Goal: Information Seeking & Learning: Learn about a topic

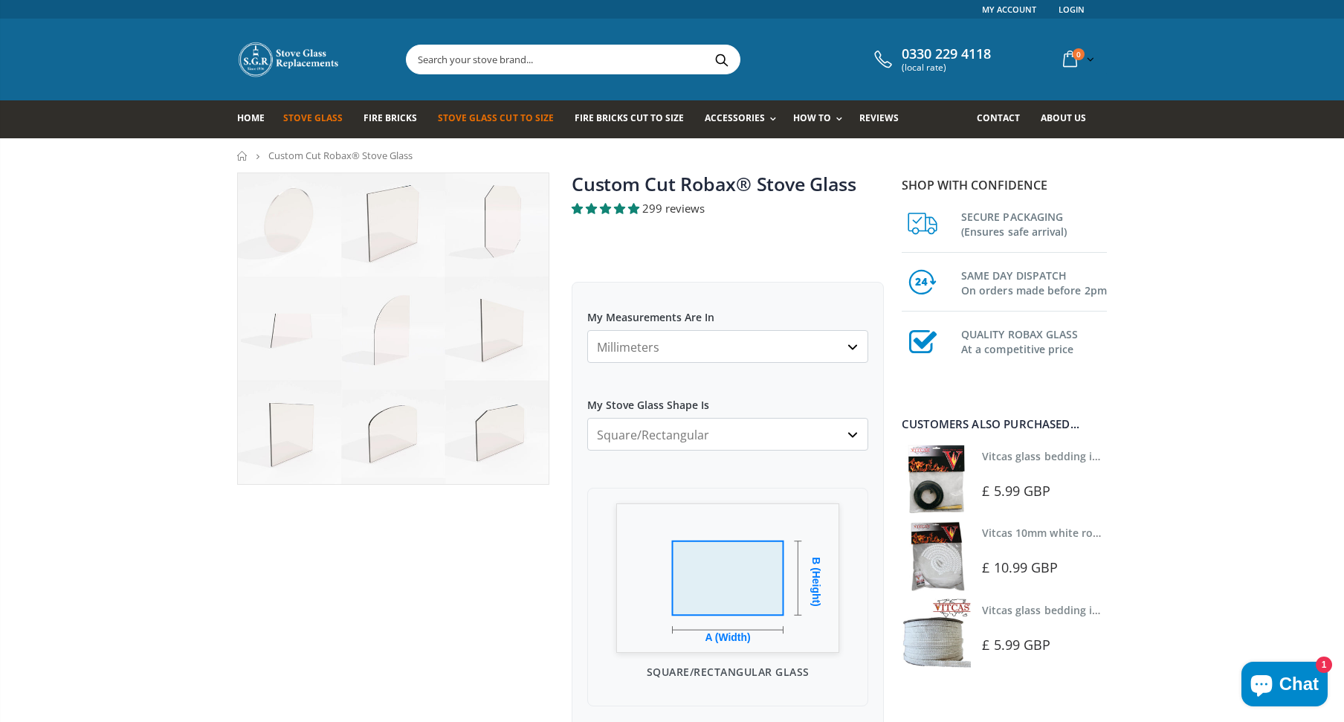
click at [327, 120] on span "Stove Glass" at bounding box center [312, 117] width 59 height 13
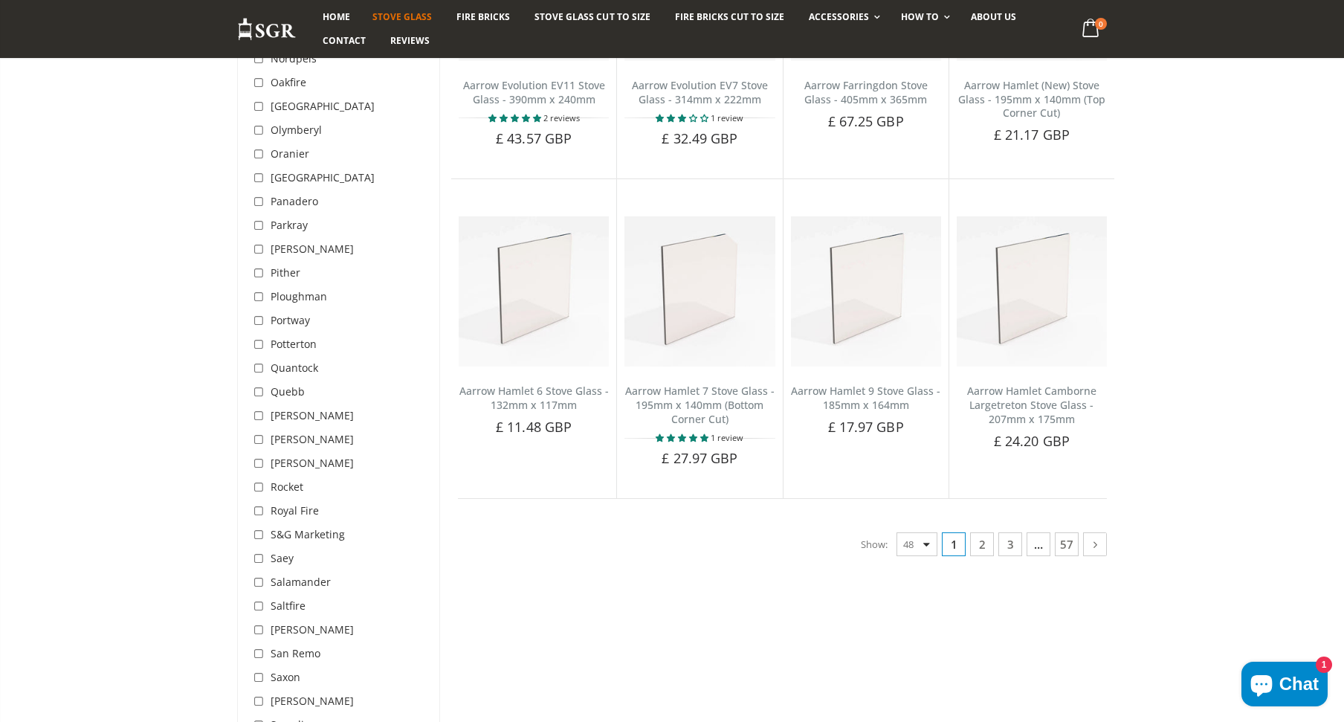
scroll to position [3567, 0]
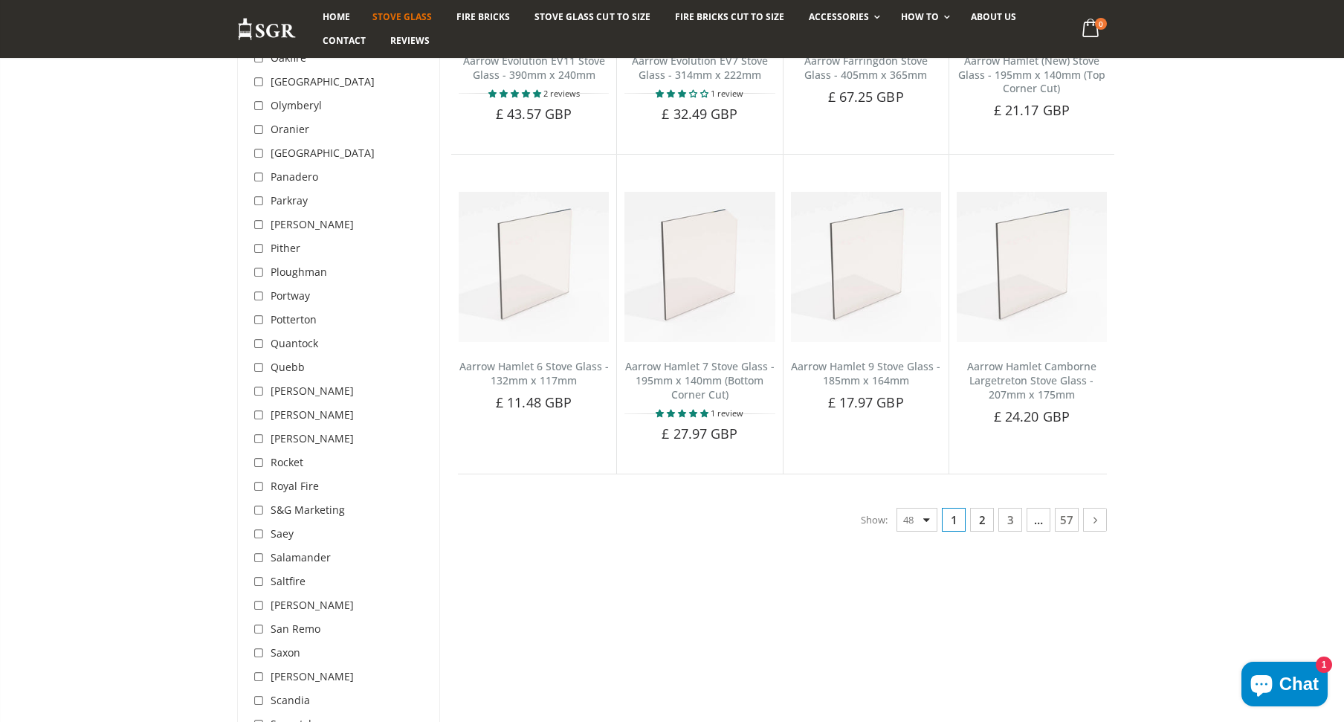
click at [978, 522] on link "2" at bounding box center [982, 520] width 24 height 24
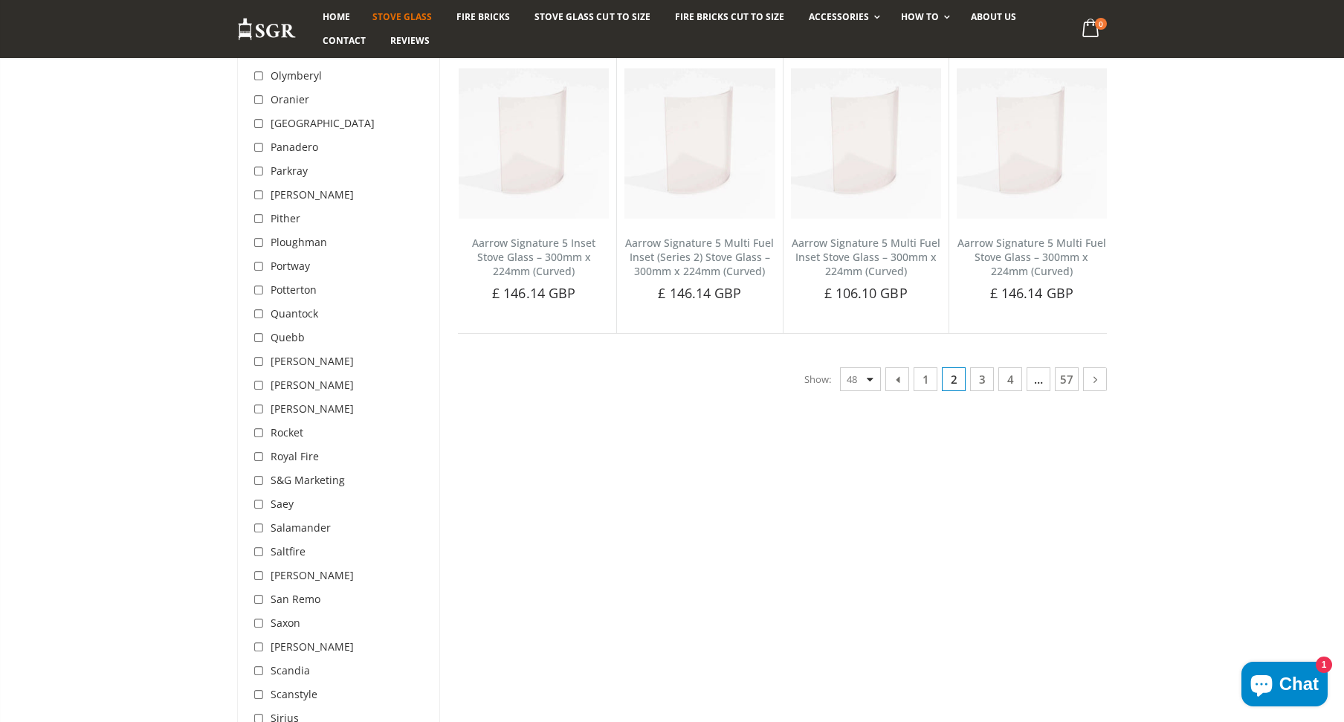
scroll to position [3623, 0]
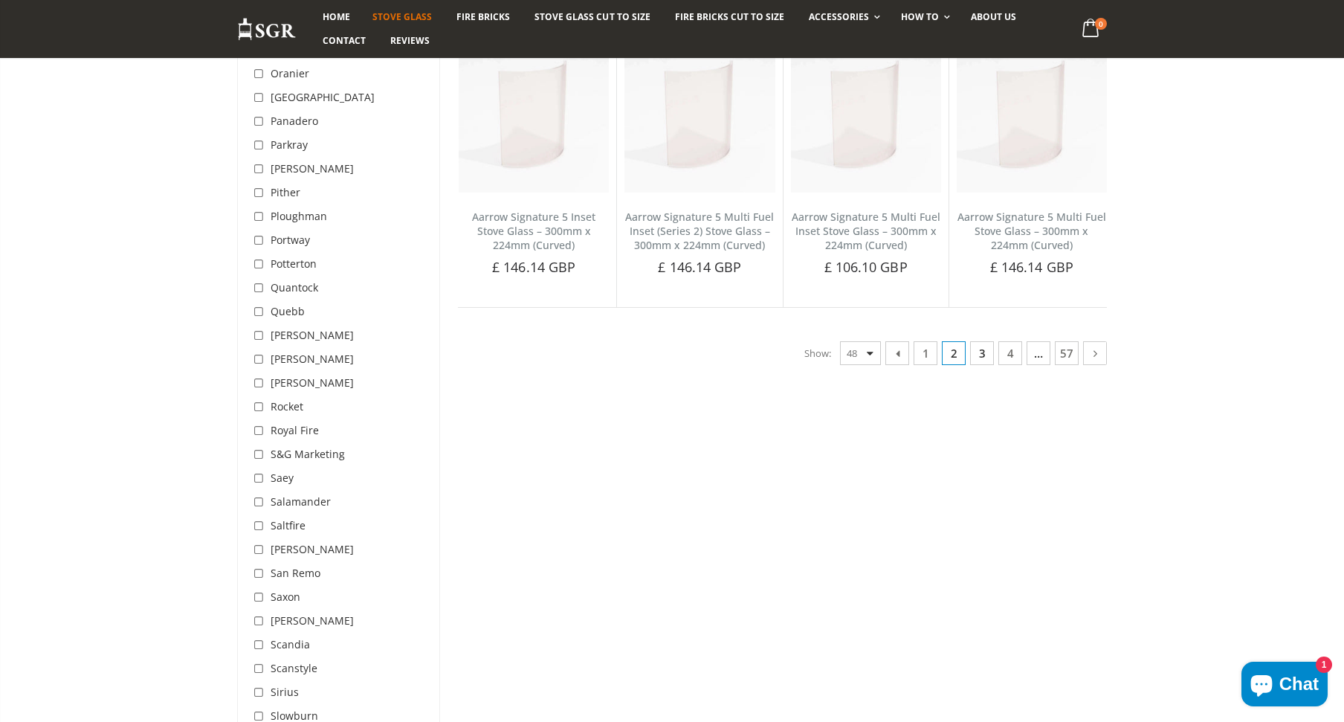
click at [983, 359] on link "3" at bounding box center [982, 353] width 24 height 24
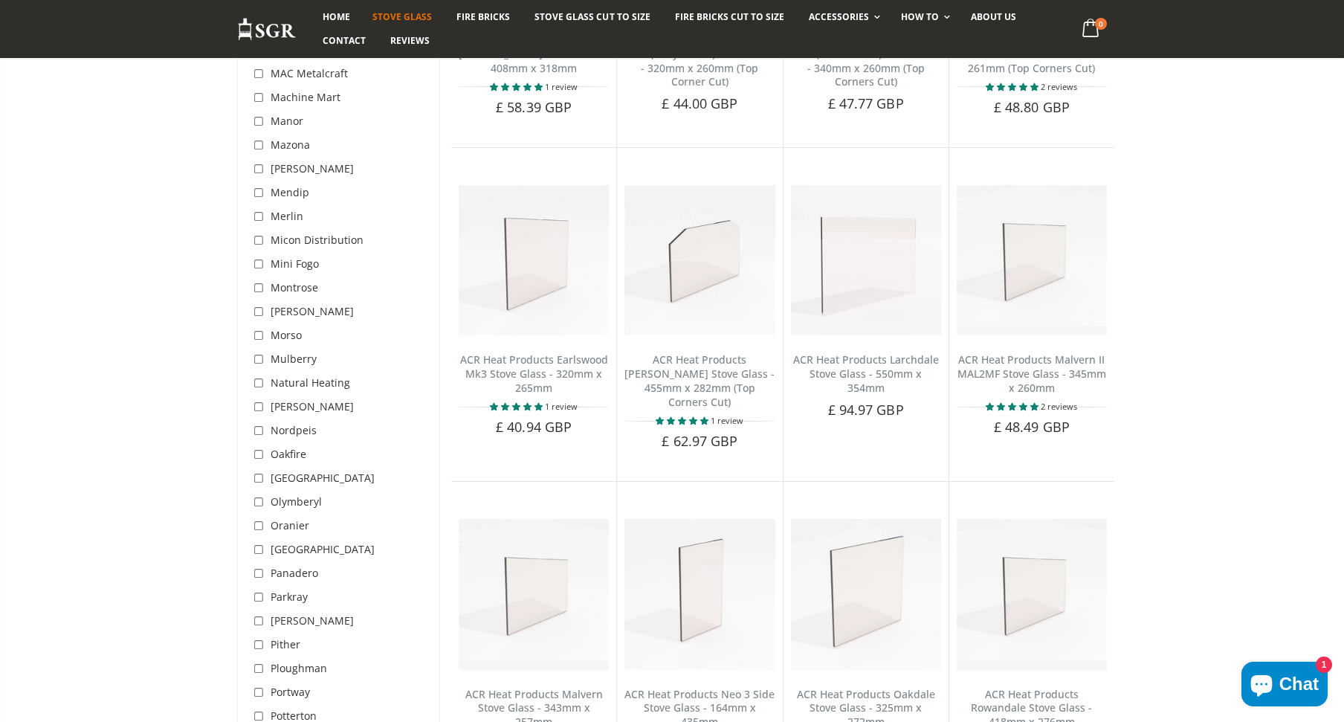
scroll to position [3400, 0]
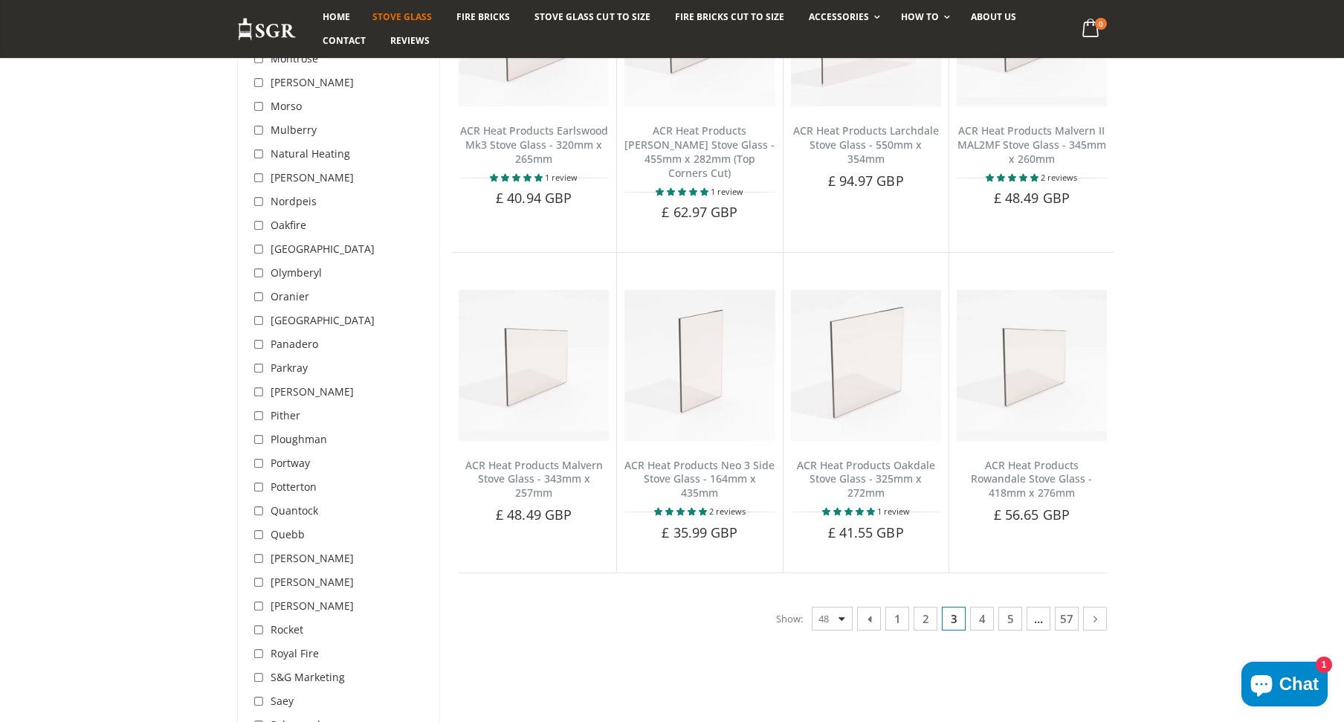
click at [978, 606] on link "4" at bounding box center [982, 618] width 24 height 24
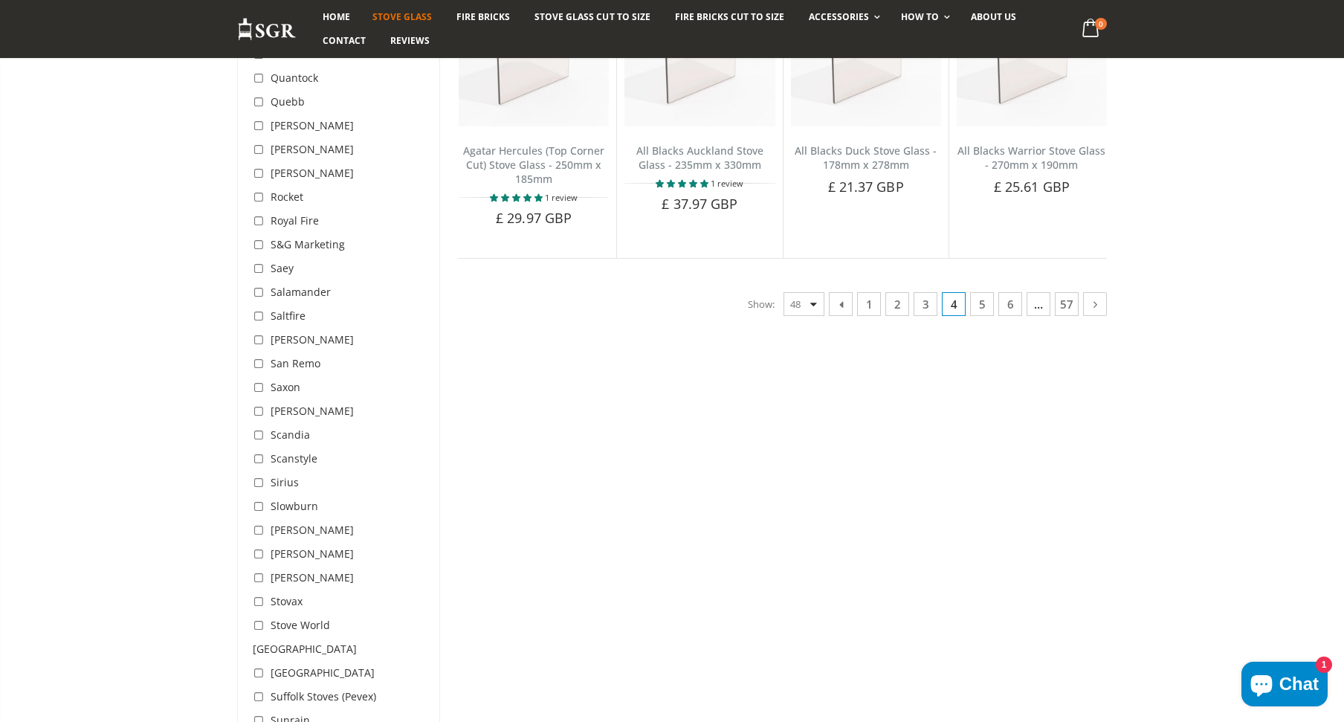
scroll to position [3846, 0]
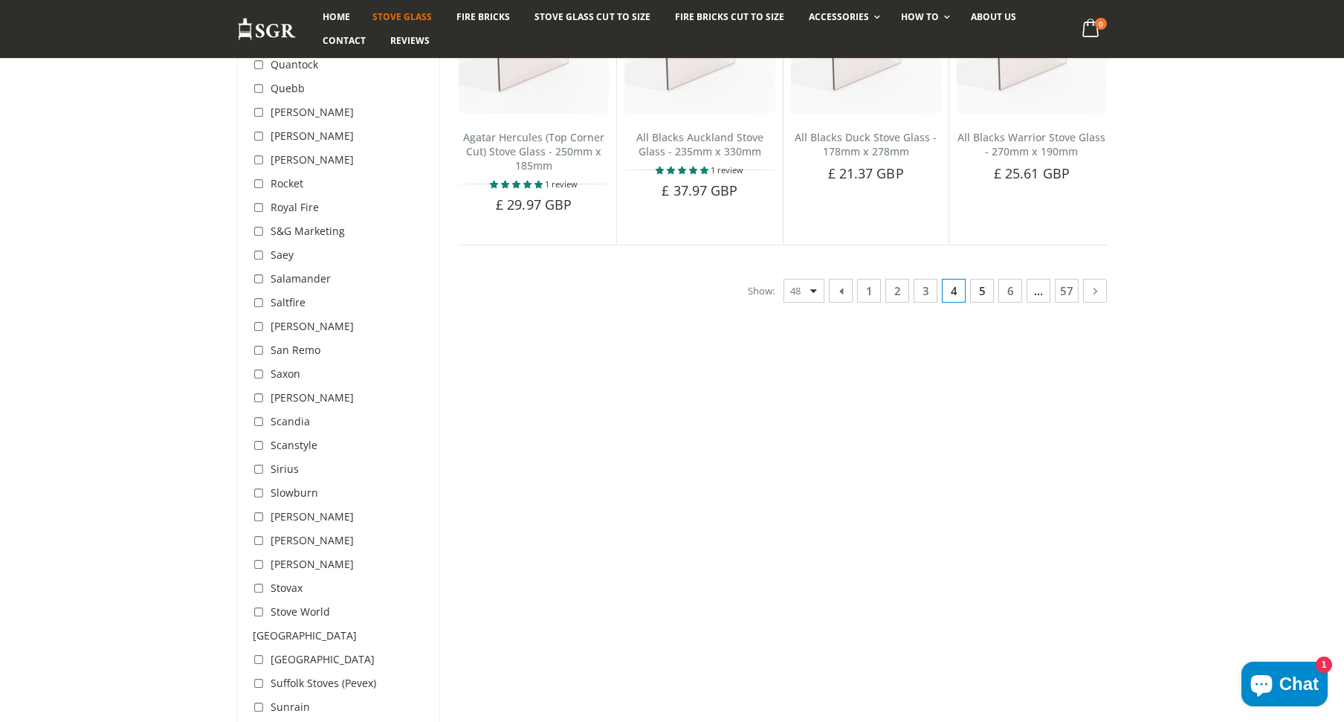
click at [981, 279] on link "5" at bounding box center [982, 291] width 24 height 24
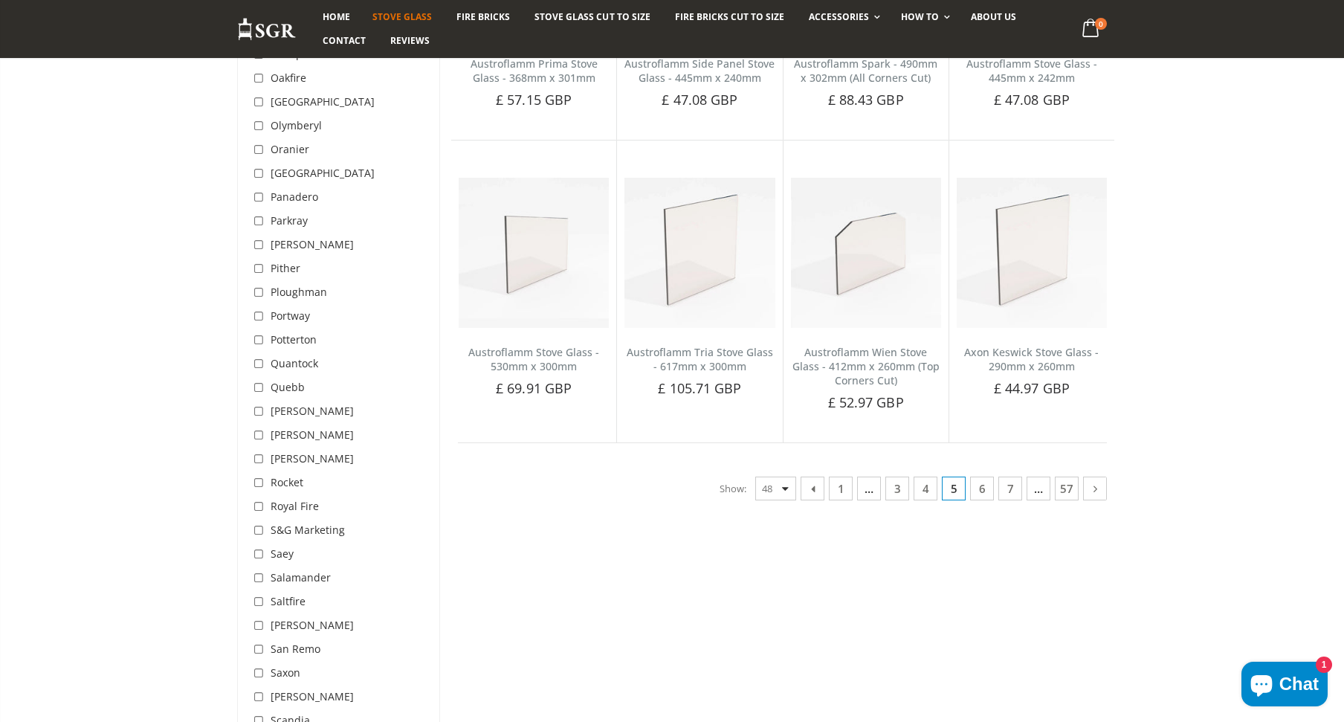
scroll to position [3549, 0]
click at [987, 475] on link "6" at bounding box center [982, 487] width 24 height 24
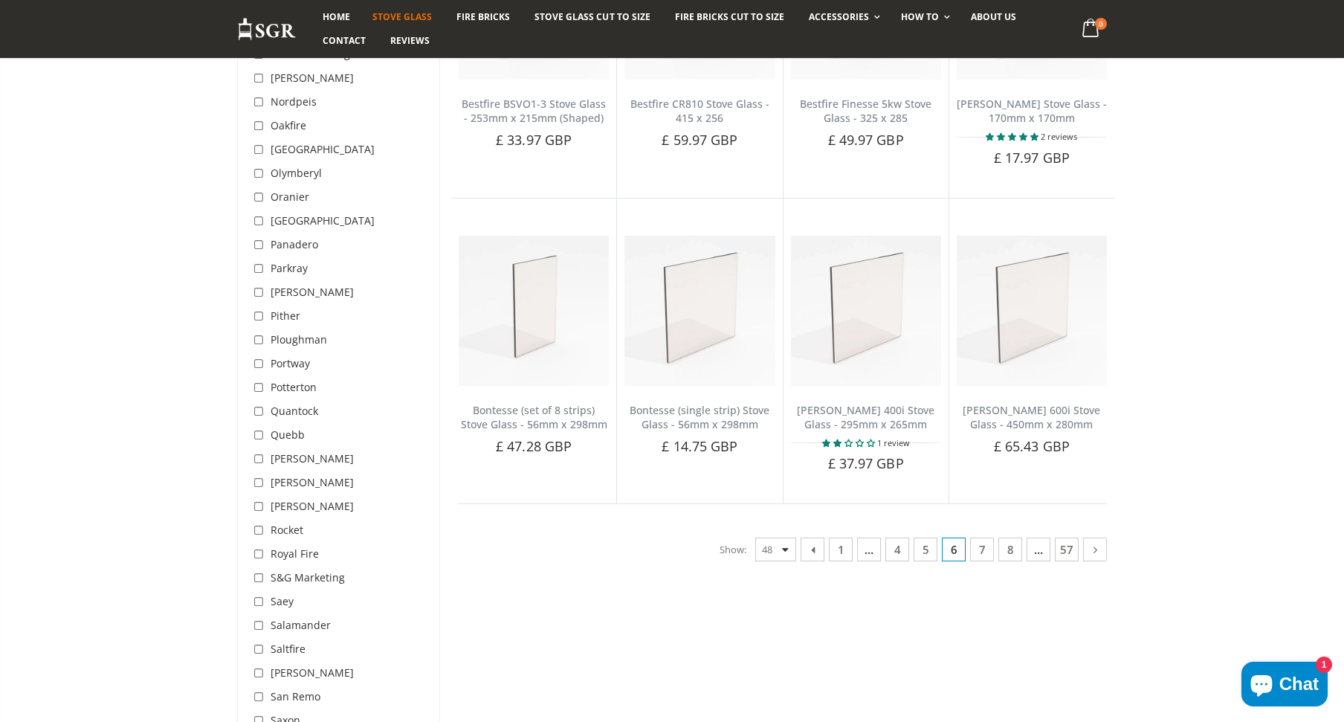
scroll to position [3623, 0]
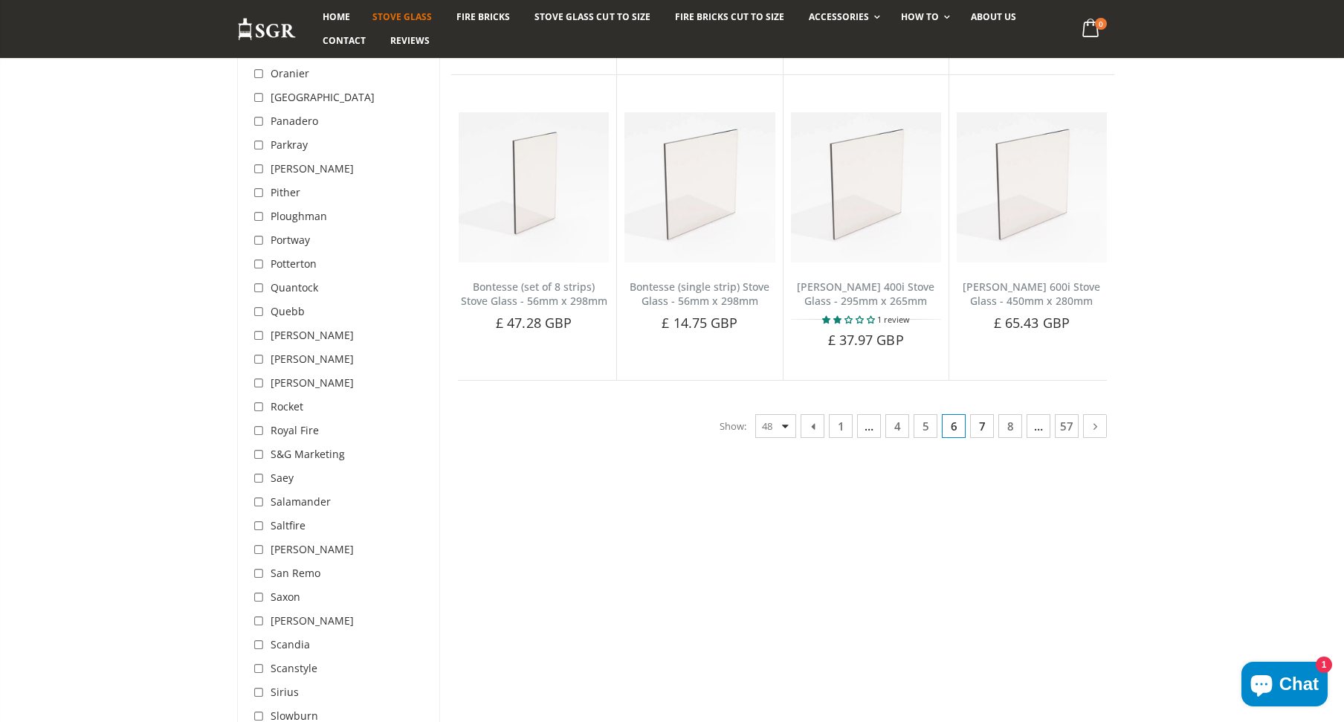
click at [985, 414] on link "7" at bounding box center [982, 426] width 24 height 24
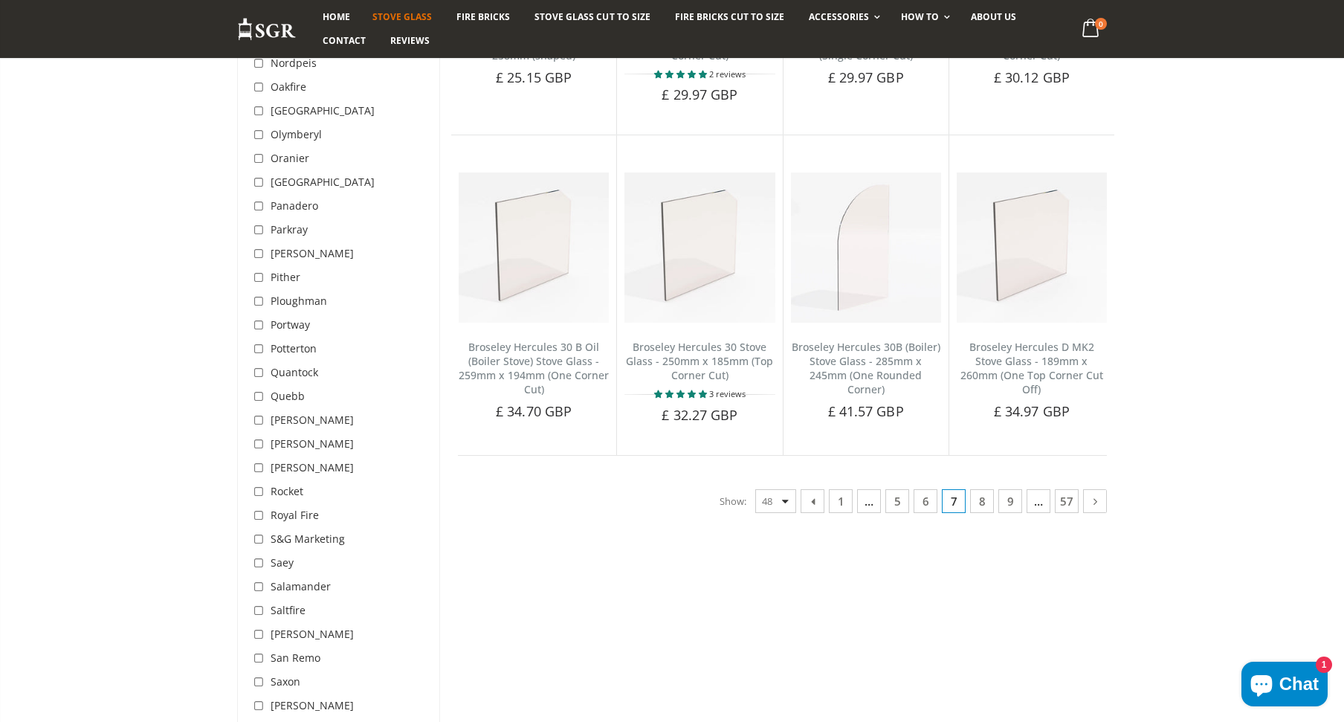
scroll to position [3549, 0]
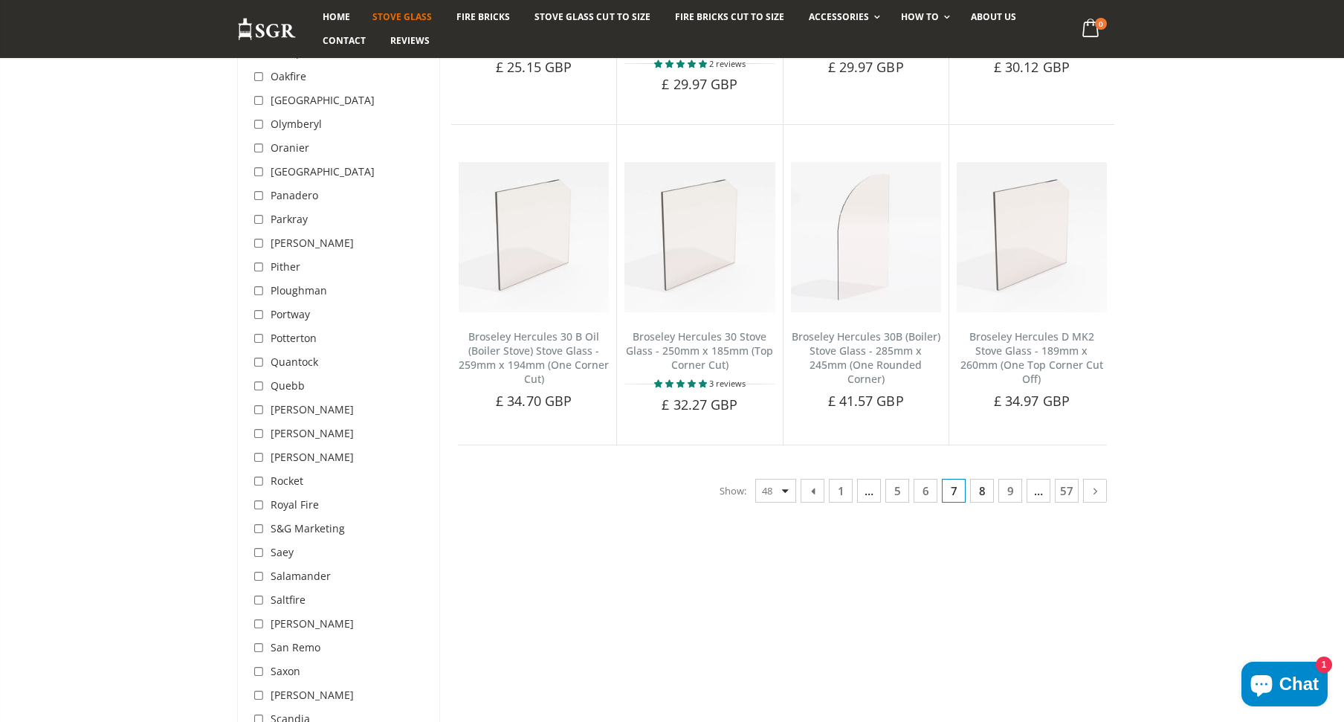
click at [985, 482] on link "8" at bounding box center [982, 491] width 24 height 24
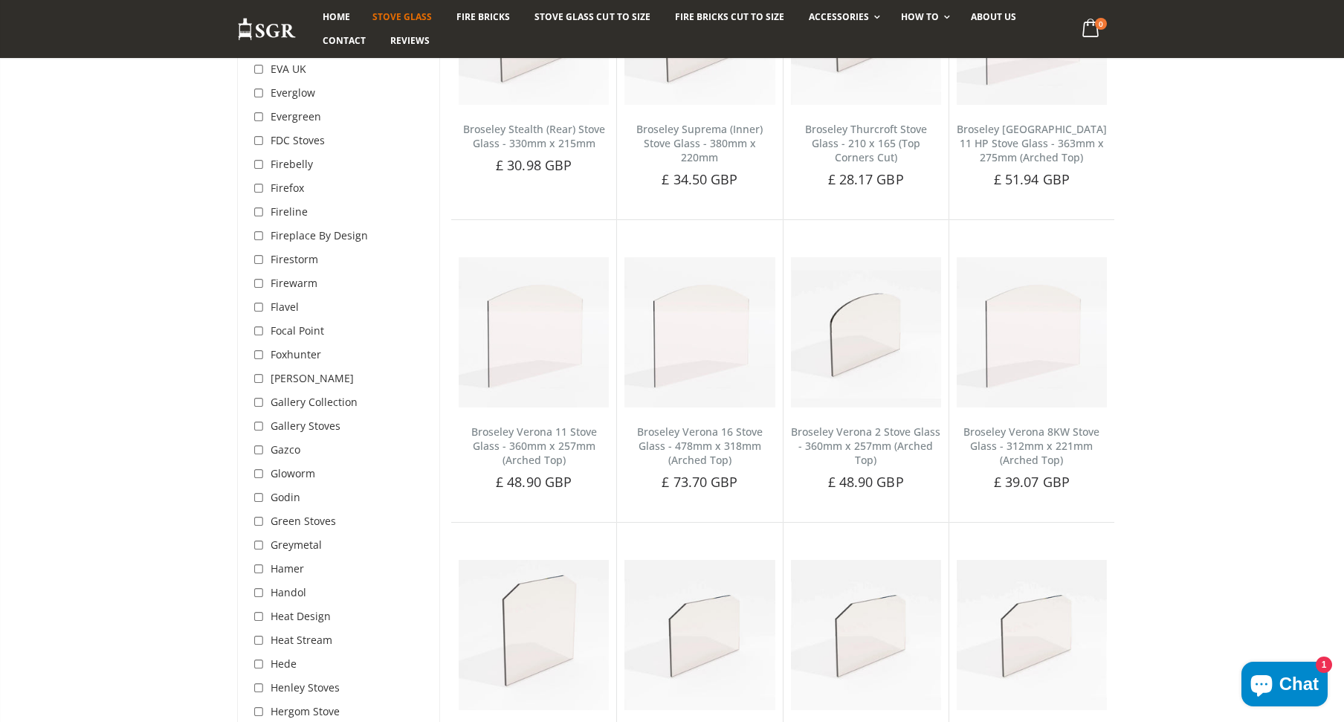
scroll to position [1988, 0]
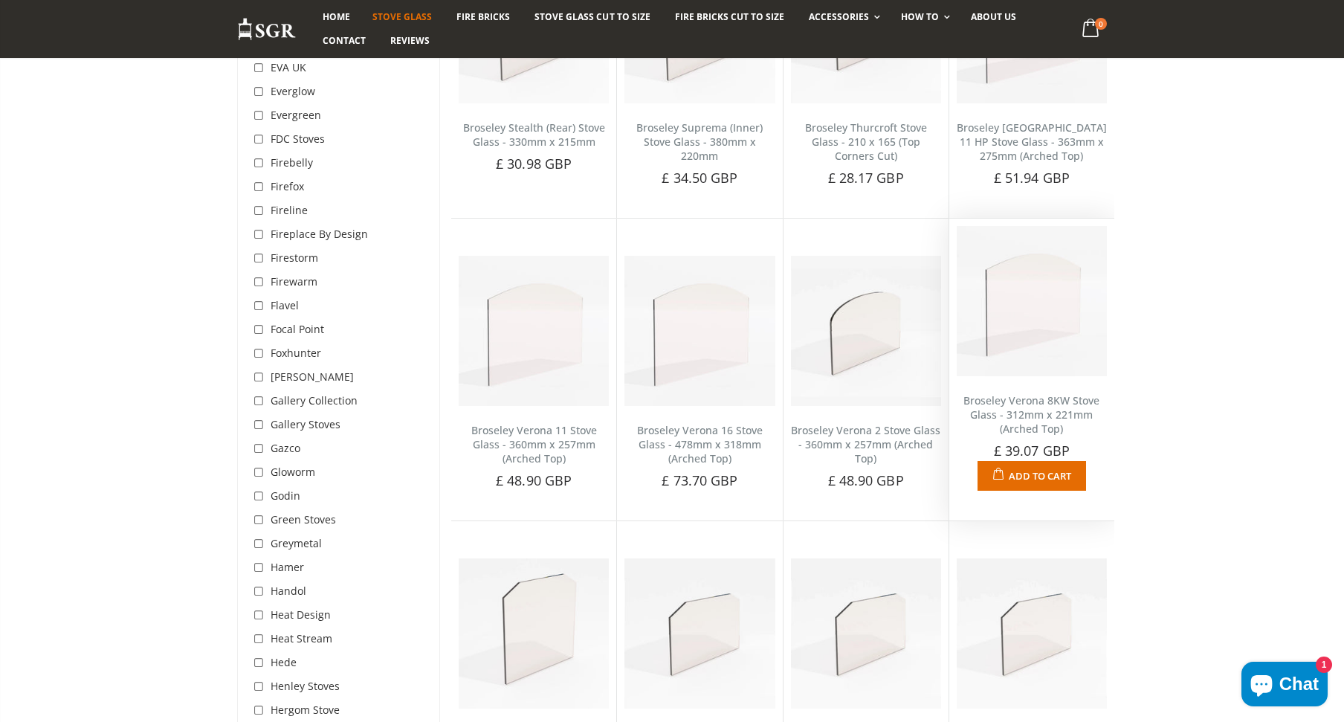
drag, startPoint x: 1252, startPoint y: 375, endPoint x: 1005, endPoint y: 471, distance: 265.0
click at [1252, 375] on div "STOVE GLASS Get Your Stove Running Again And Bring The Warmth Back Into Your Ho…" at bounding box center [672, 730] width 1344 height 5092
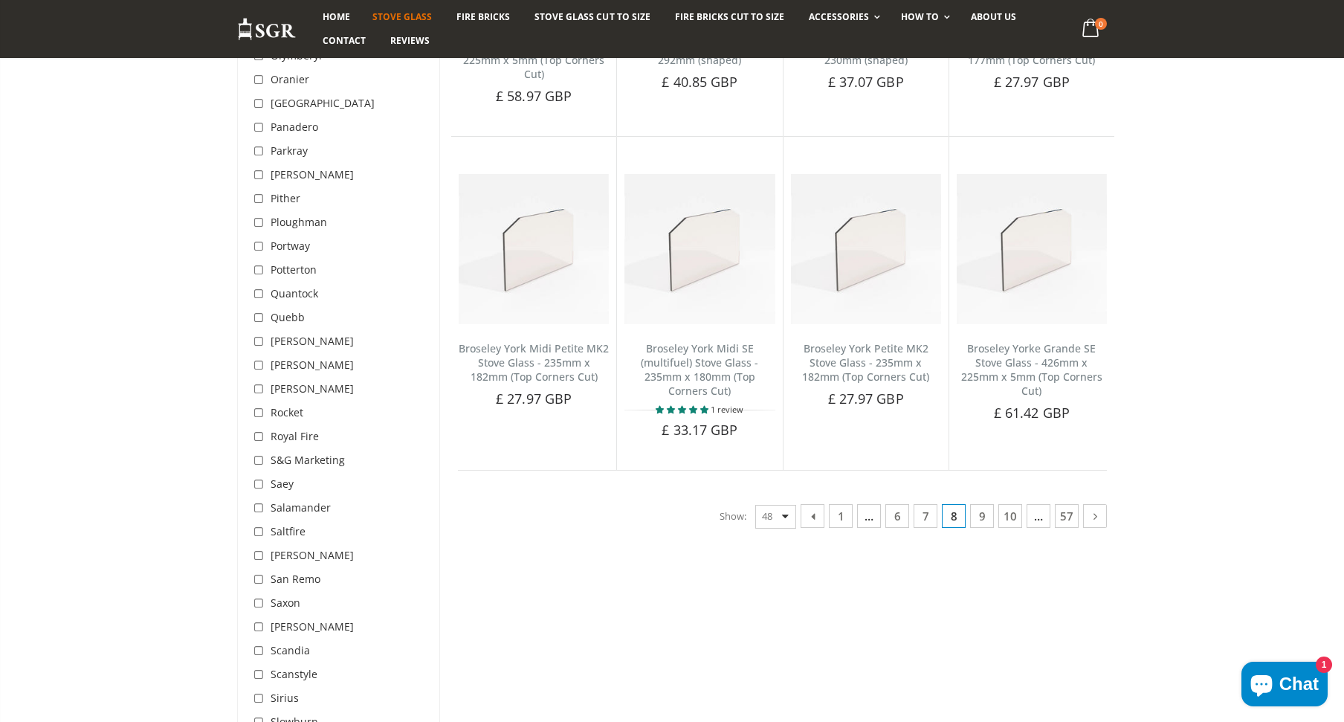
scroll to position [3623, 0]
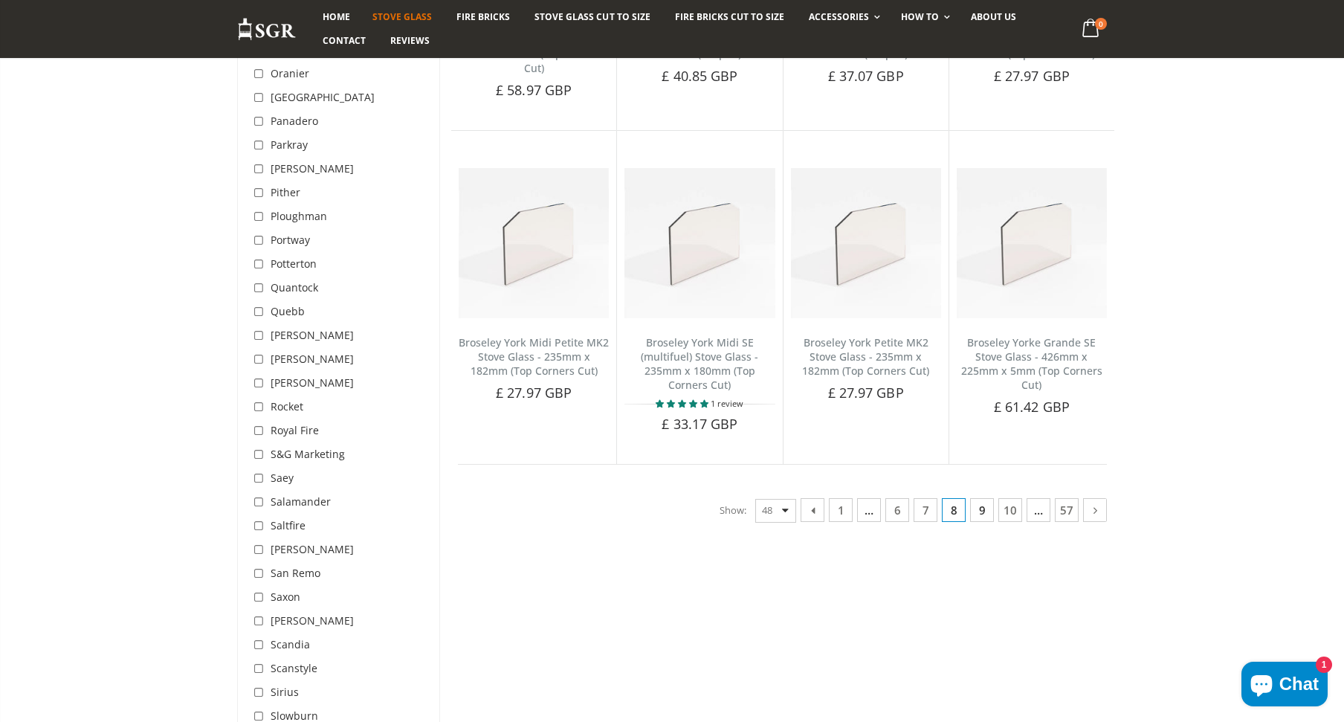
click at [981, 514] on link "9" at bounding box center [982, 510] width 24 height 24
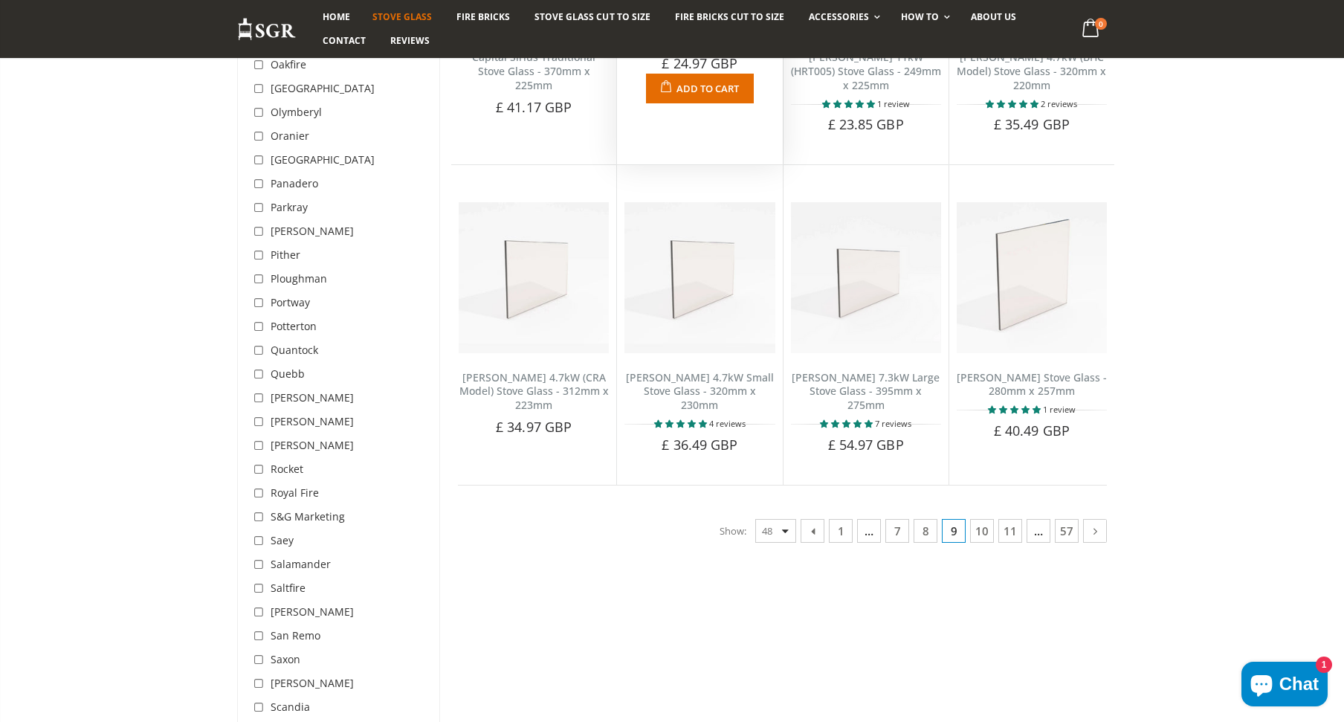
scroll to position [3567, 0]
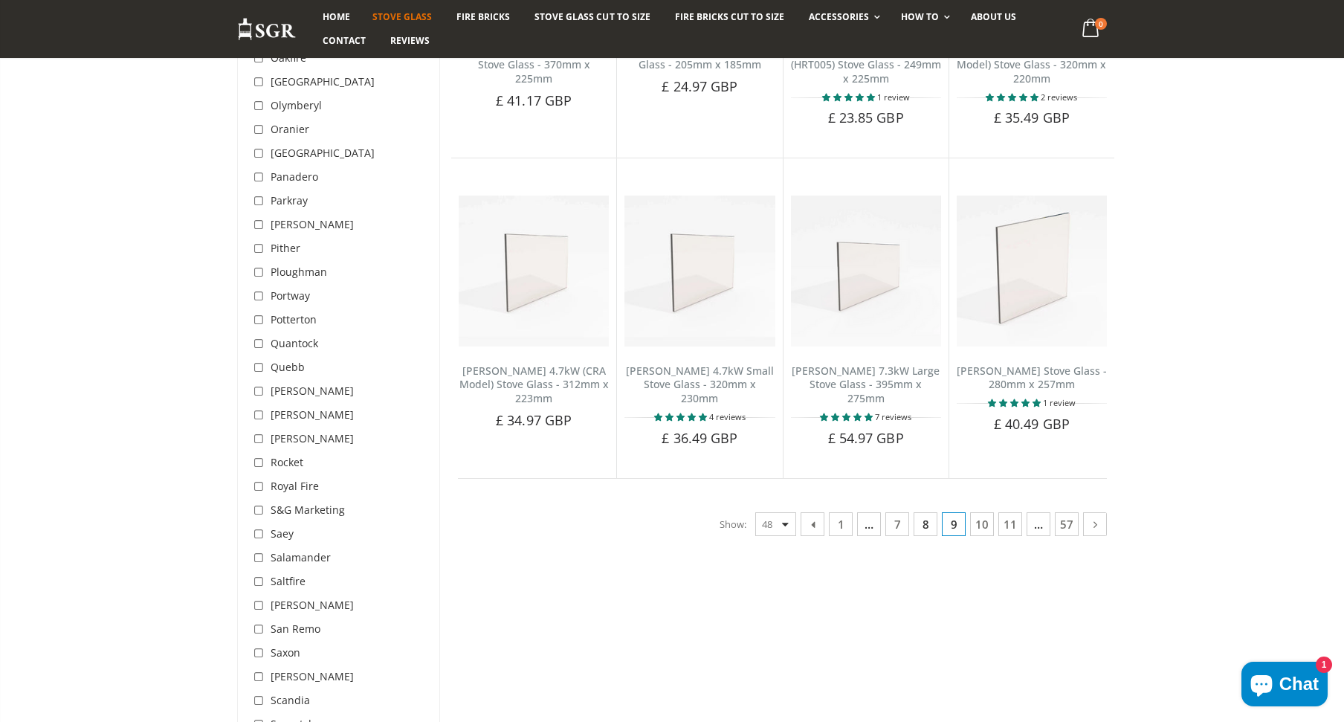
click at [924, 512] on link "8" at bounding box center [925, 524] width 24 height 24
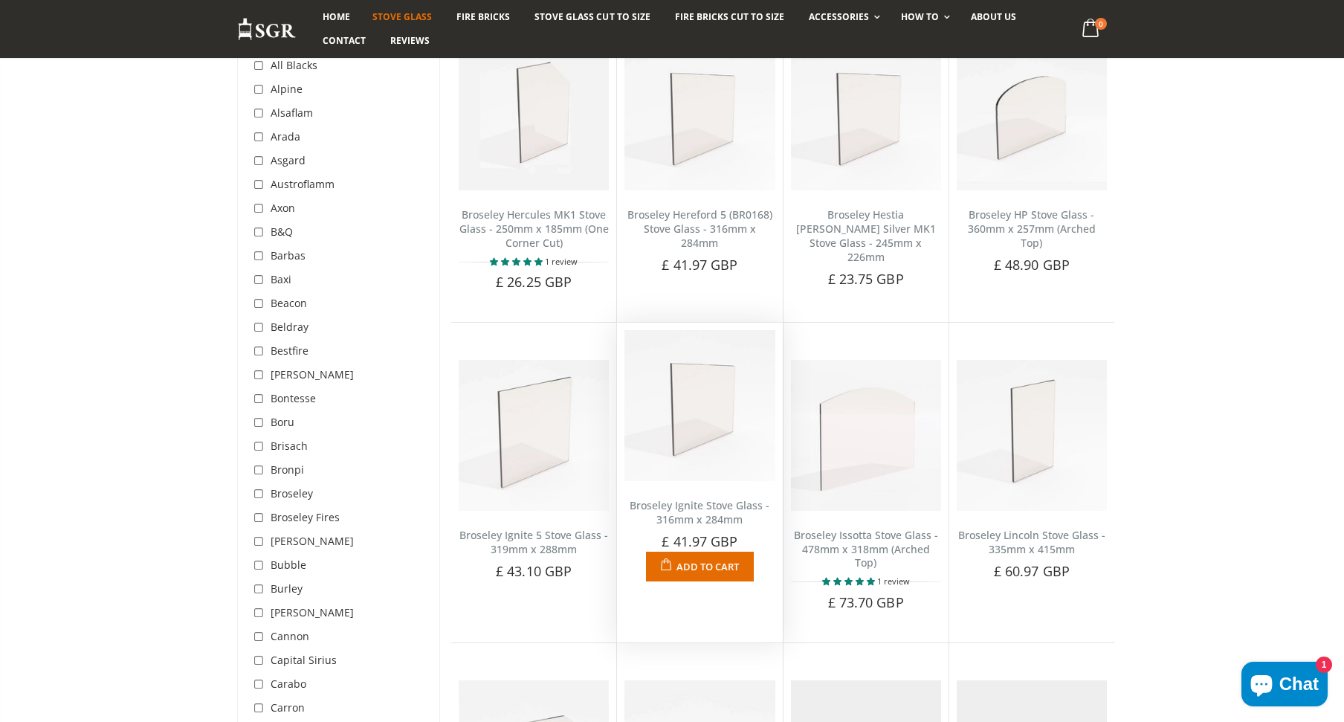
scroll to position [279, 0]
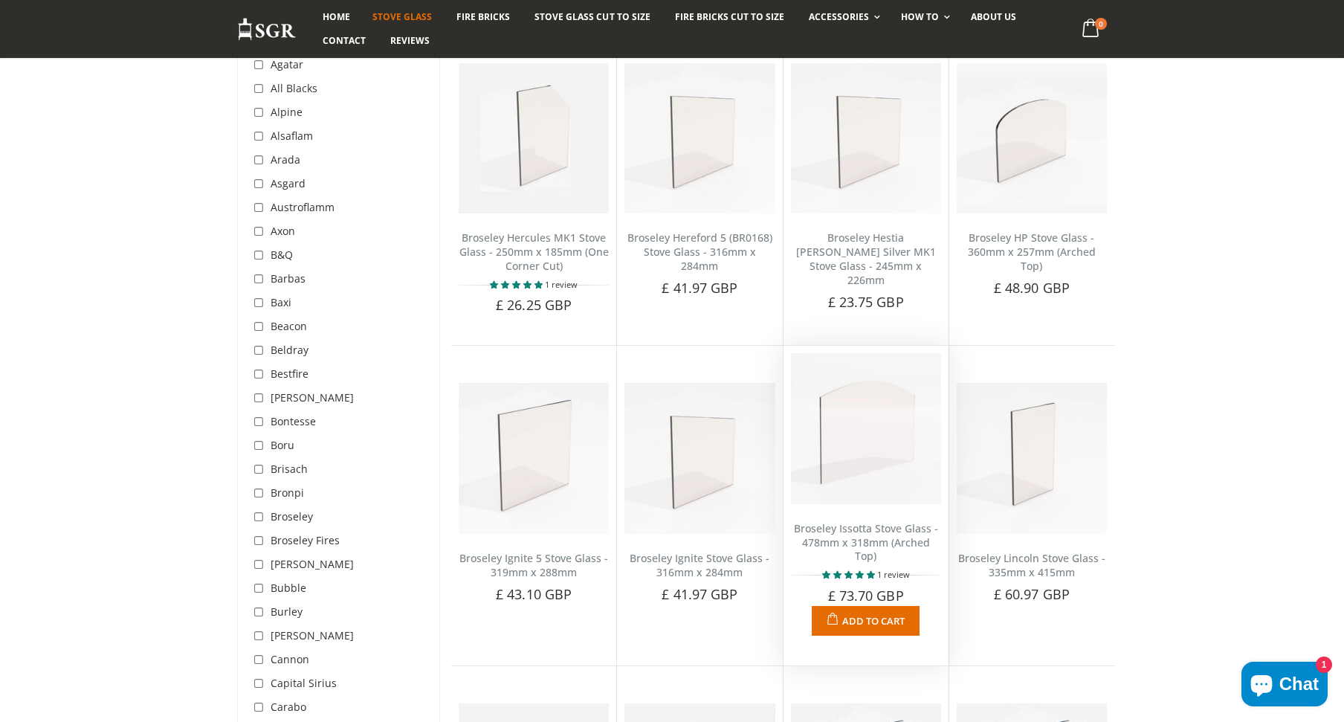
click at [867, 441] on img at bounding box center [866, 428] width 150 height 150
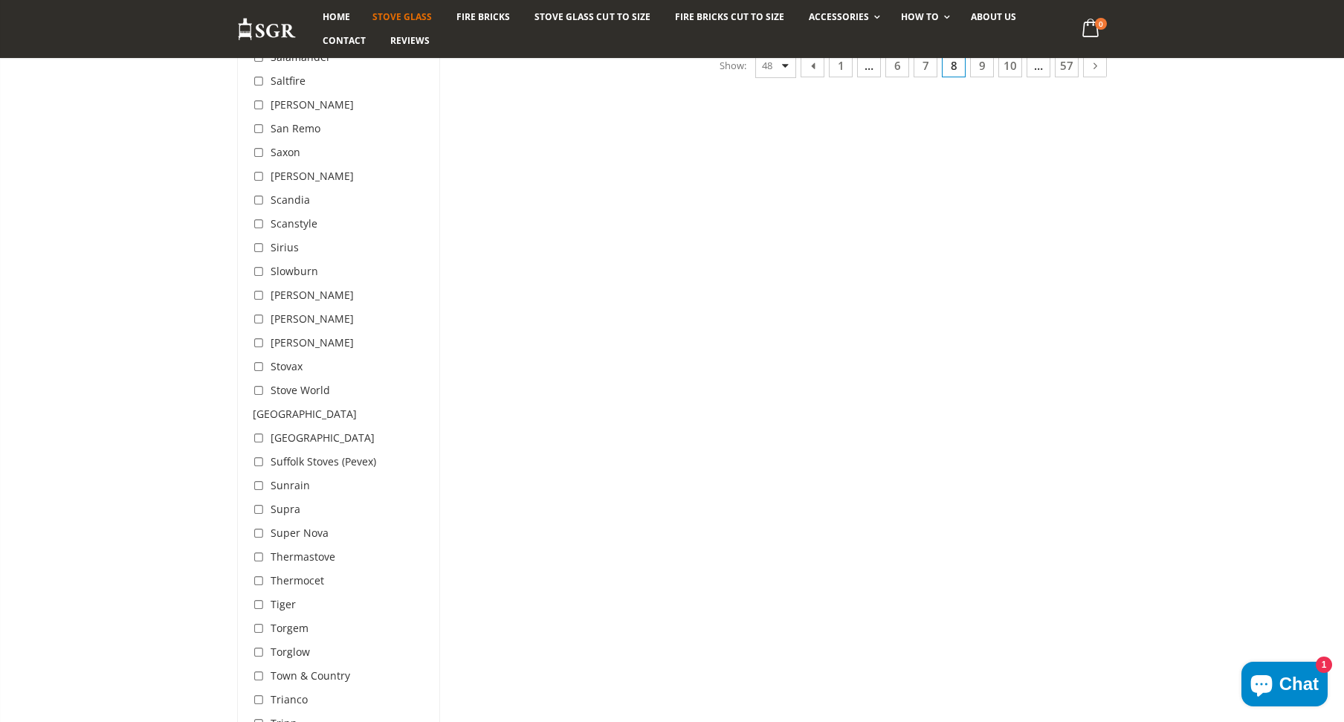
scroll to position [3845, 0]
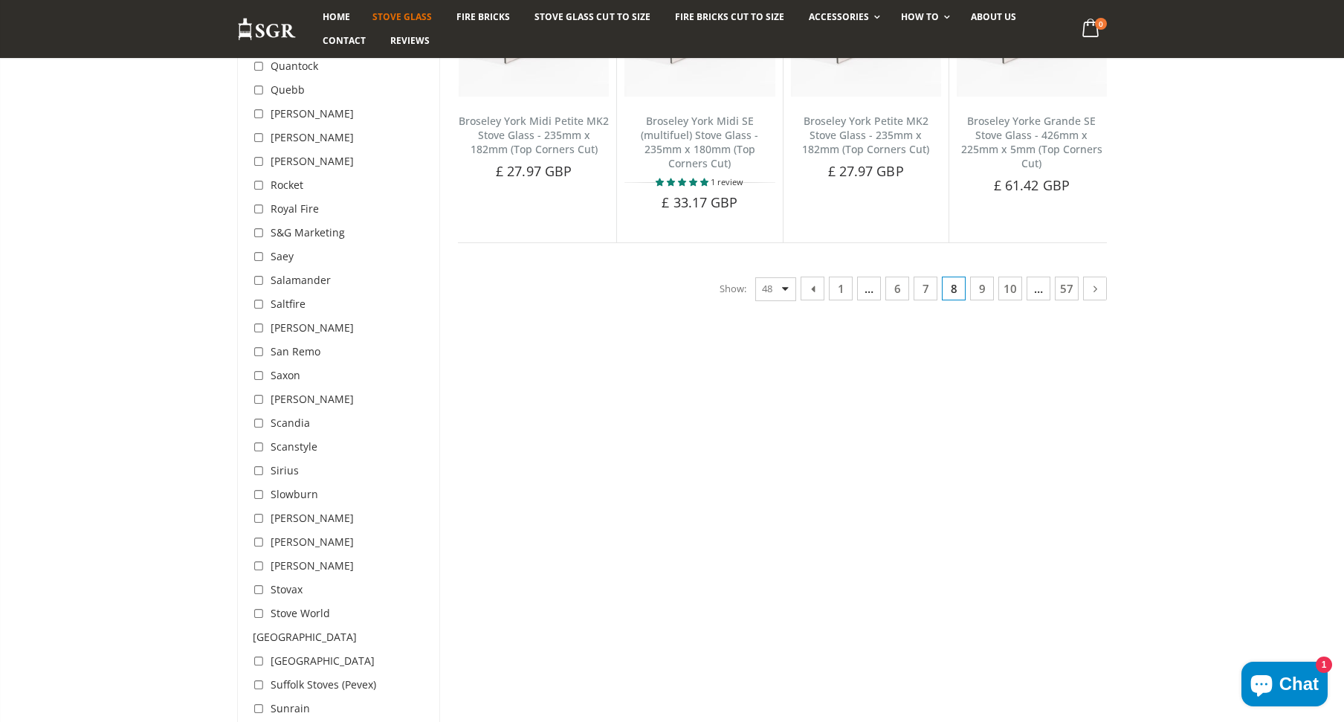
click at [1012, 289] on link "10" at bounding box center [1010, 288] width 24 height 24
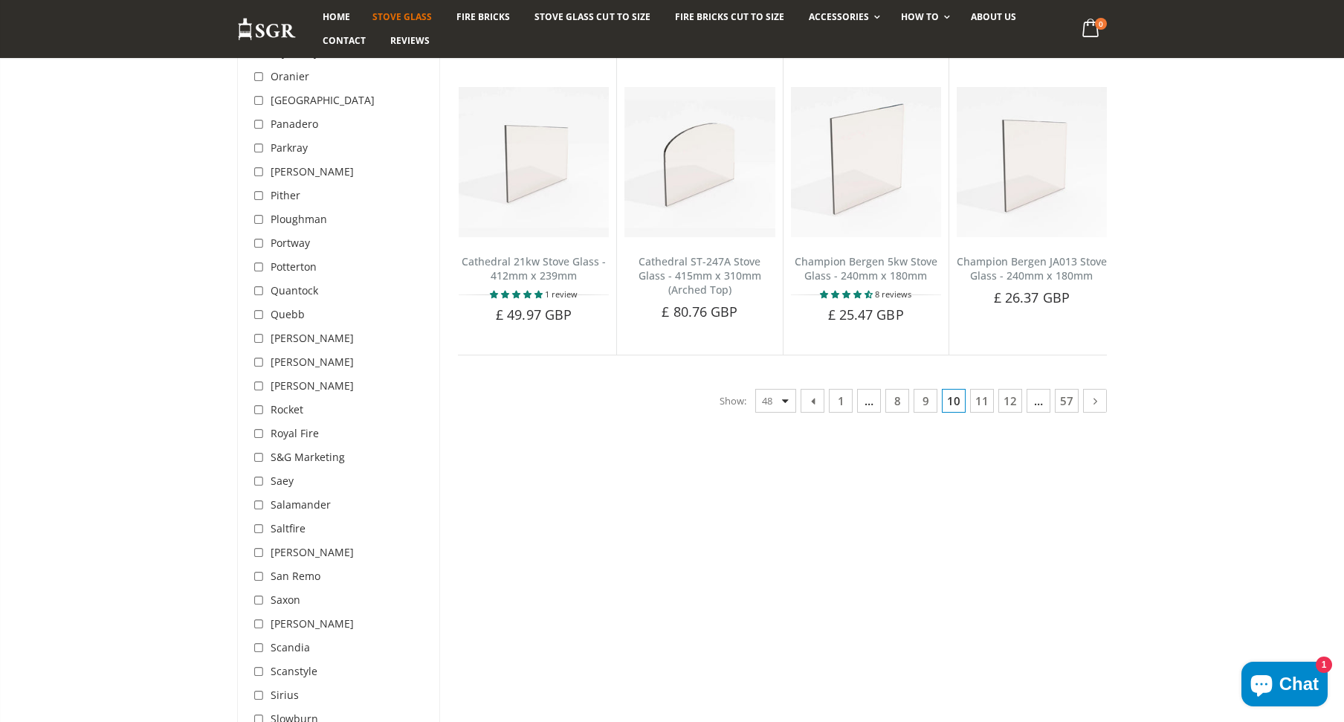
scroll to position [3623, 0]
click at [984, 386] on link "11" at bounding box center [982, 398] width 24 height 24
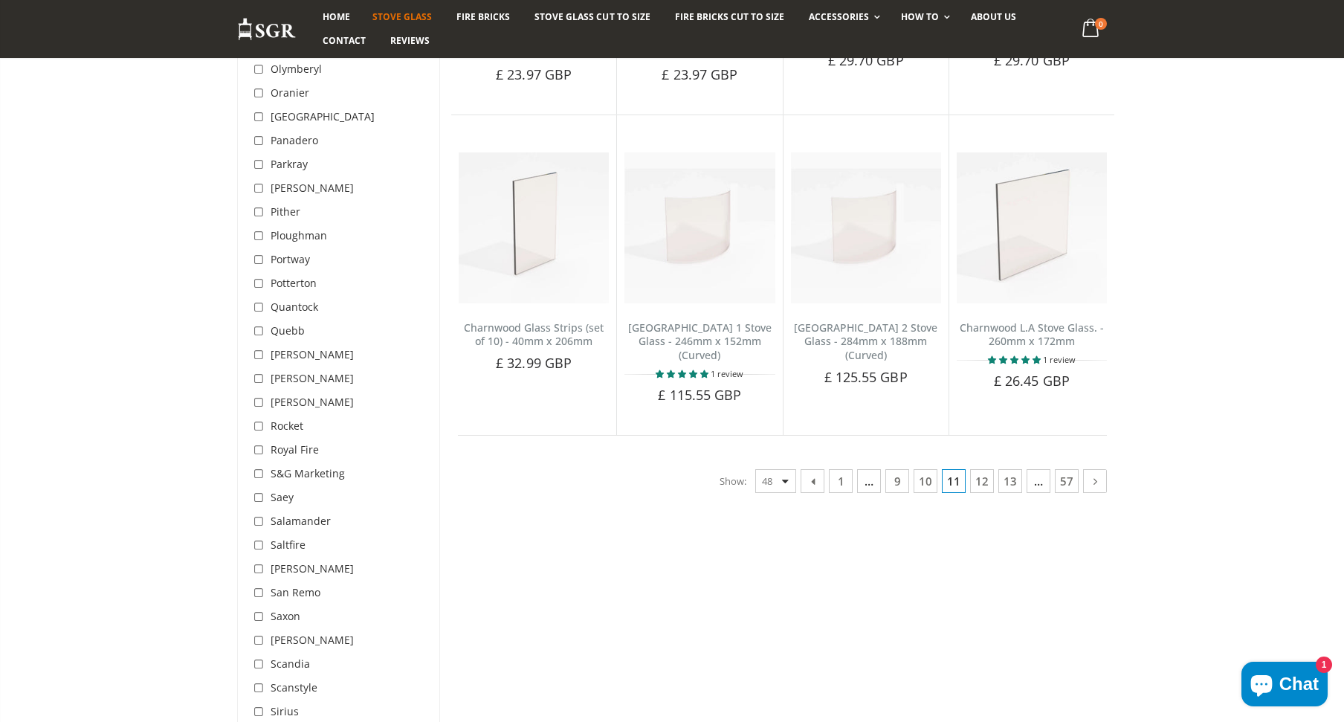
scroll to position [3623, 0]
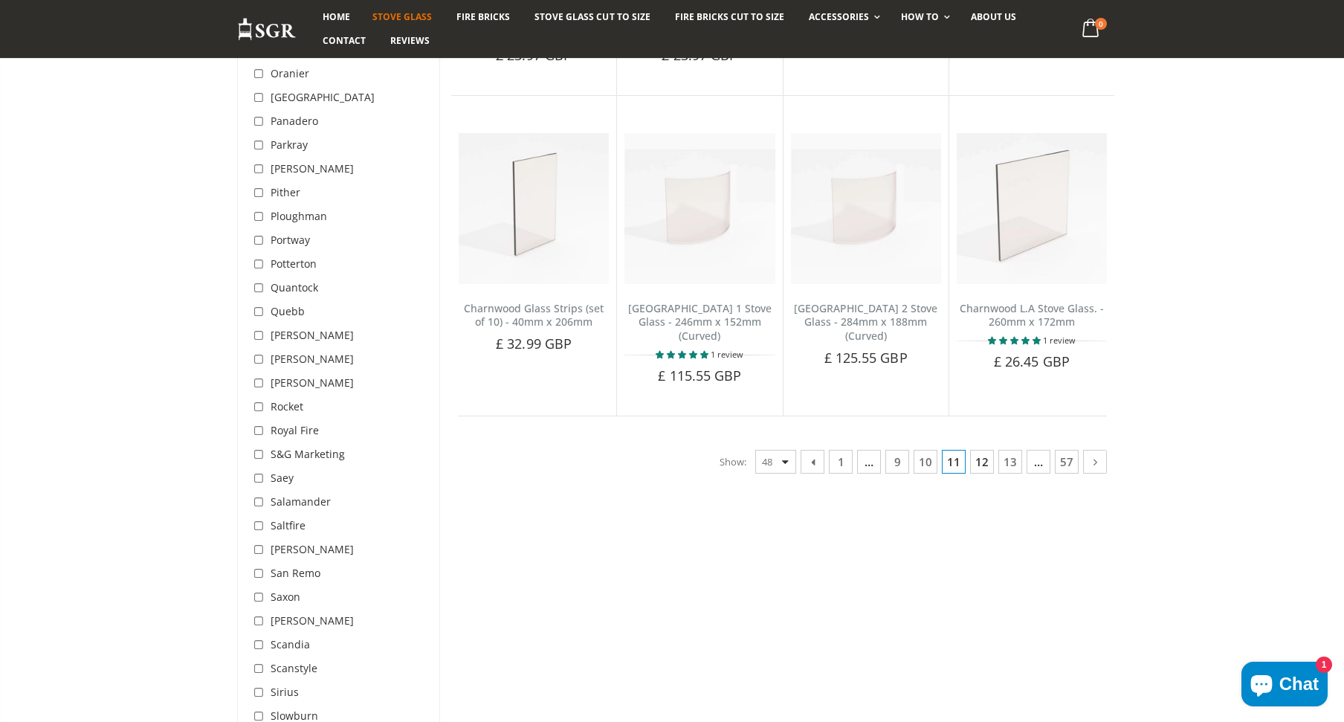
click at [983, 450] on link "12" at bounding box center [982, 462] width 24 height 24
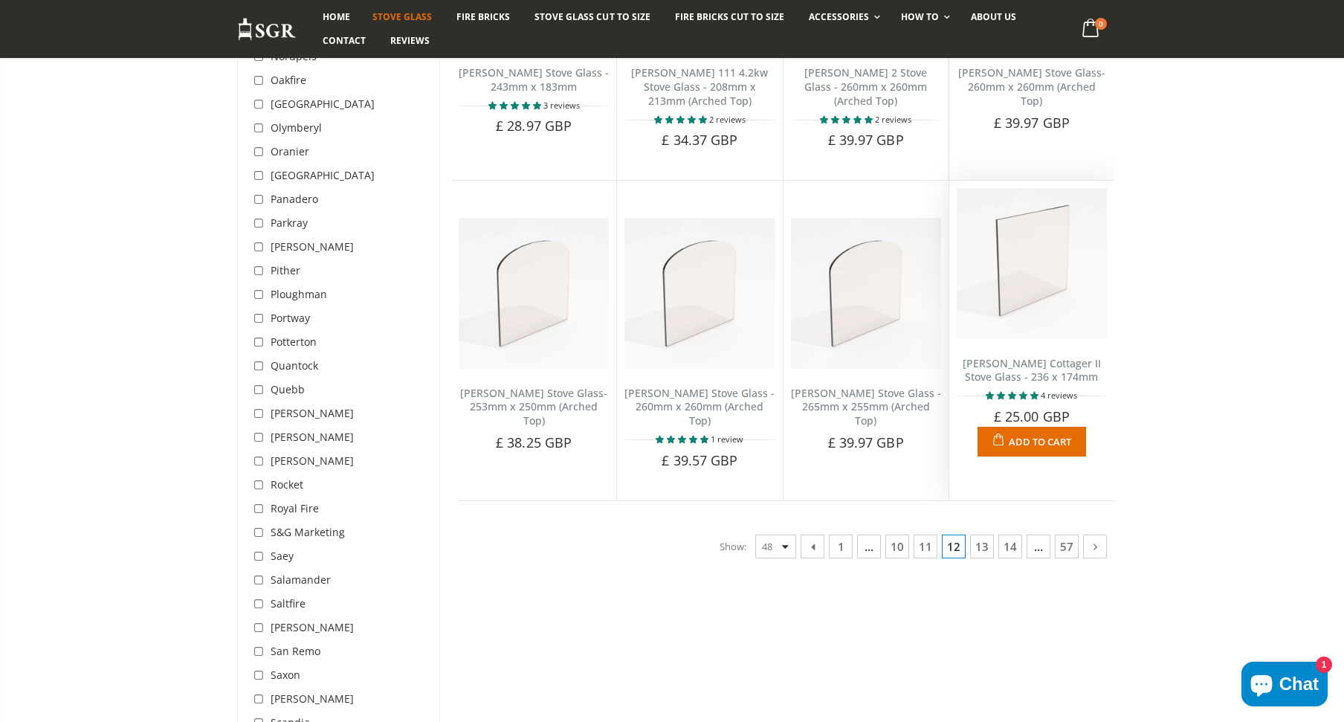
scroll to position [3549, 0]
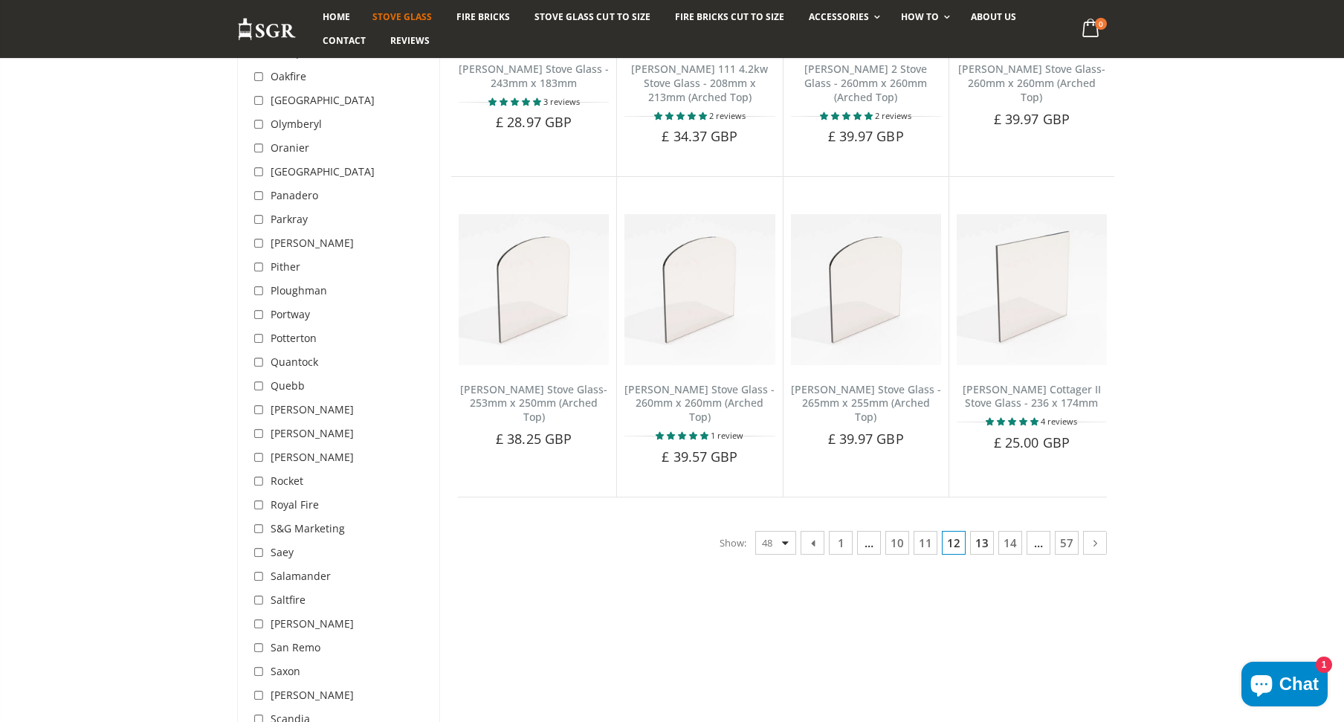
click at [978, 531] on link "13" at bounding box center [982, 543] width 24 height 24
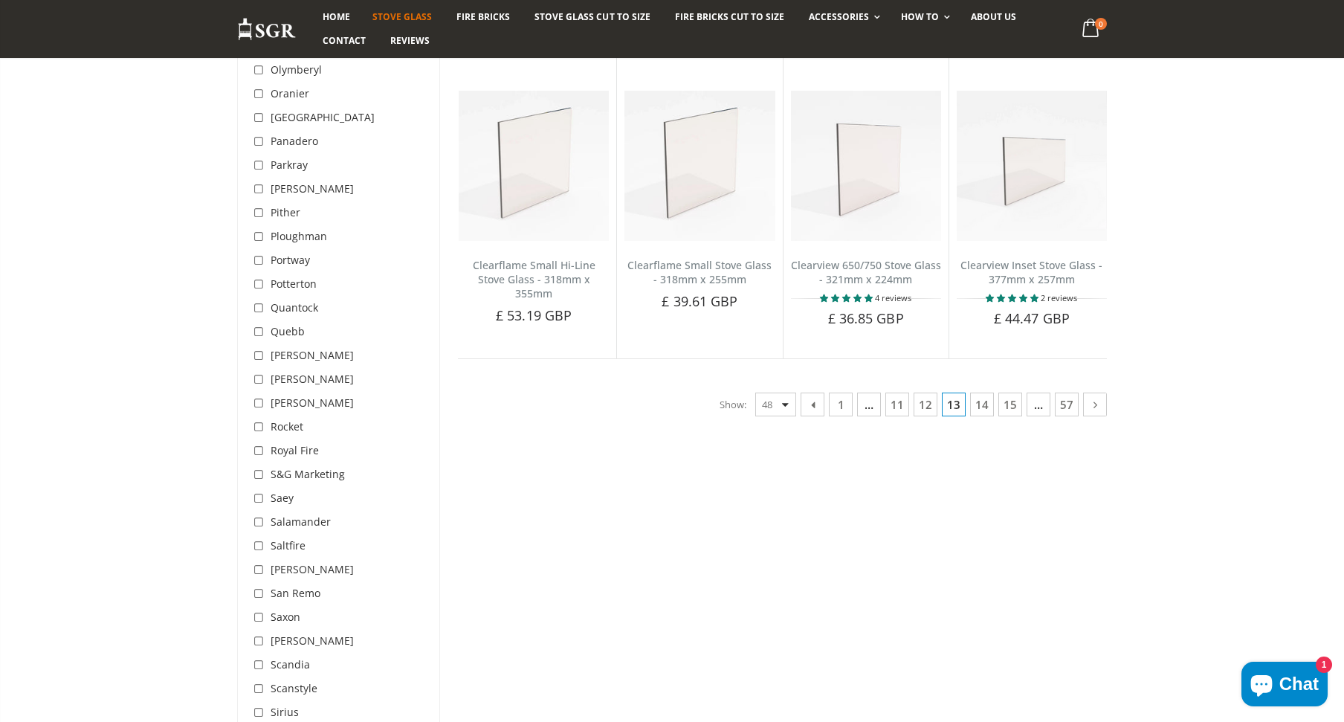
scroll to position [3623, 0]
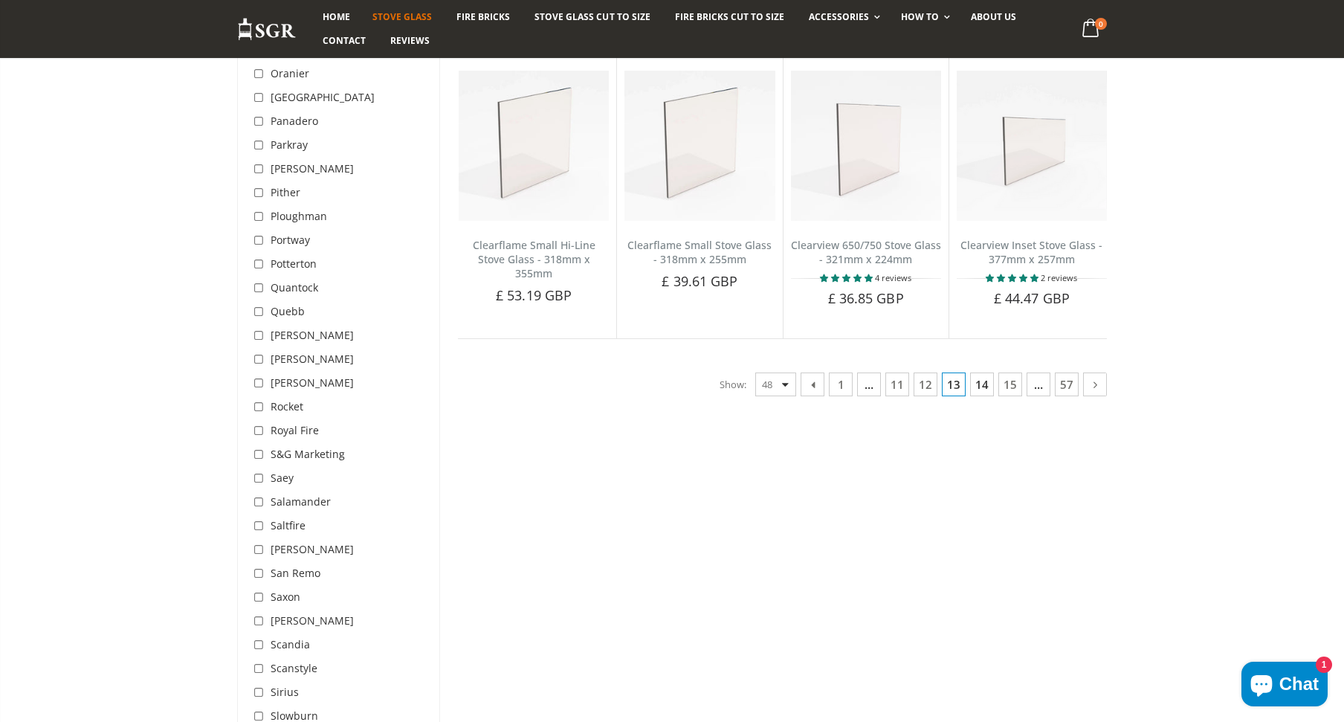
click at [983, 372] on link "14" at bounding box center [982, 384] width 24 height 24
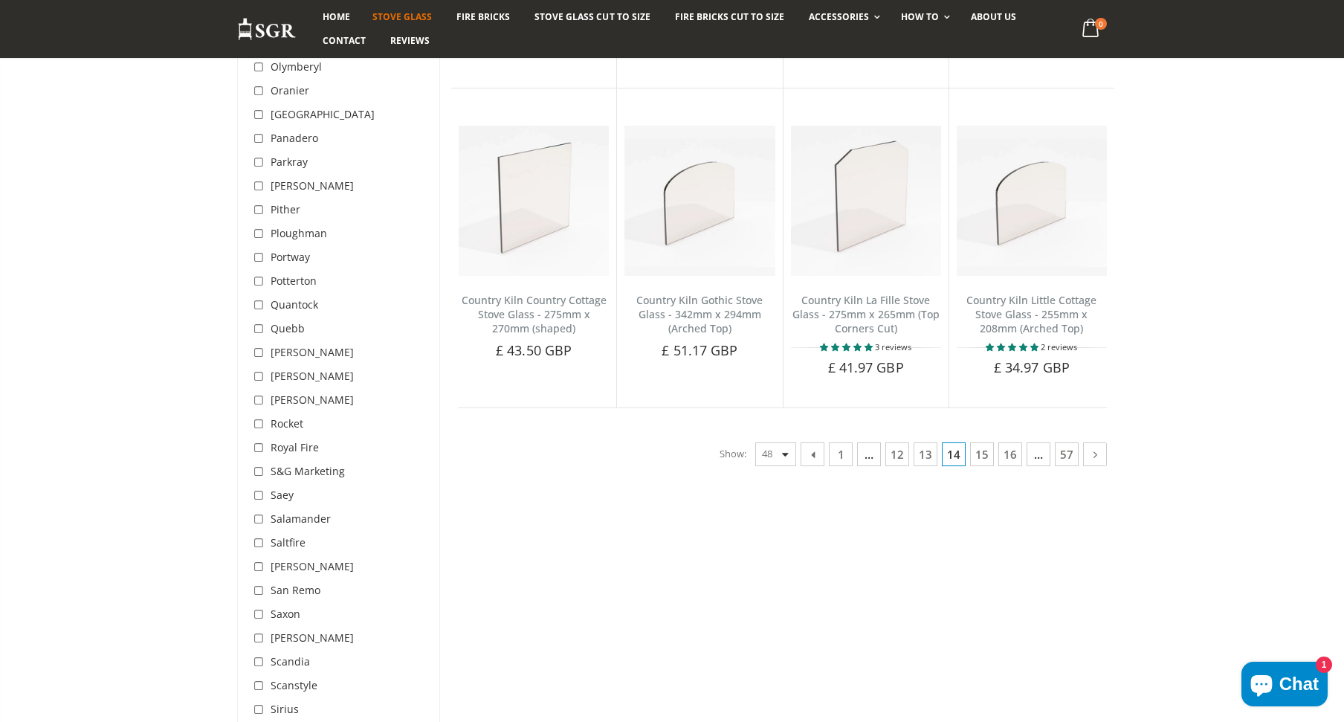
scroll to position [3623, 0]
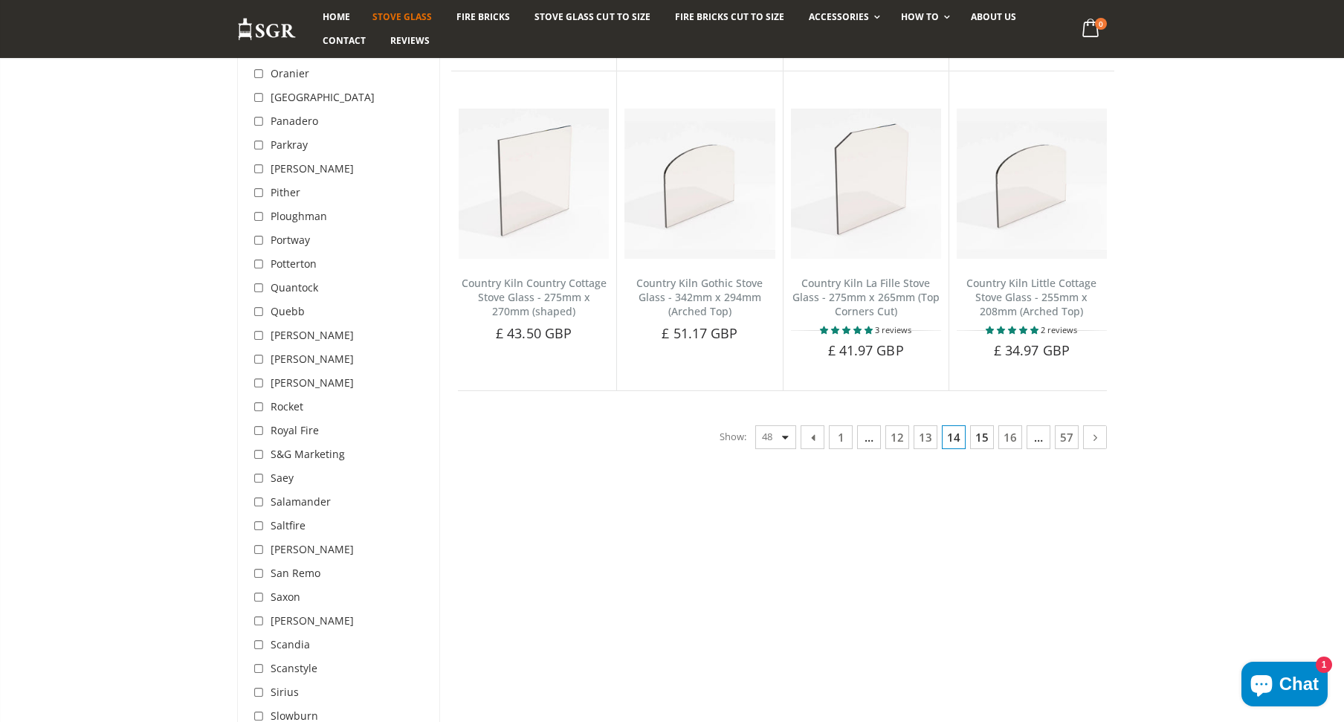
click at [985, 438] on link "15" at bounding box center [982, 437] width 24 height 24
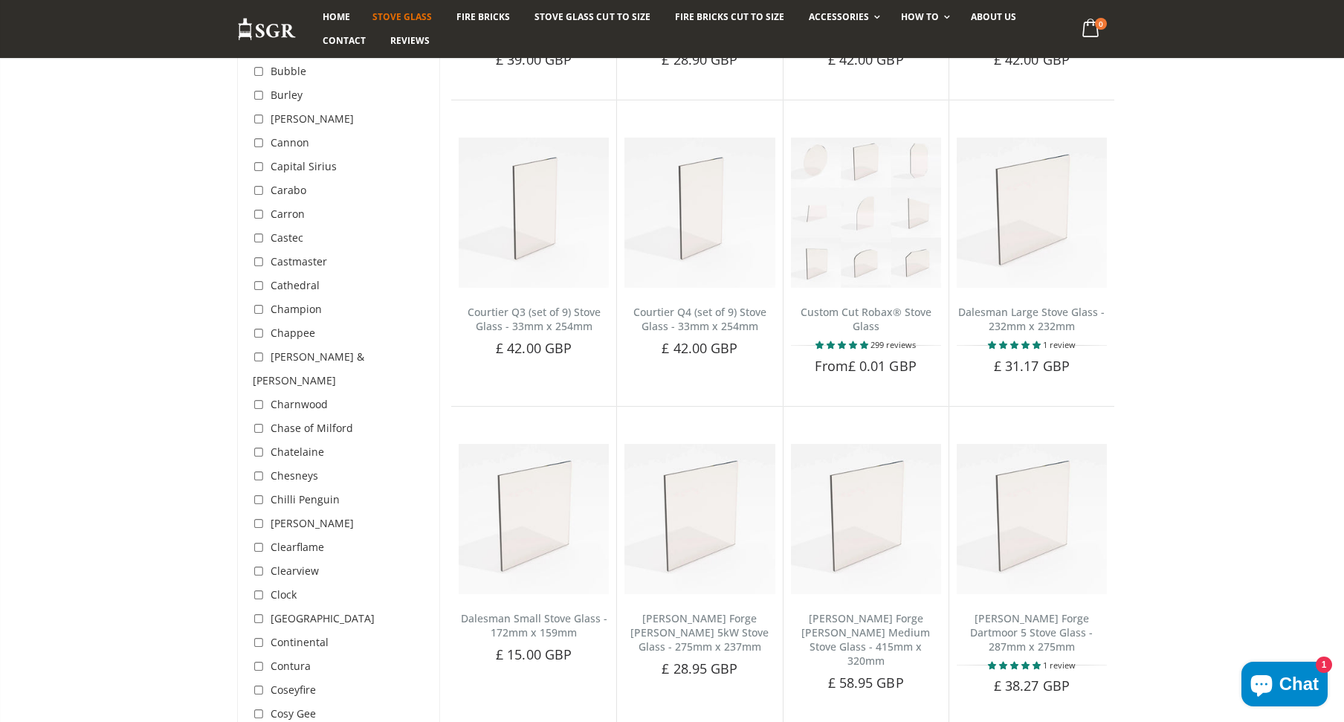
scroll to position [799, 0]
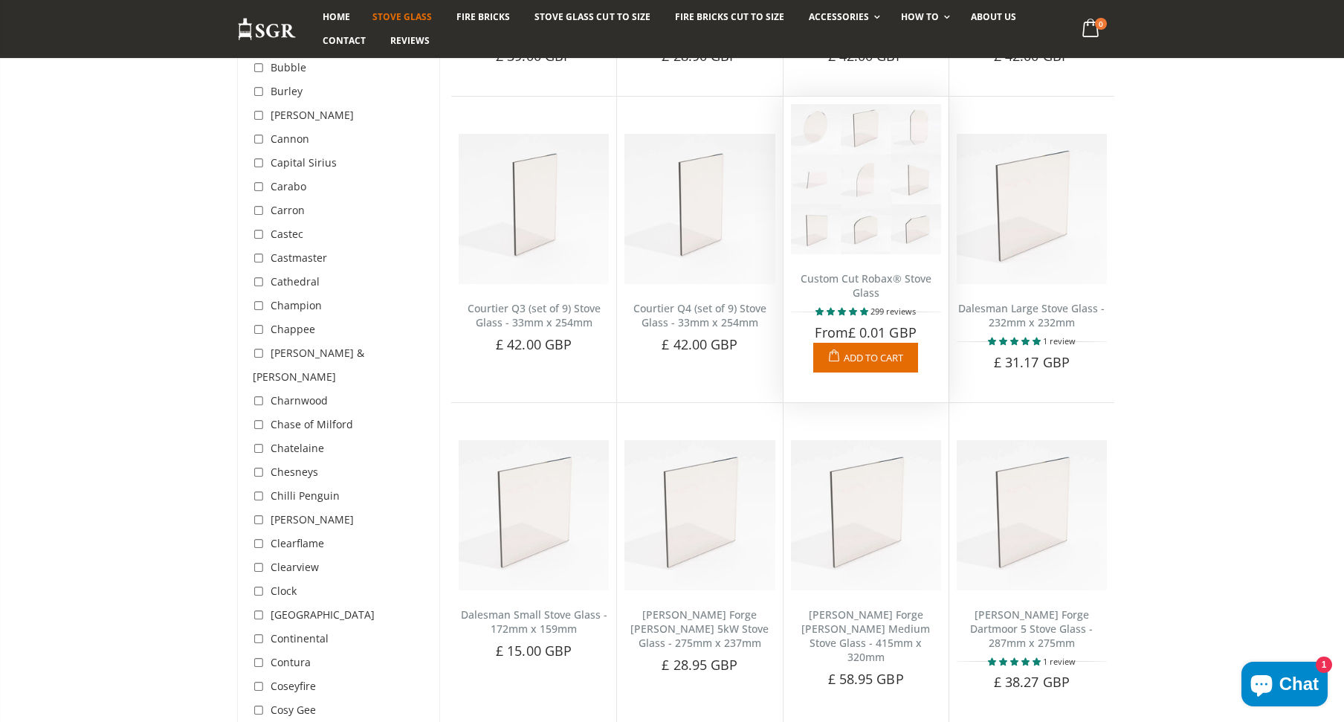
click at [862, 214] on img at bounding box center [866, 179] width 150 height 150
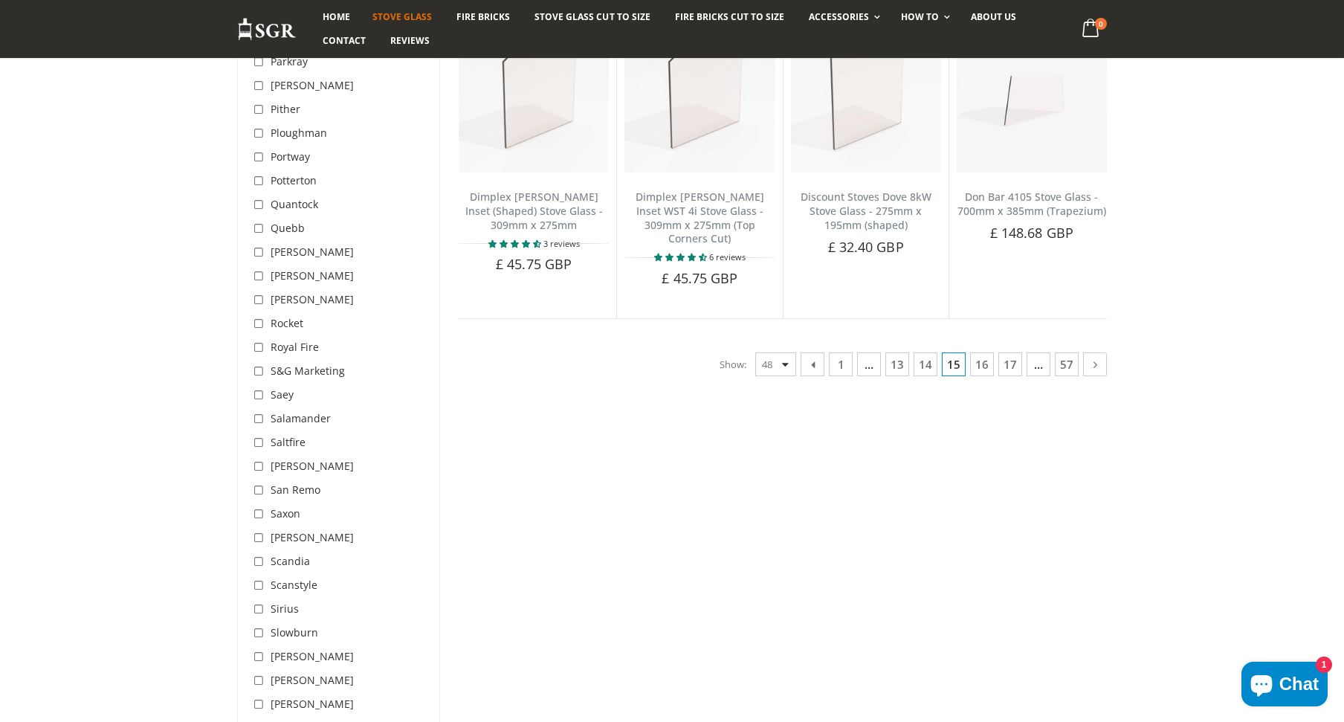
scroll to position [3772, 0]
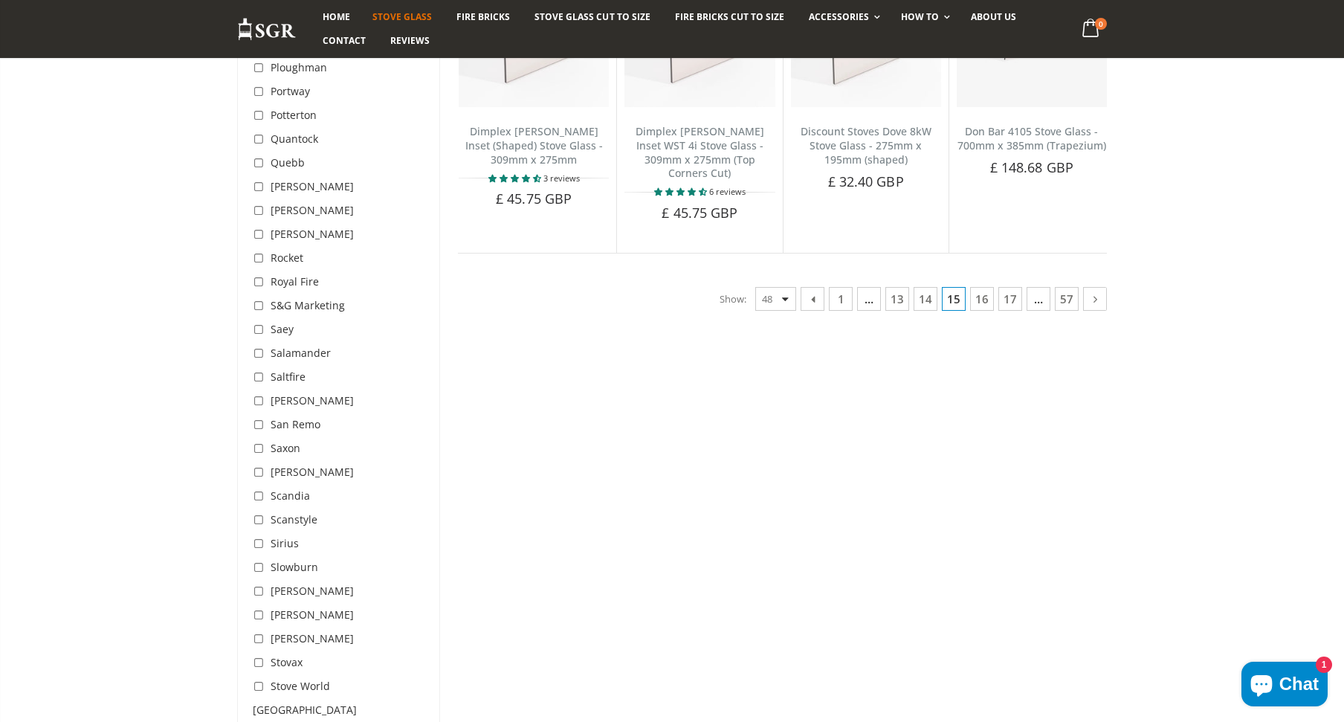
click at [980, 287] on link "16" at bounding box center [982, 299] width 24 height 24
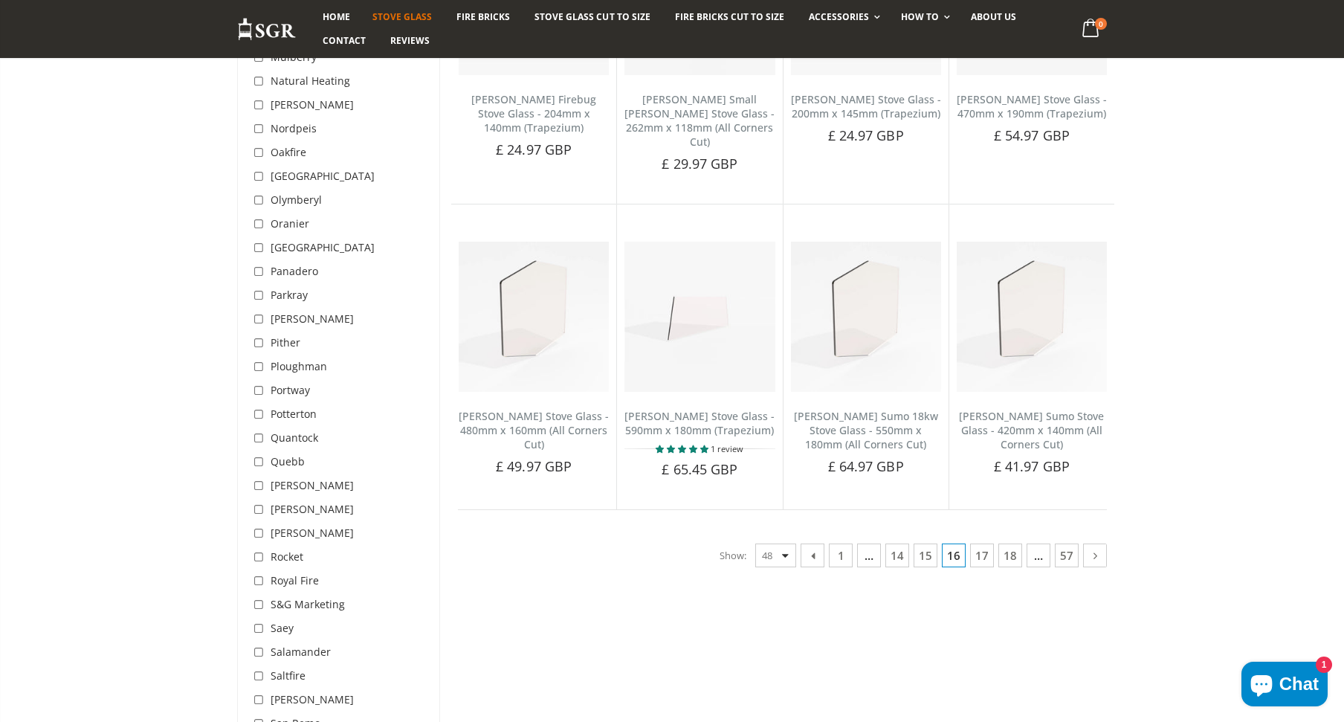
scroll to position [3475, 0]
click at [982, 542] on link "17" at bounding box center [982, 554] width 24 height 24
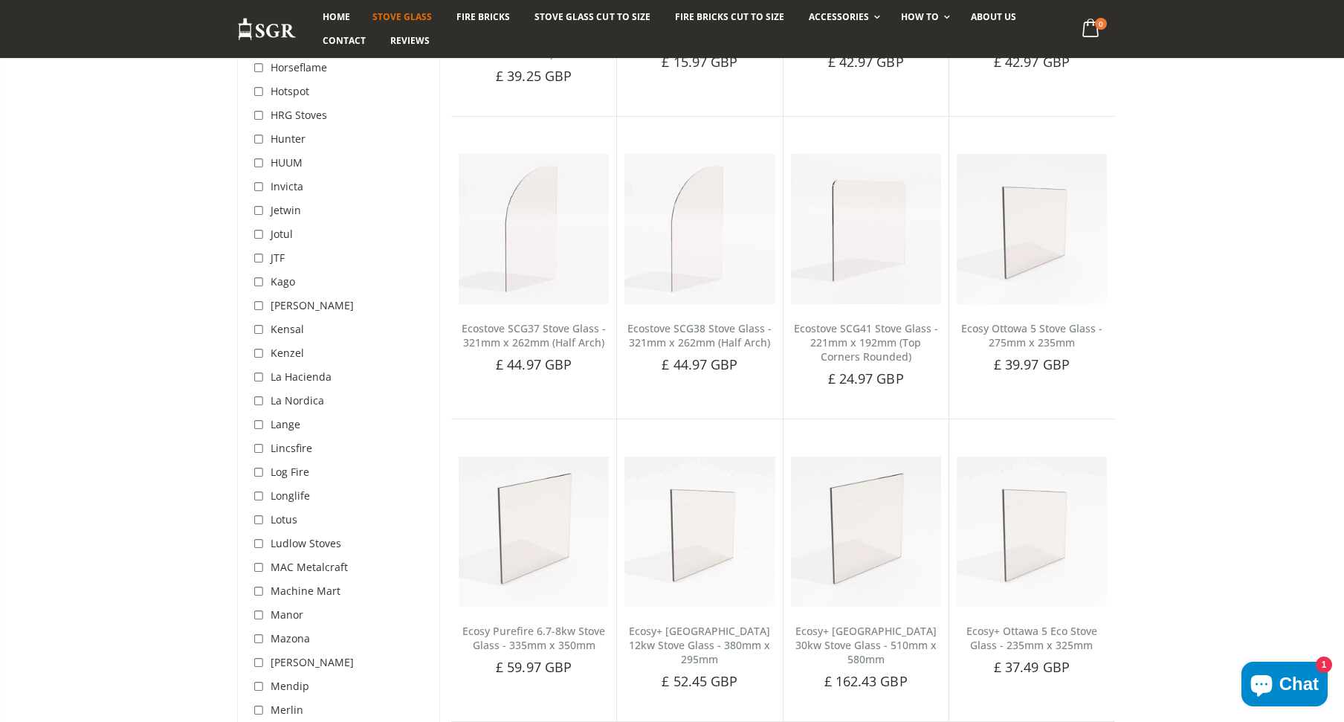
scroll to position [2657, 0]
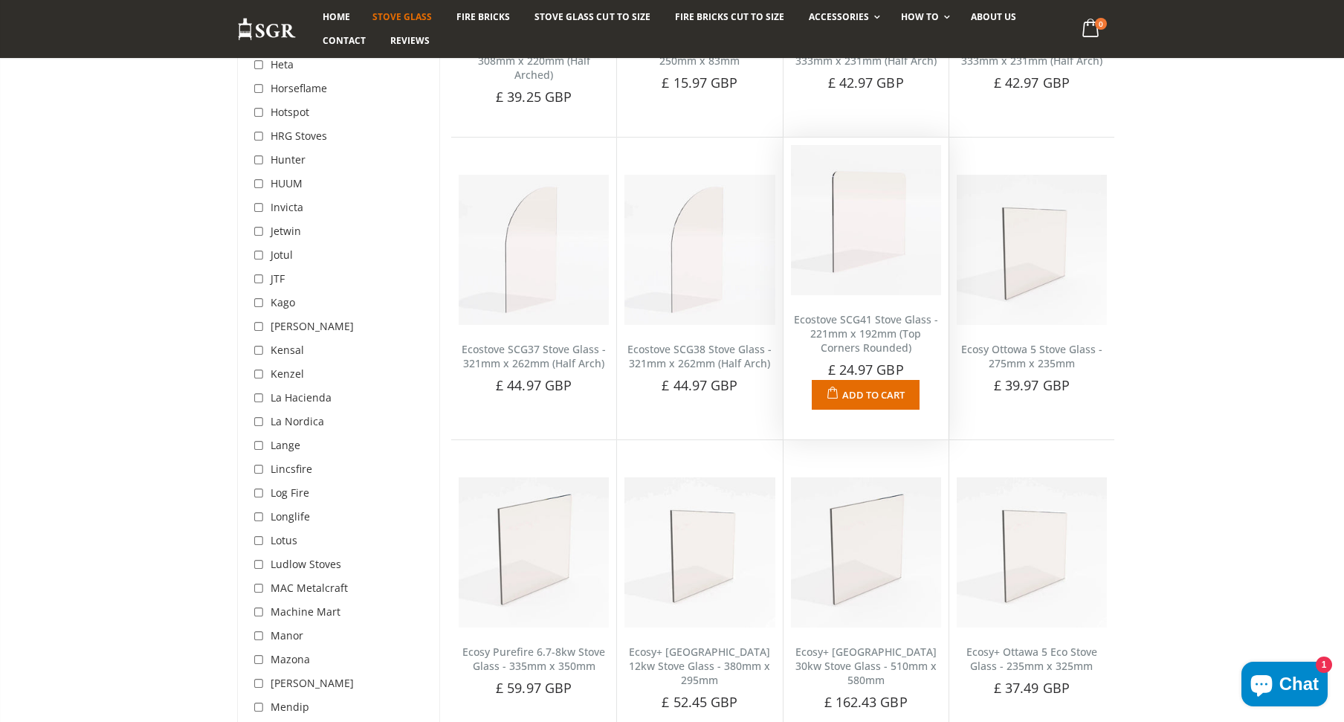
click at [840, 236] on img at bounding box center [866, 220] width 150 height 150
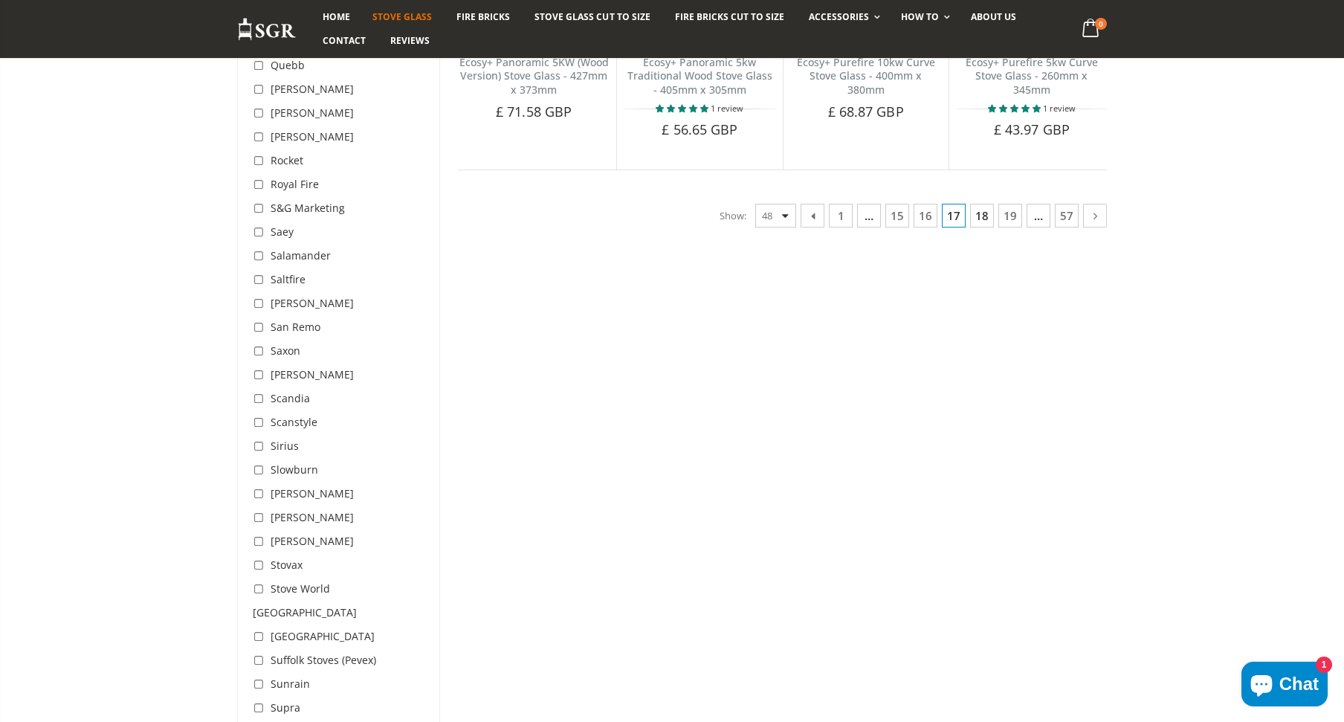
click at [981, 227] on link "18" at bounding box center [982, 216] width 24 height 24
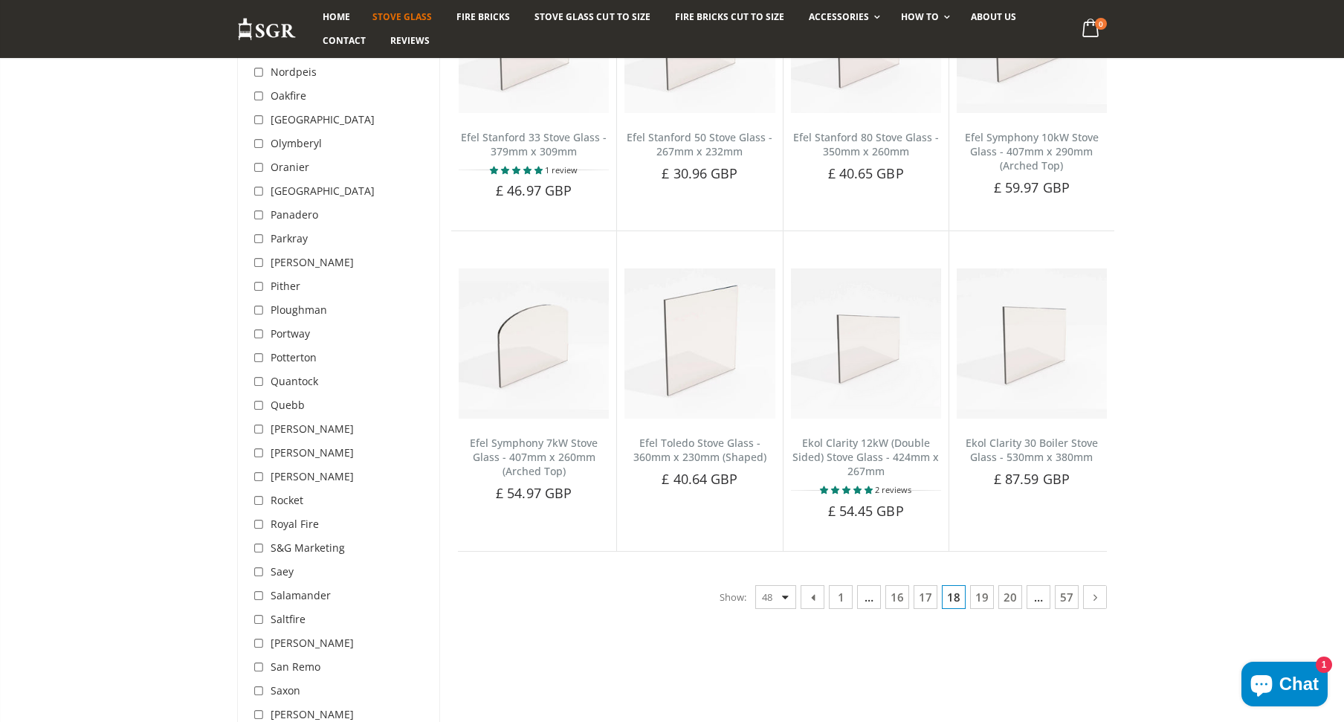
scroll to position [3549, 0]
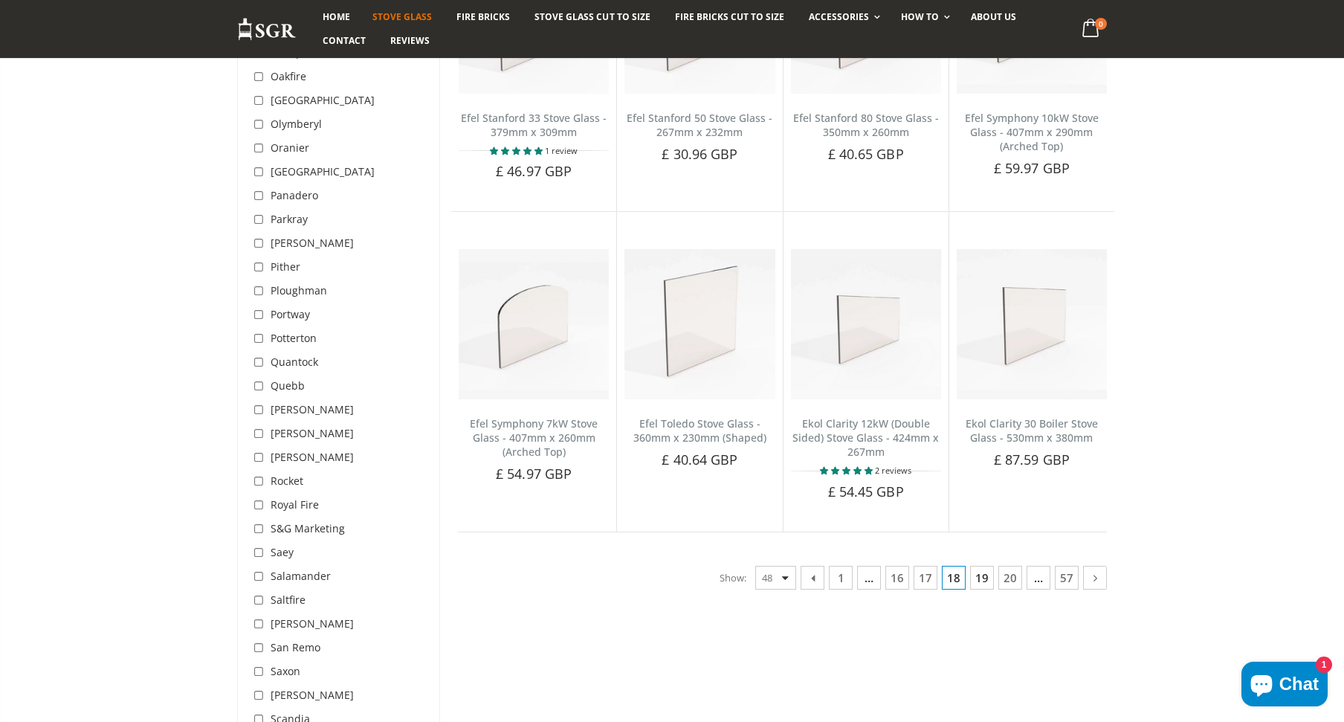
click at [983, 583] on link "19" at bounding box center [982, 578] width 24 height 24
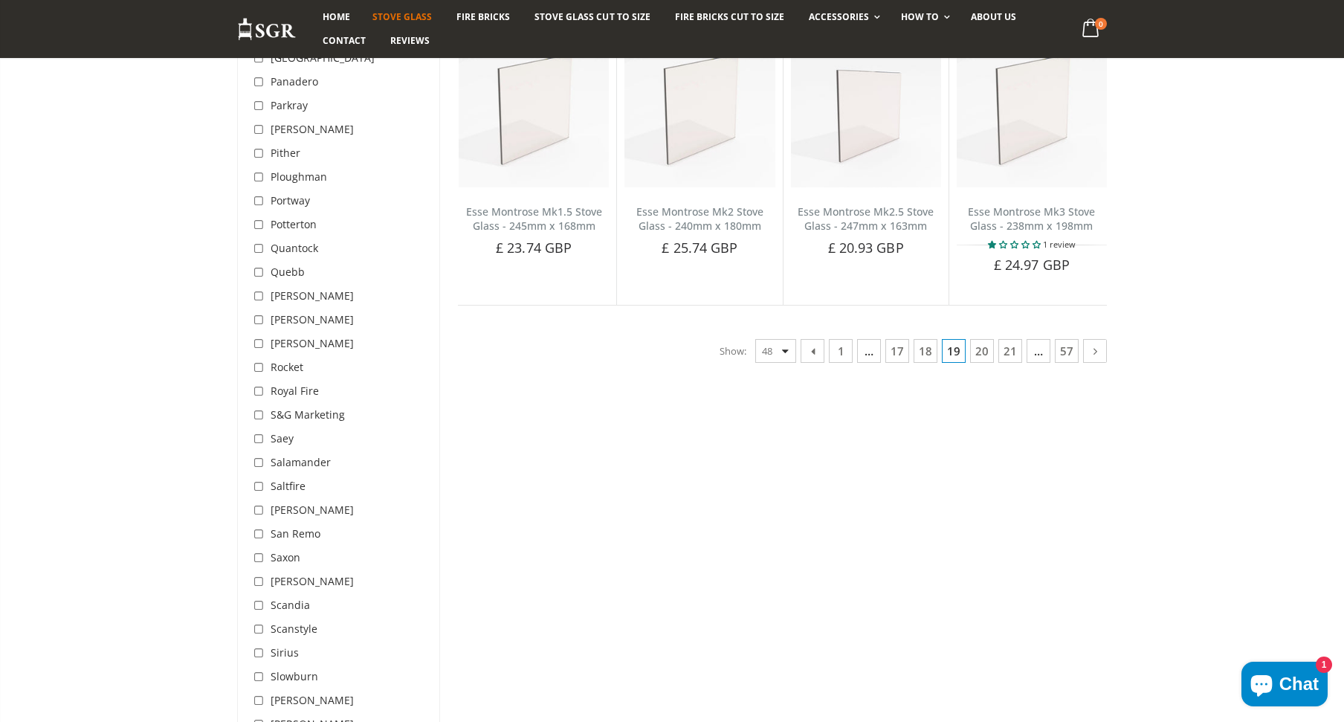
scroll to position [3697, 0]
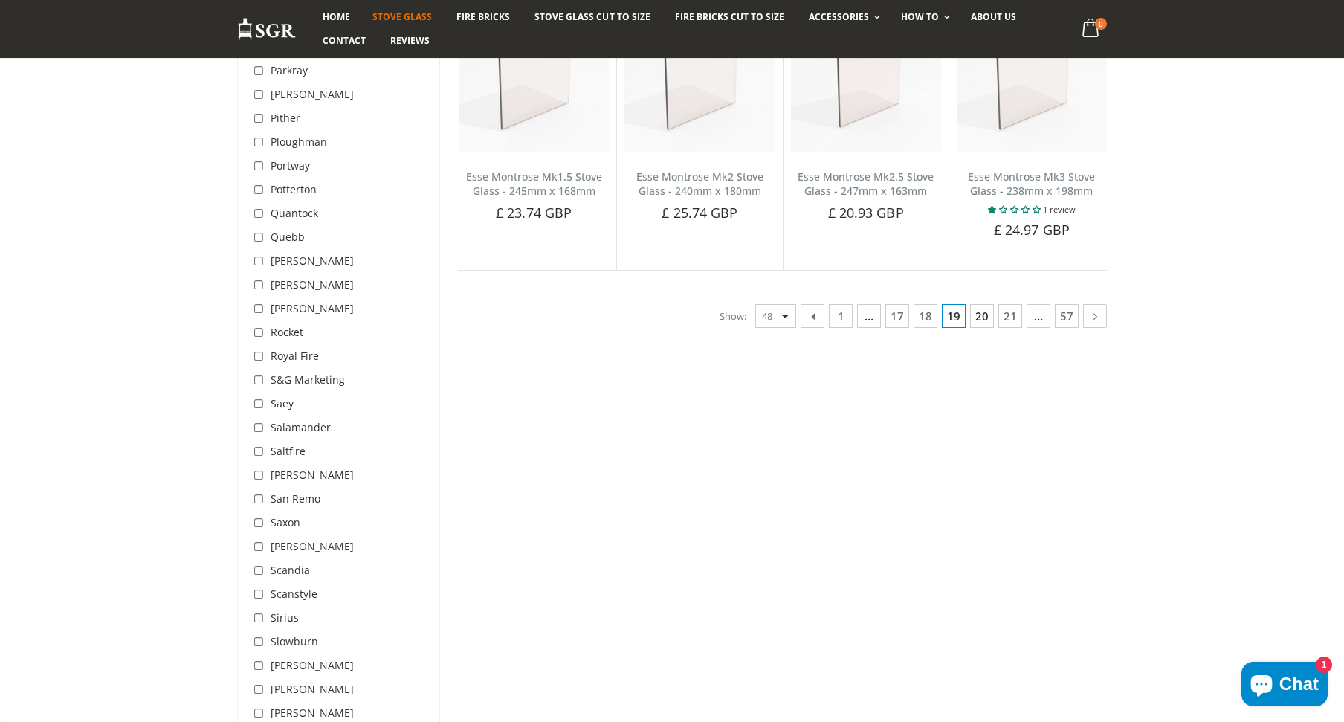
click at [978, 318] on link "20" at bounding box center [982, 316] width 24 height 24
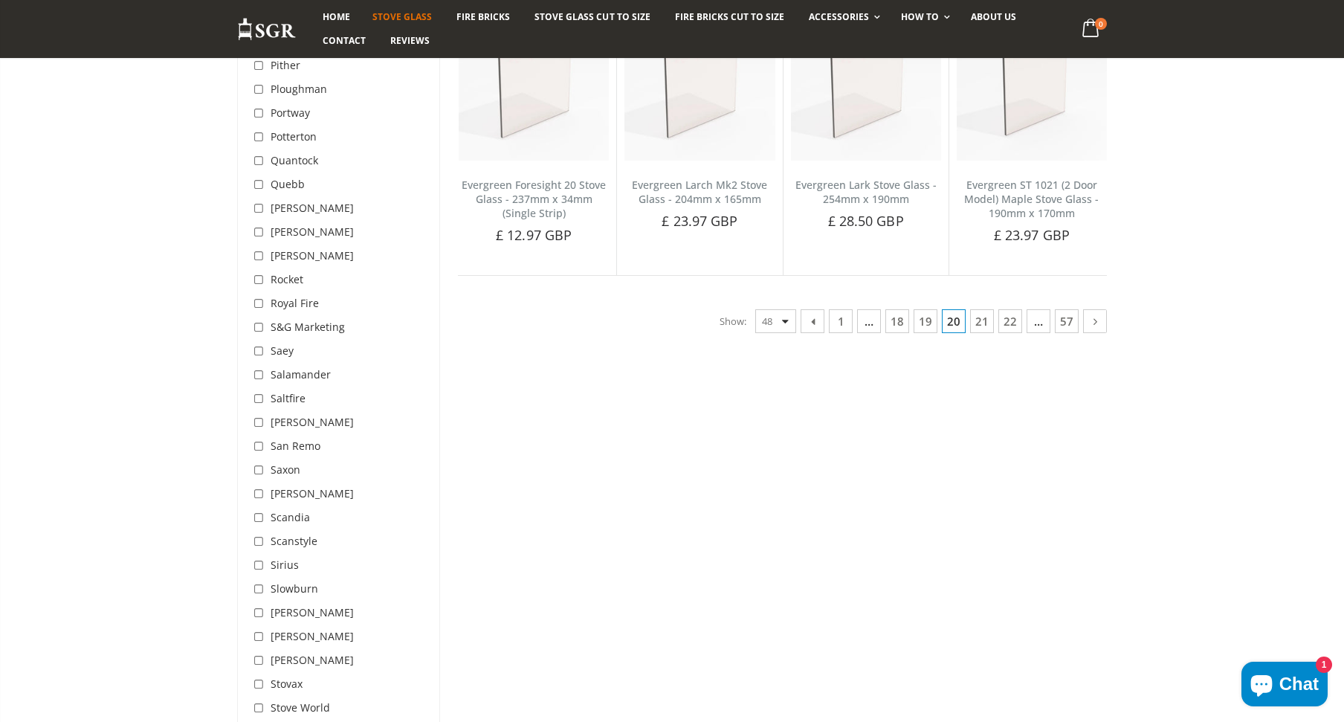
scroll to position [3772, 0]
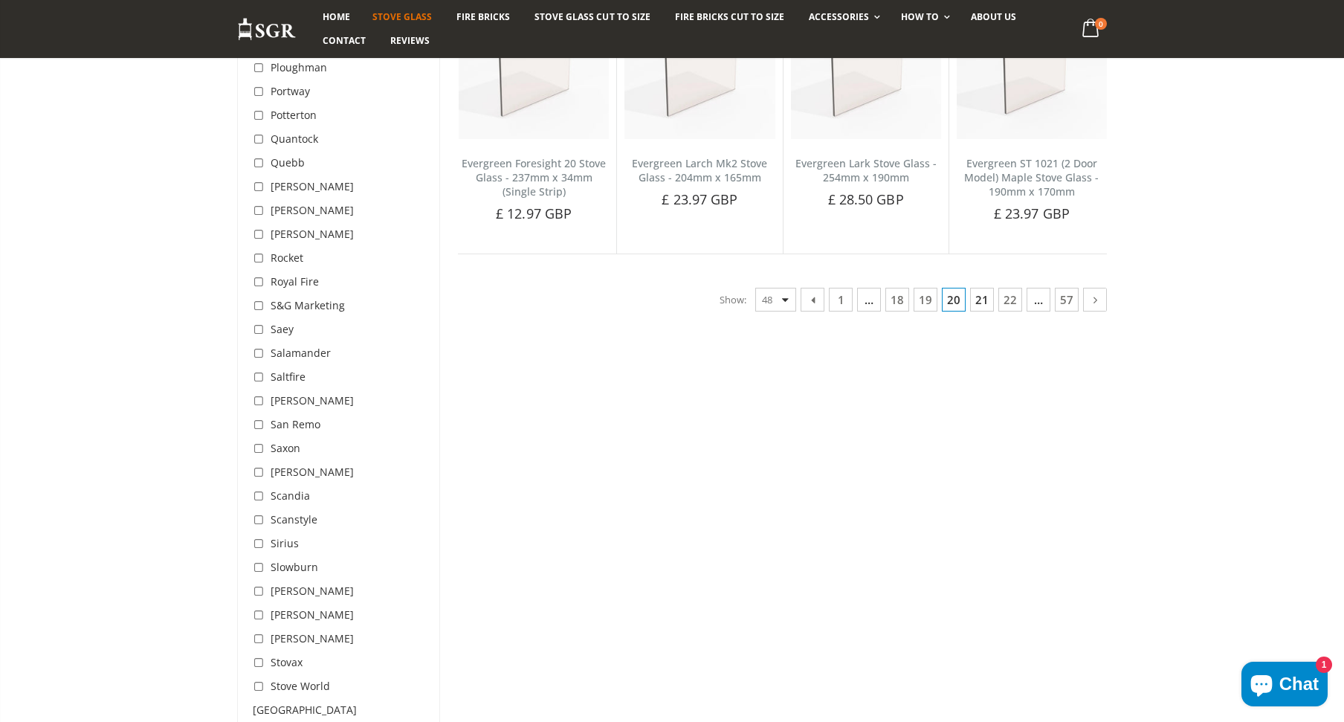
click at [980, 288] on link "21" at bounding box center [982, 300] width 24 height 24
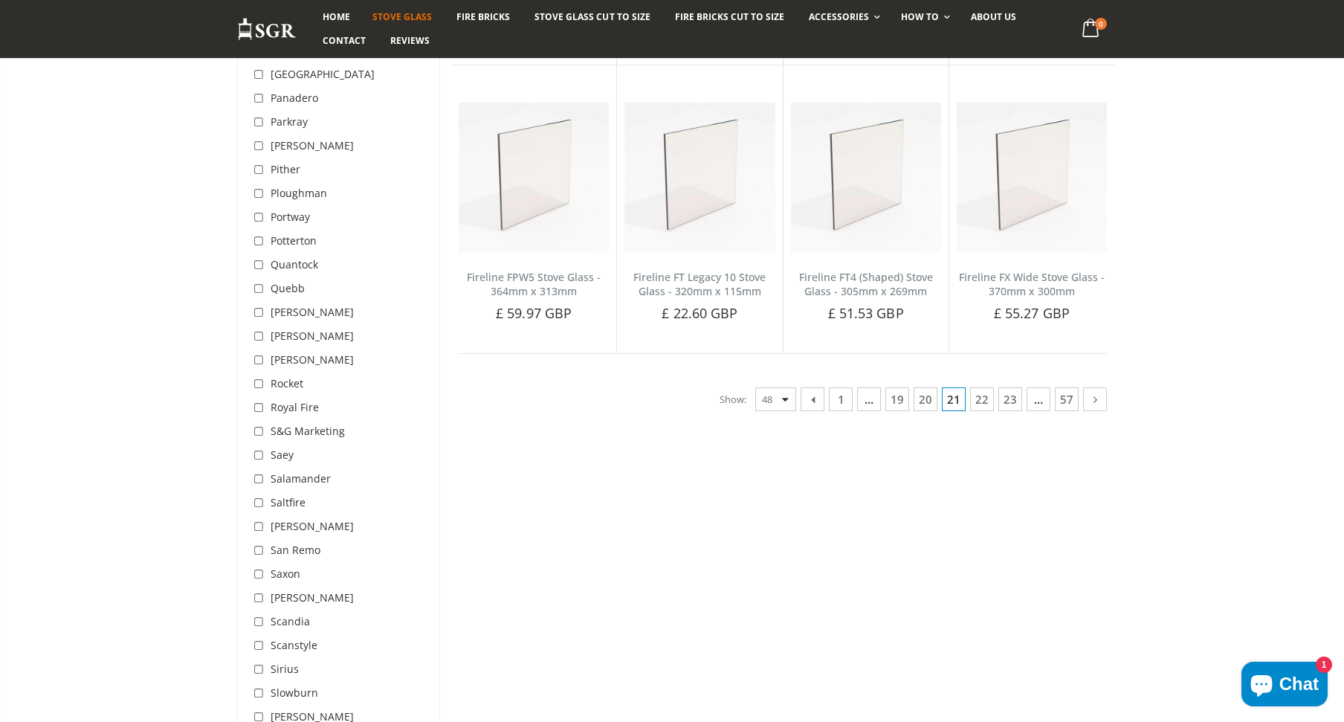
scroll to position [3697, 0]
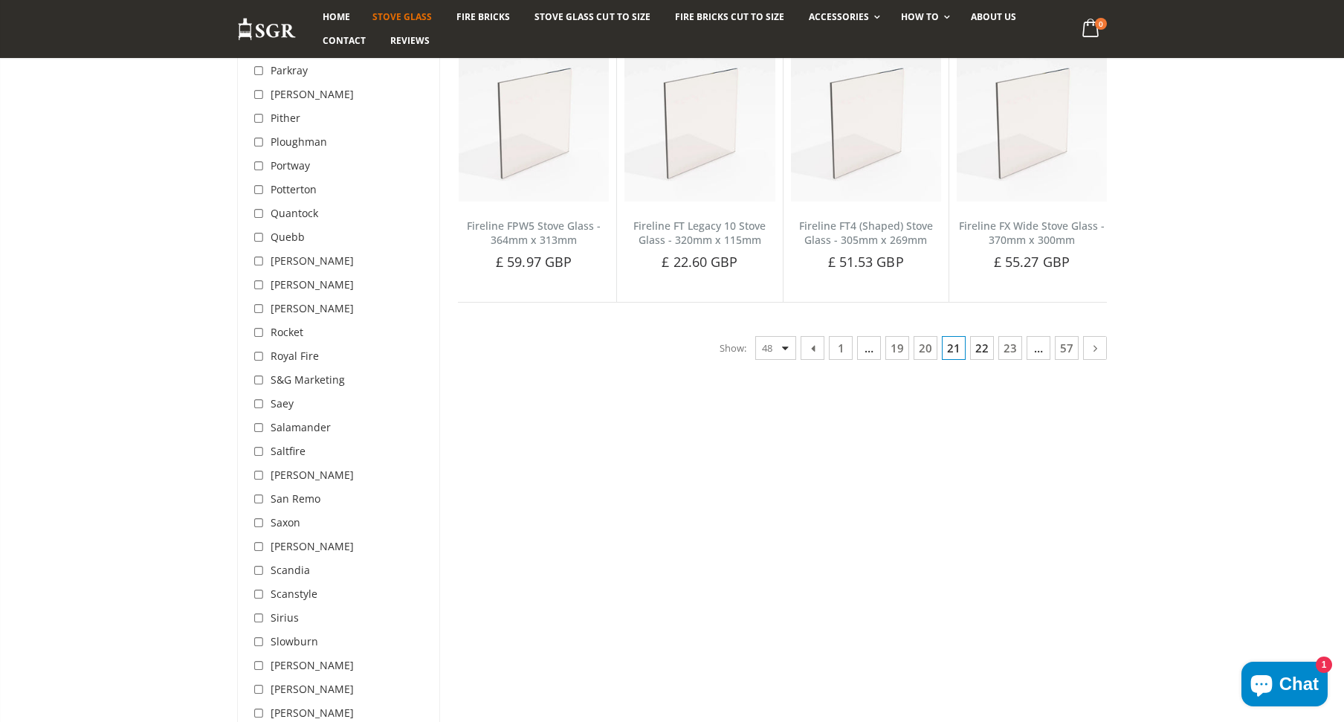
click at [978, 346] on link "22" at bounding box center [982, 348] width 24 height 24
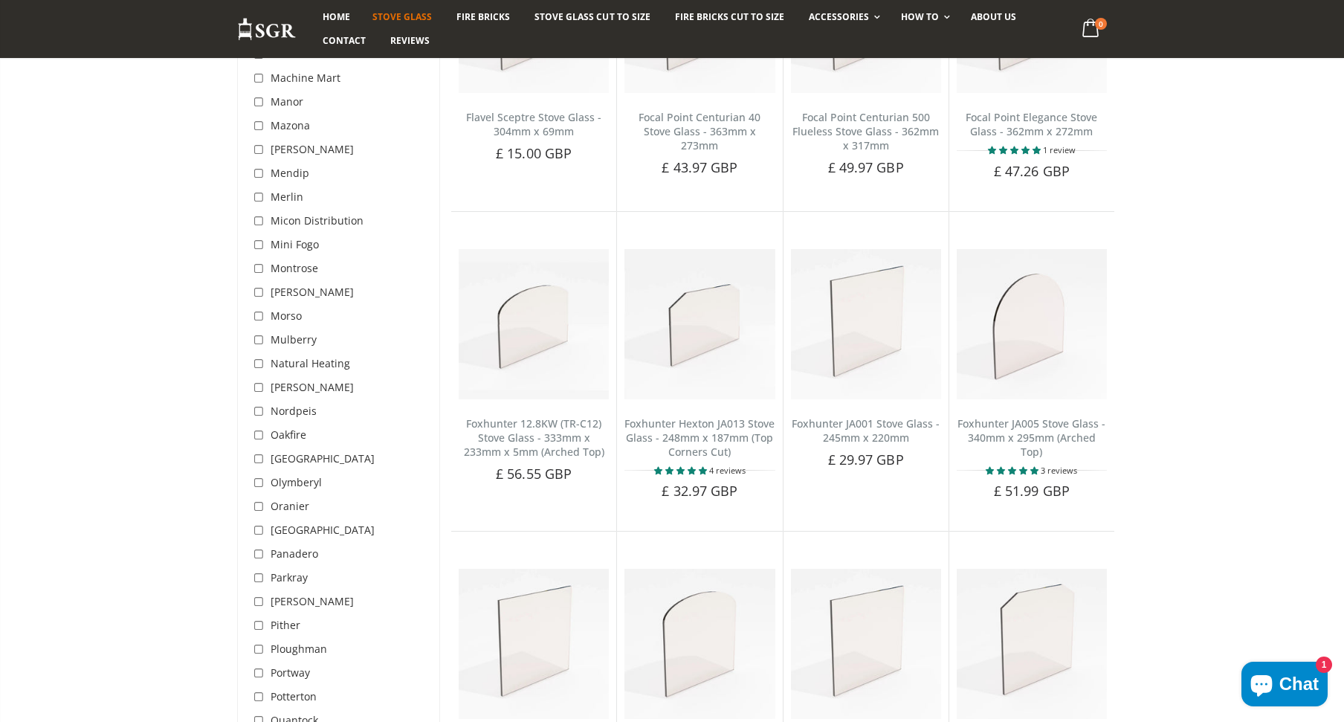
scroll to position [3549, 0]
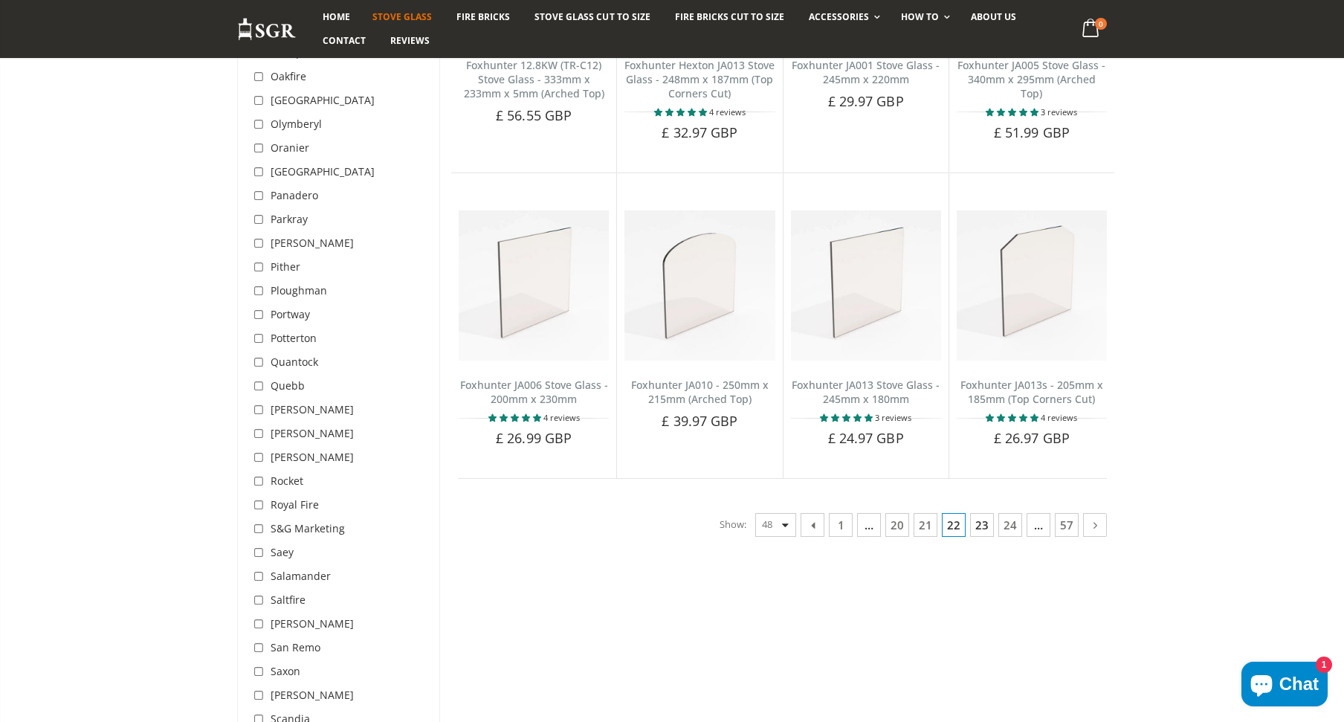
click at [984, 527] on link "23" at bounding box center [982, 525] width 24 height 24
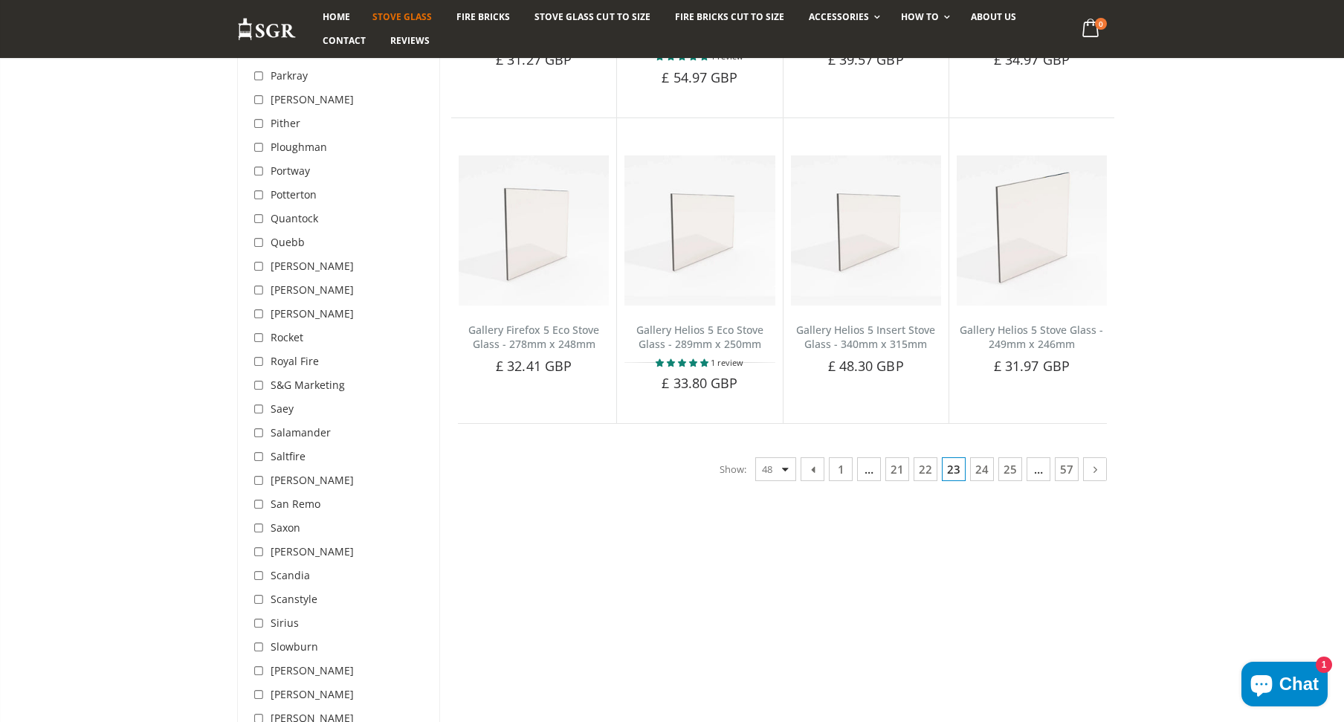
scroll to position [3697, 0]
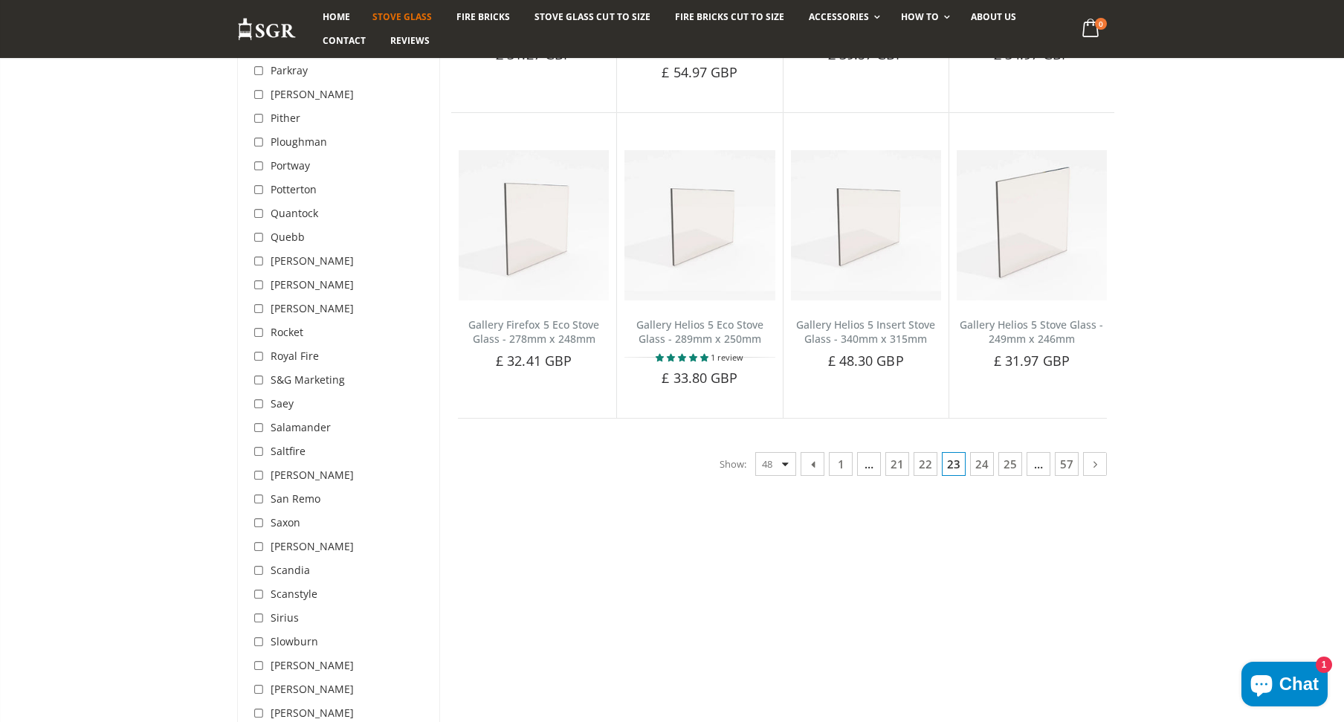
click at [985, 452] on link "24" at bounding box center [982, 464] width 24 height 24
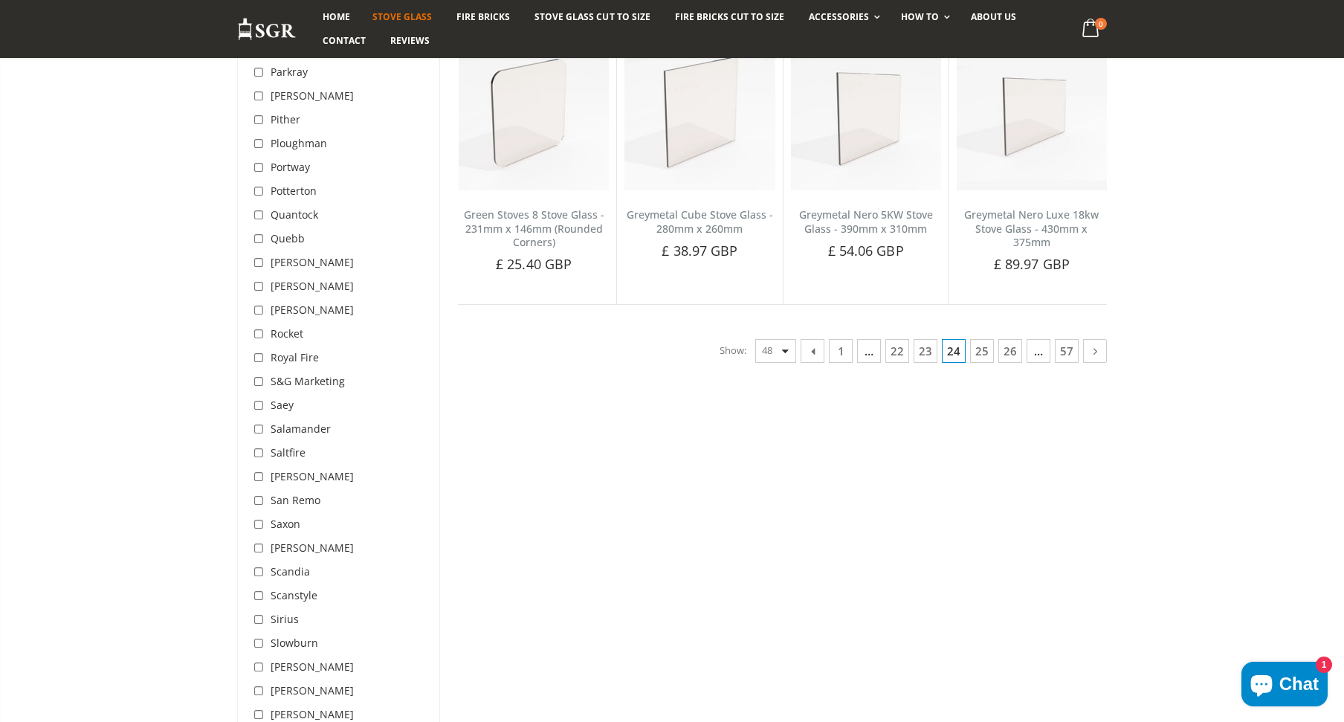
scroll to position [3697, 0]
click at [977, 337] on link "25" at bounding box center [982, 349] width 24 height 24
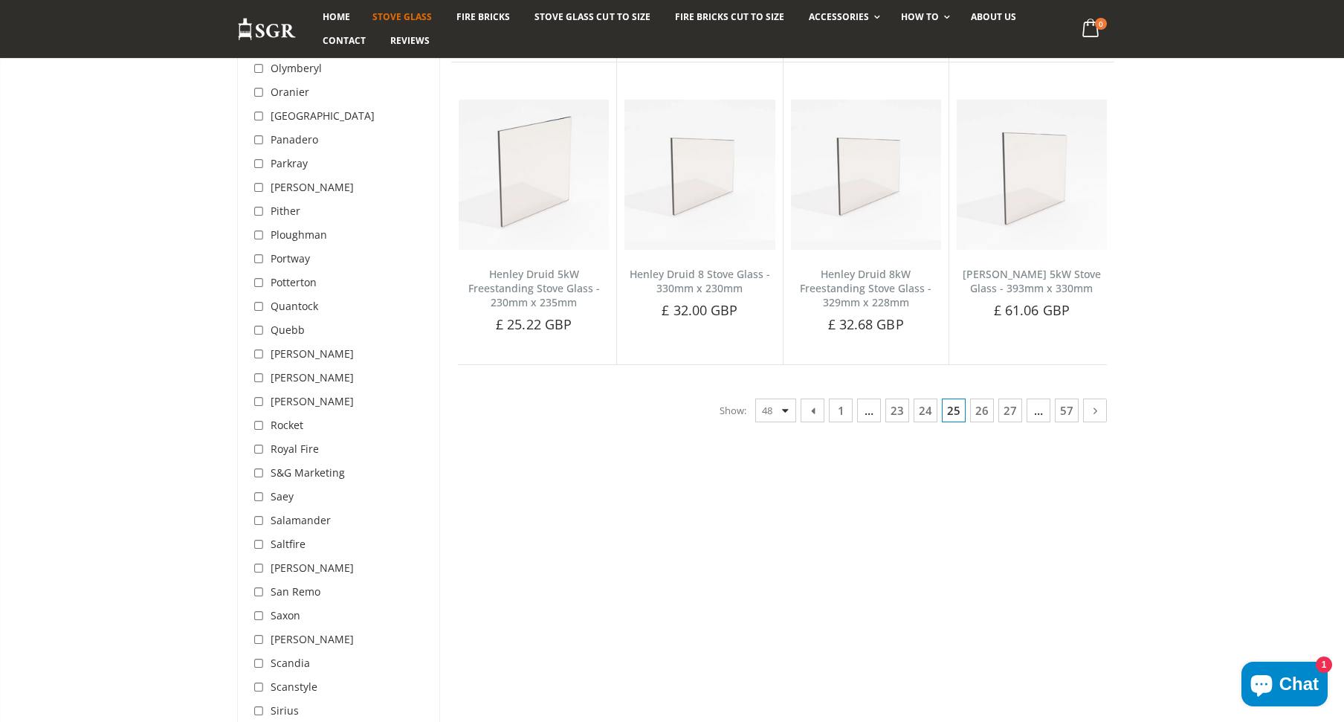
scroll to position [3697, 0]
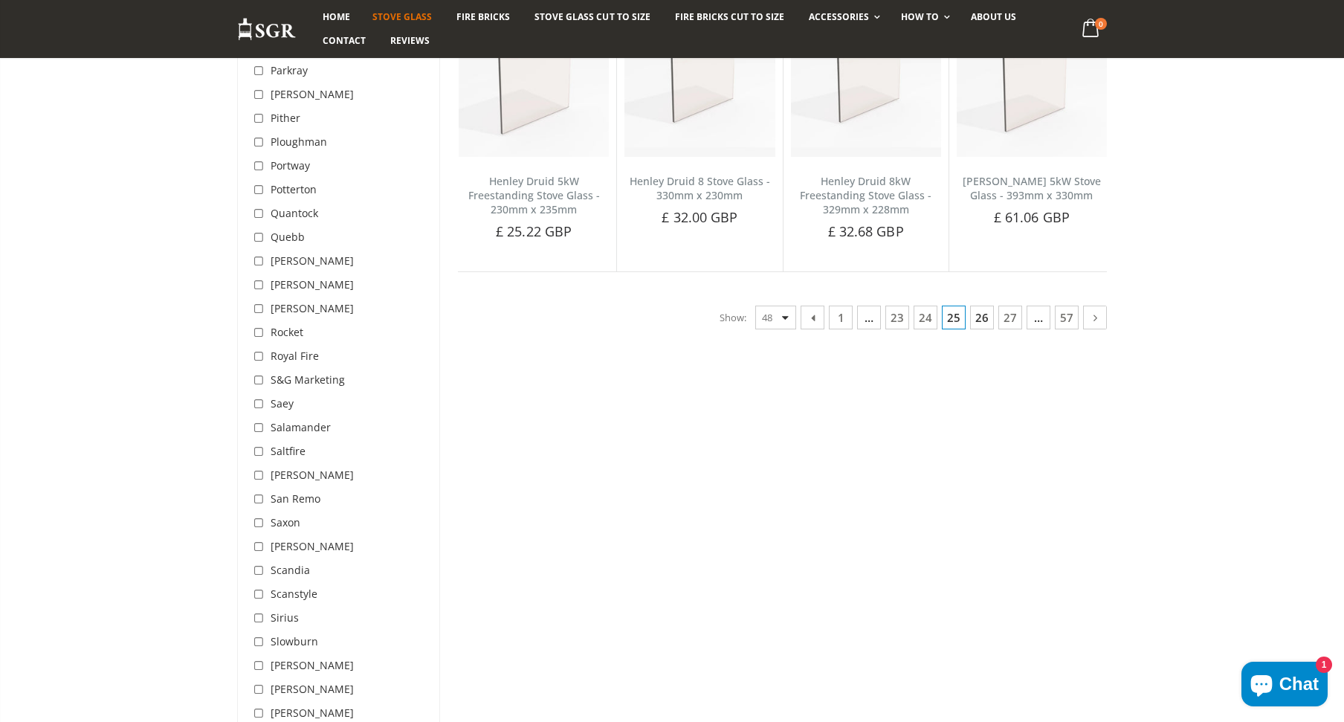
click at [980, 321] on link "26" at bounding box center [982, 317] width 24 height 24
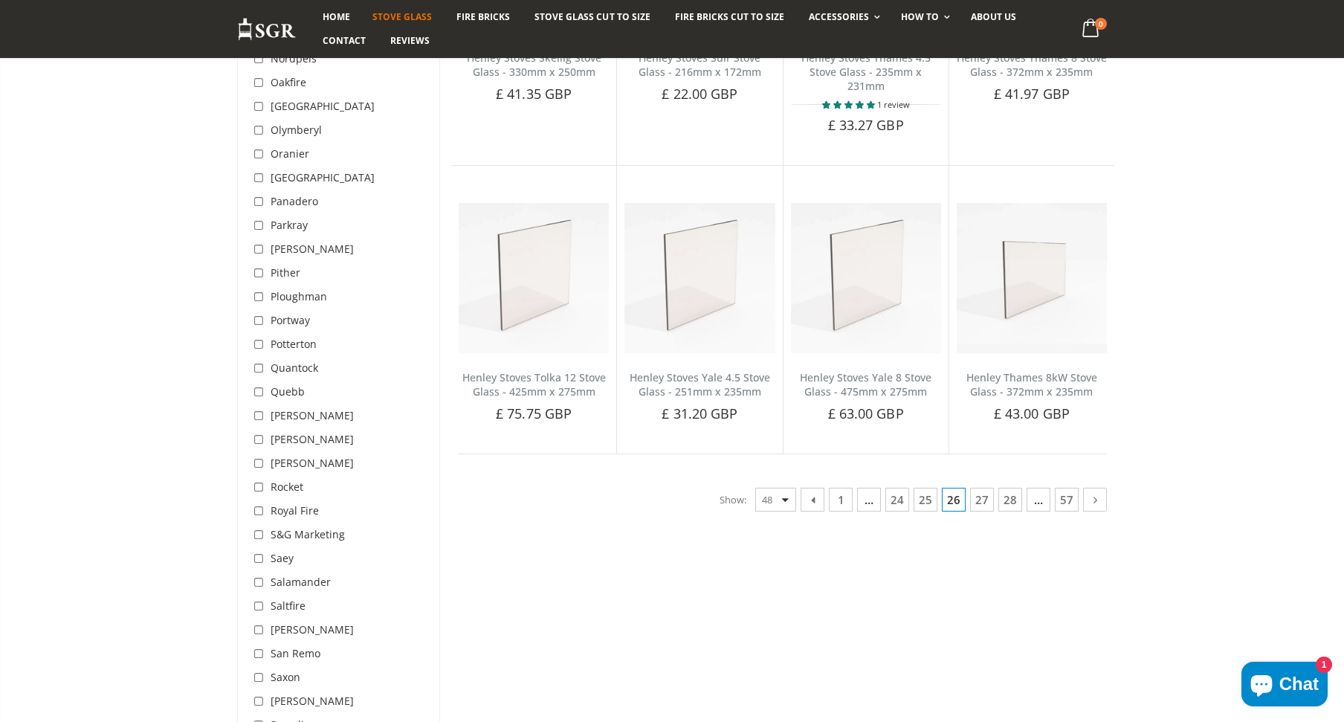
scroll to position [3549, 0]
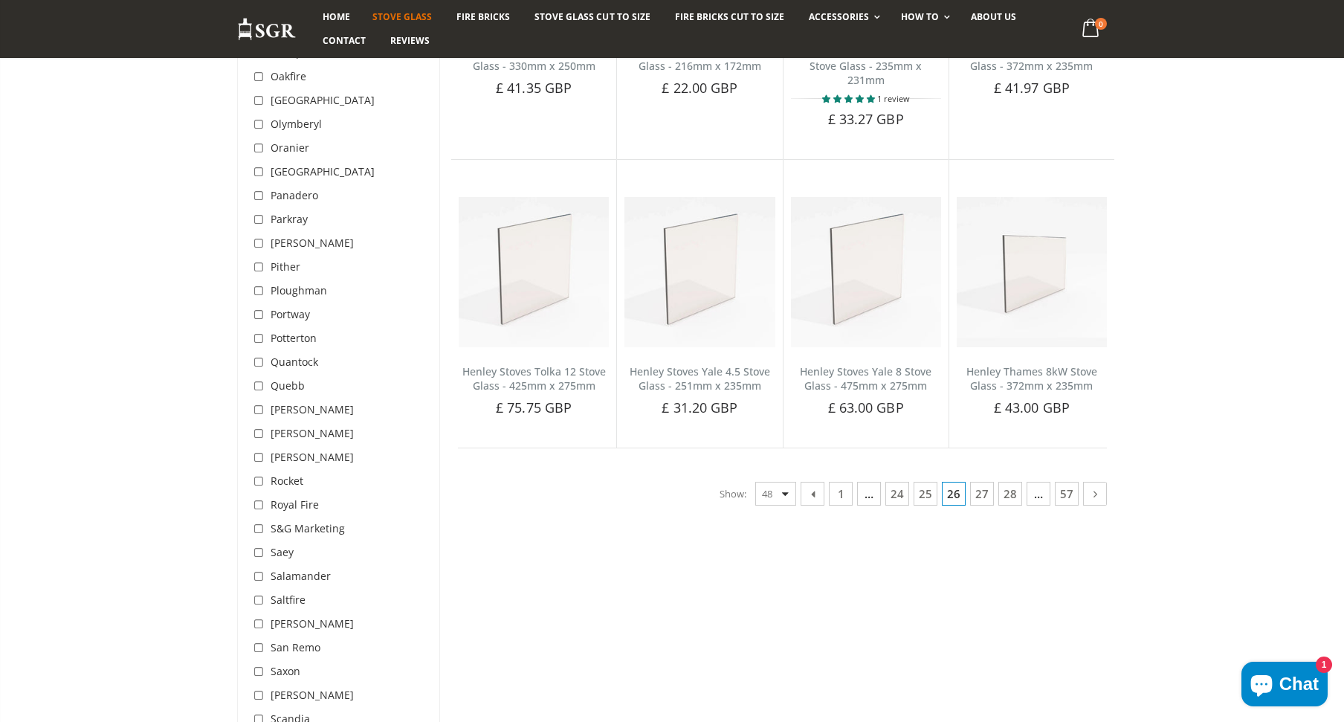
click at [977, 482] on link "27" at bounding box center [982, 494] width 24 height 24
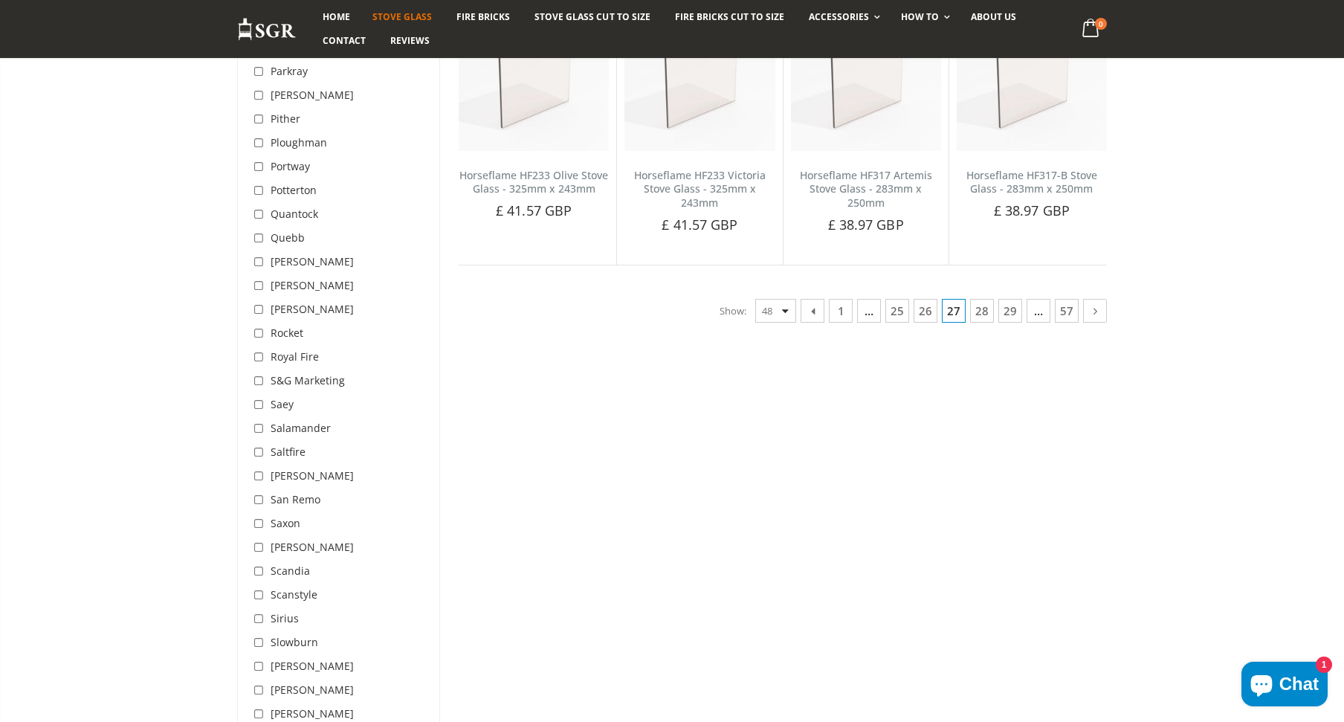
scroll to position [3697, 0]
click at [983, 298] on link "28" at bounding box center [982, 310] width 24 height 24
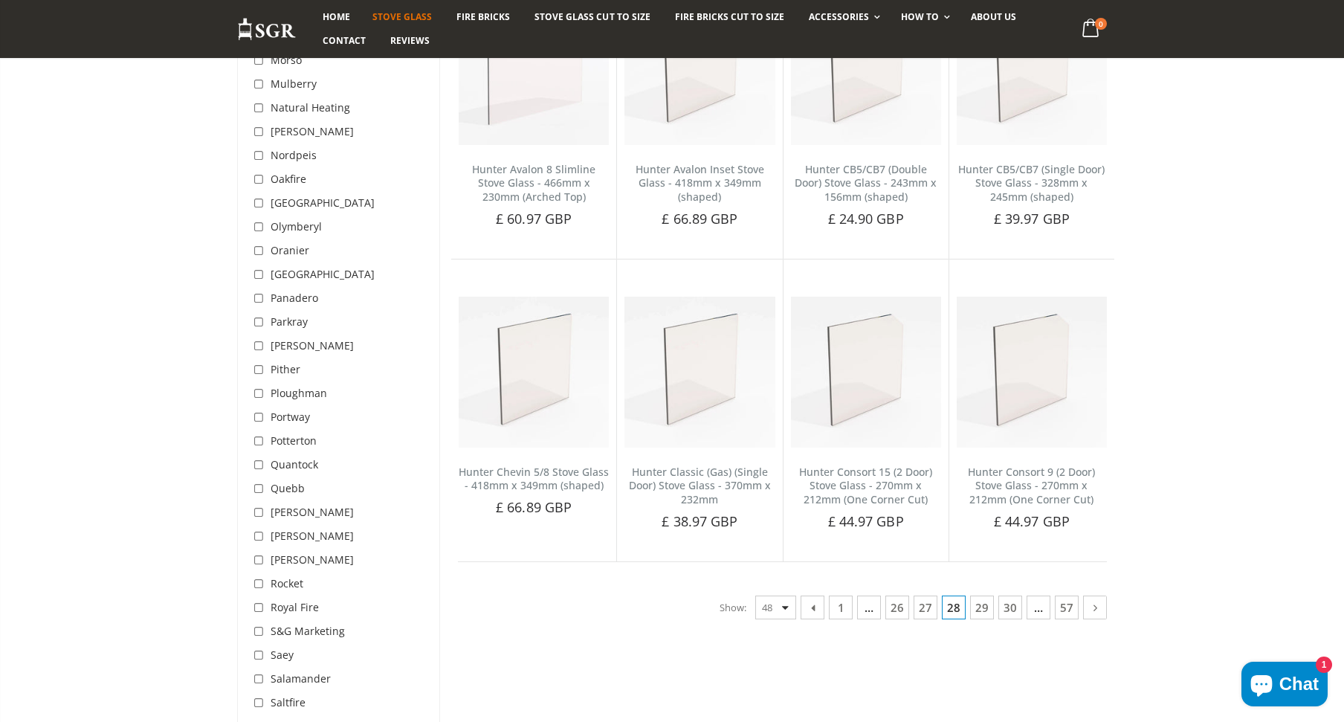
scroll to position [3623, 0]
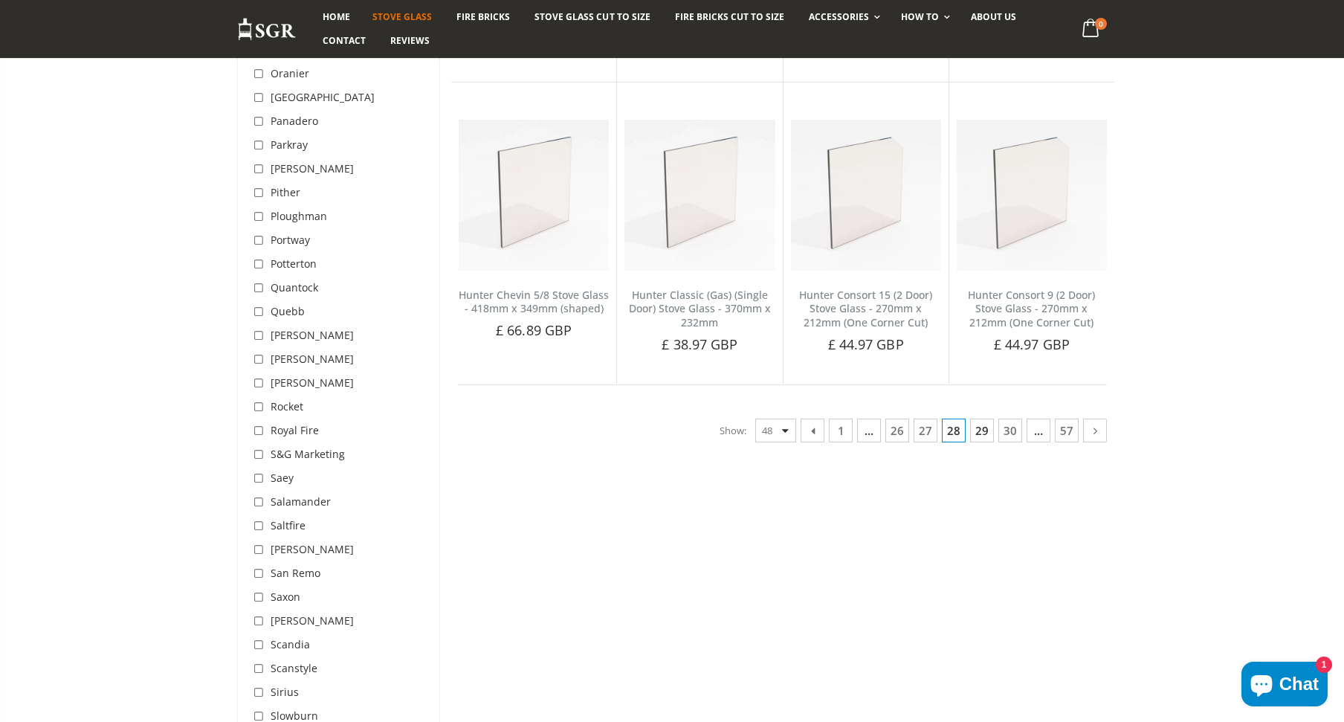
click at [987, 418] on link "29" at bounding box center [982, 430] width 24 height 24
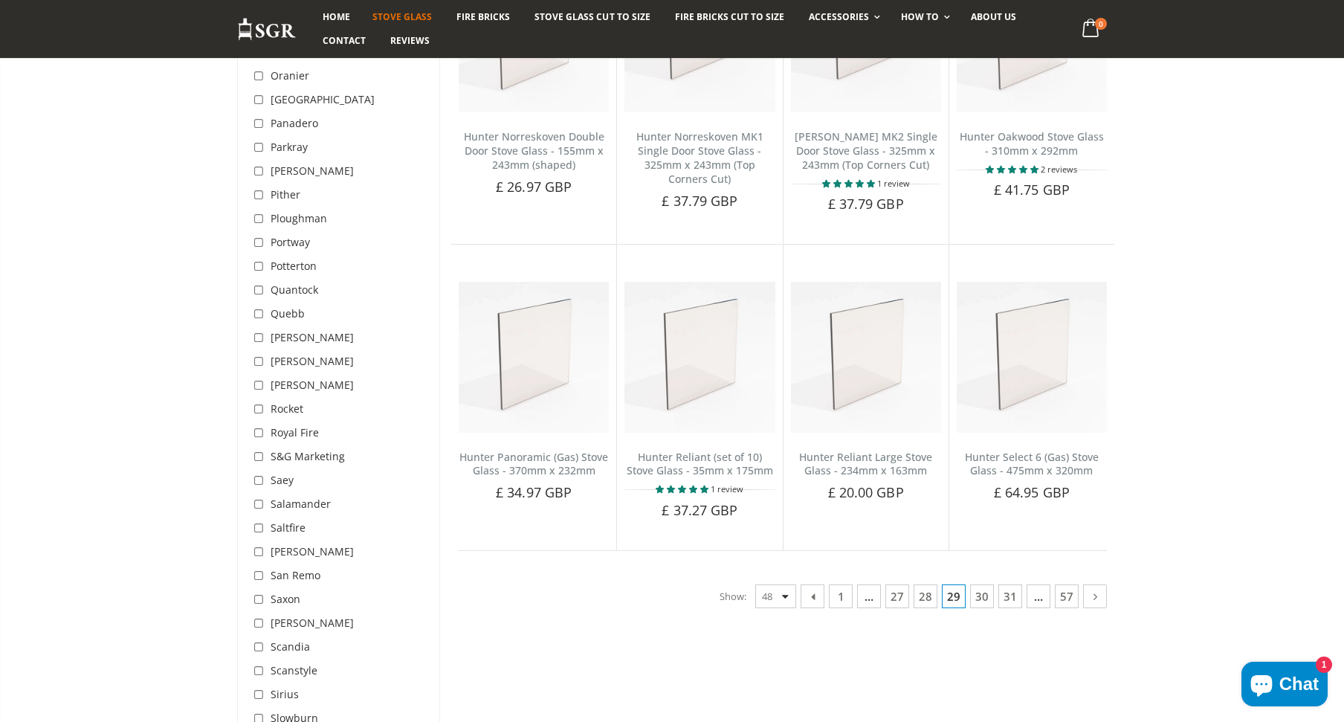
scroll to position [3623, 0]
click at [985, 605] on link "30" at bounding box center [982, 594] width 24 height 24
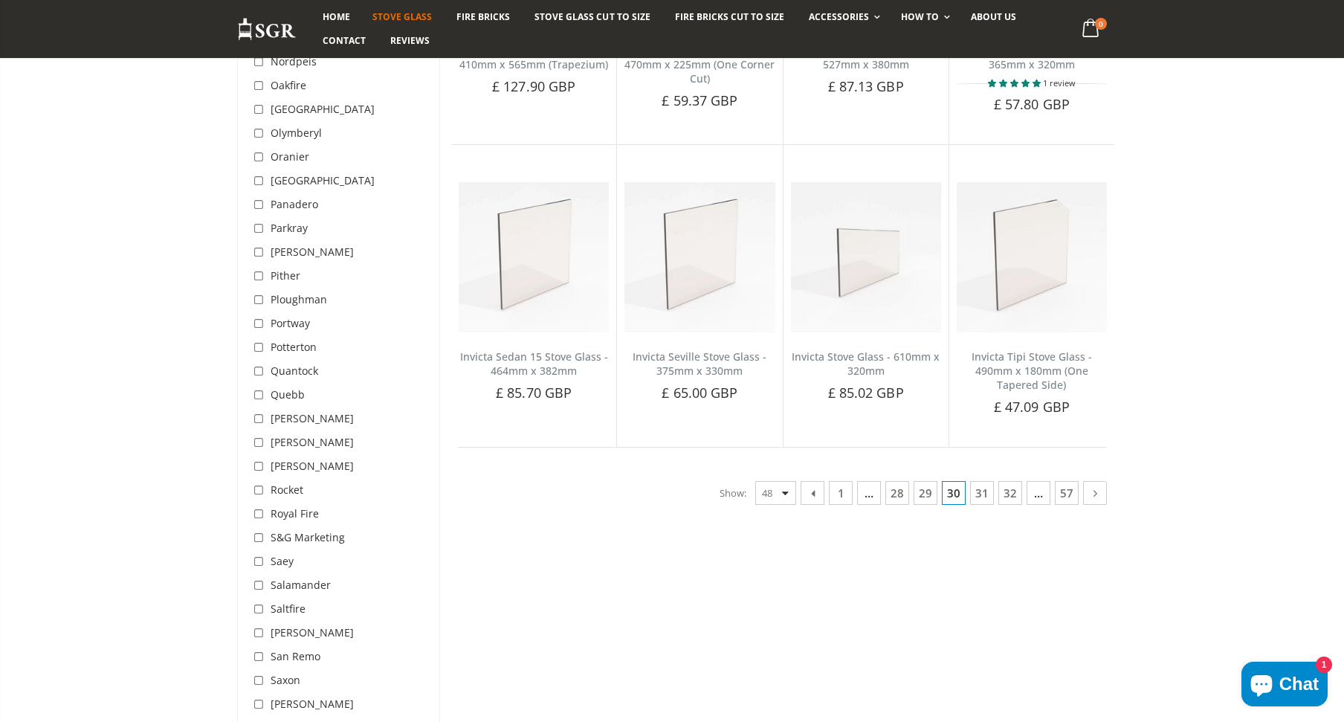
scroll to position [3549, 0]
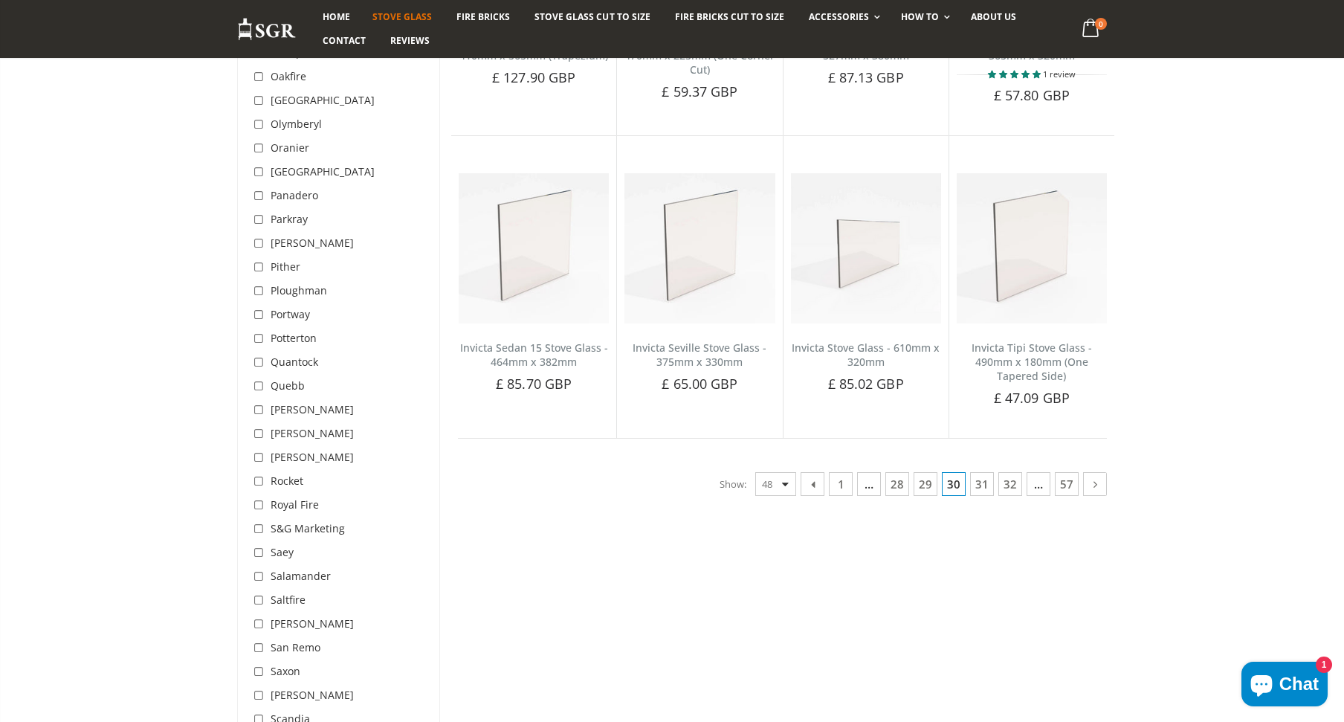
click at [977, 485] on link "31" at bounding box center [982, 484] width 24 height 24
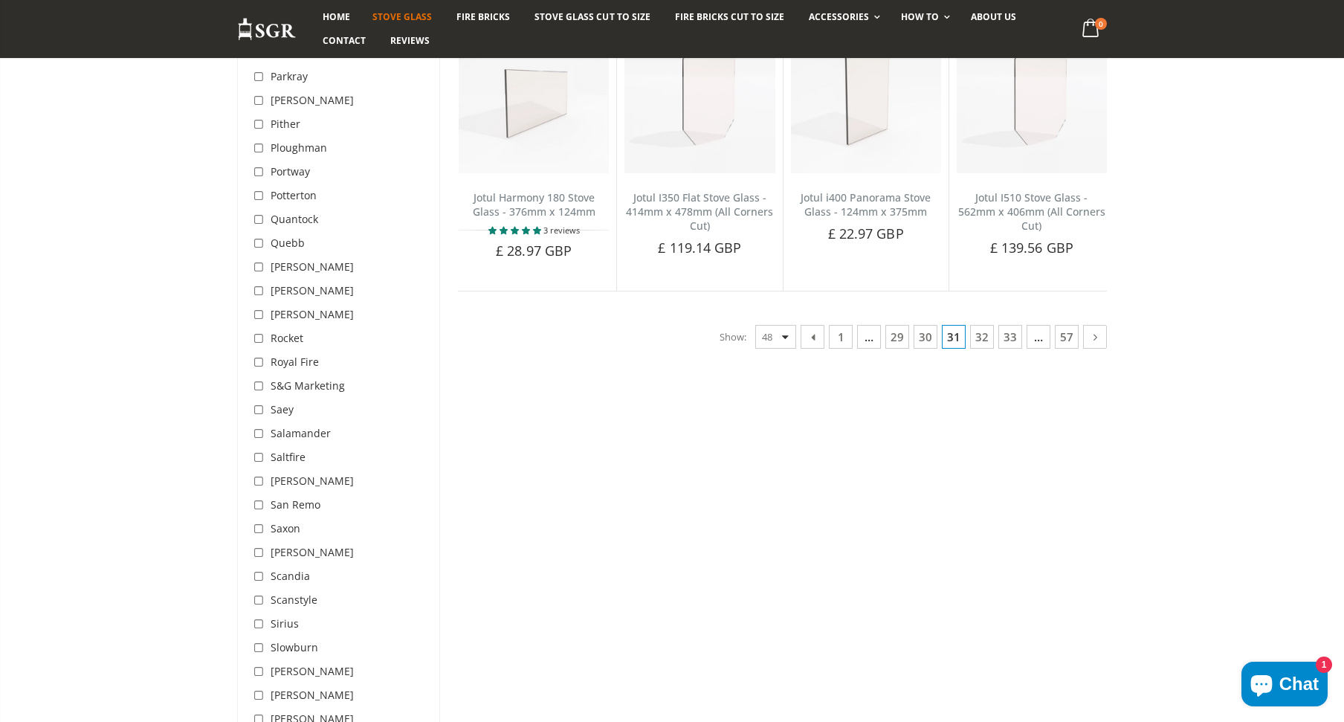
scroll to position [3697, 0]
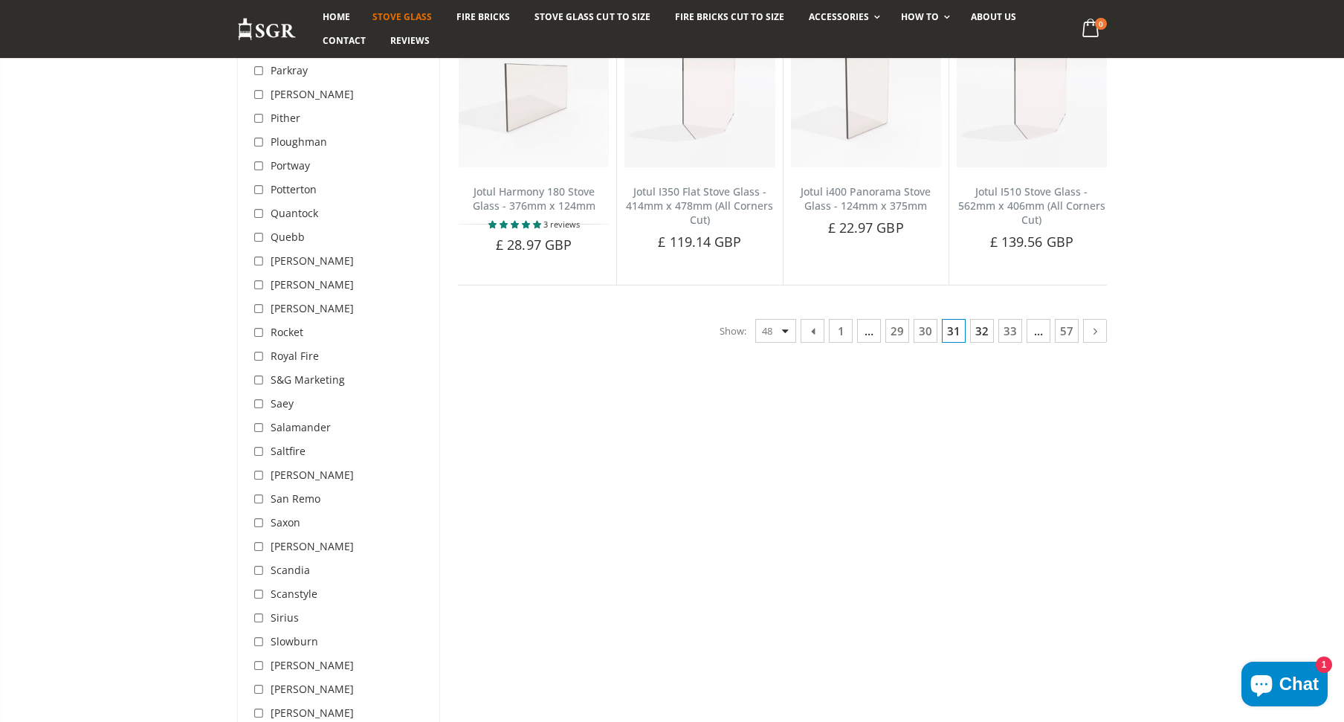
click at [984, 330] on link "32" at bounding box center [982, 331] width 24 height 24
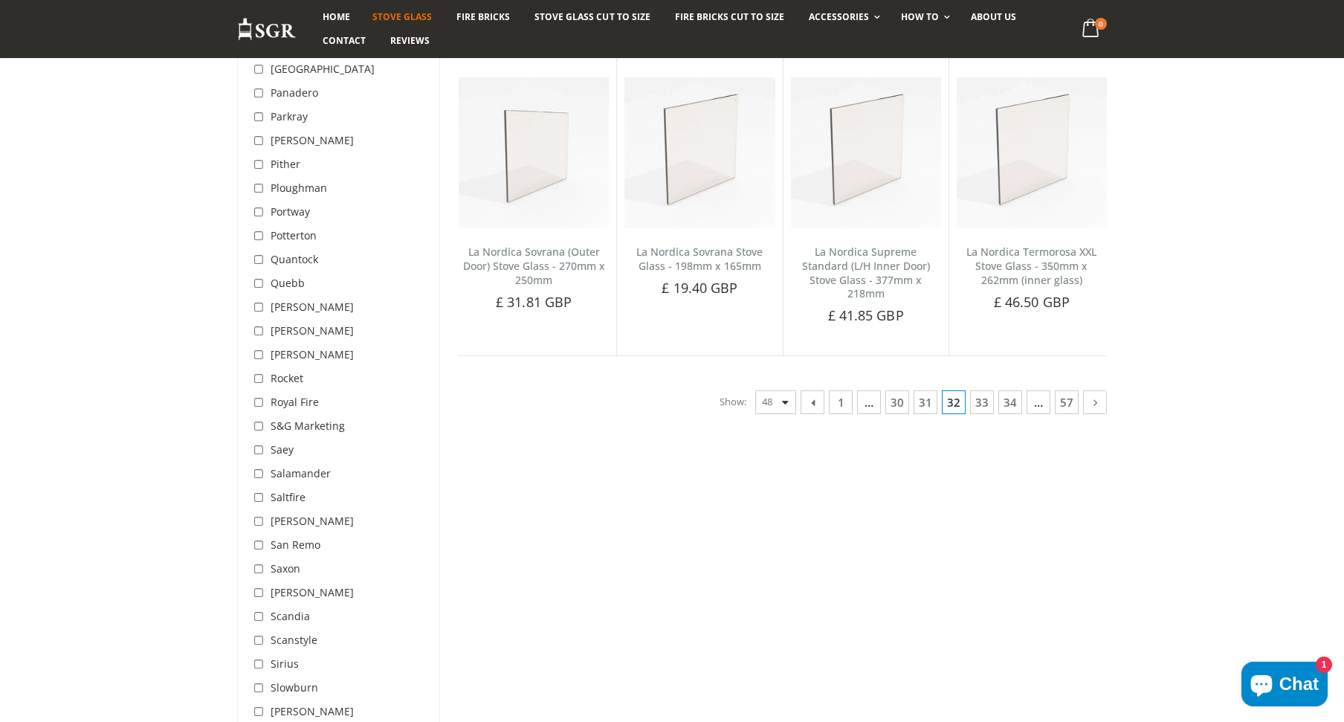
scroll to position [3697, 0]
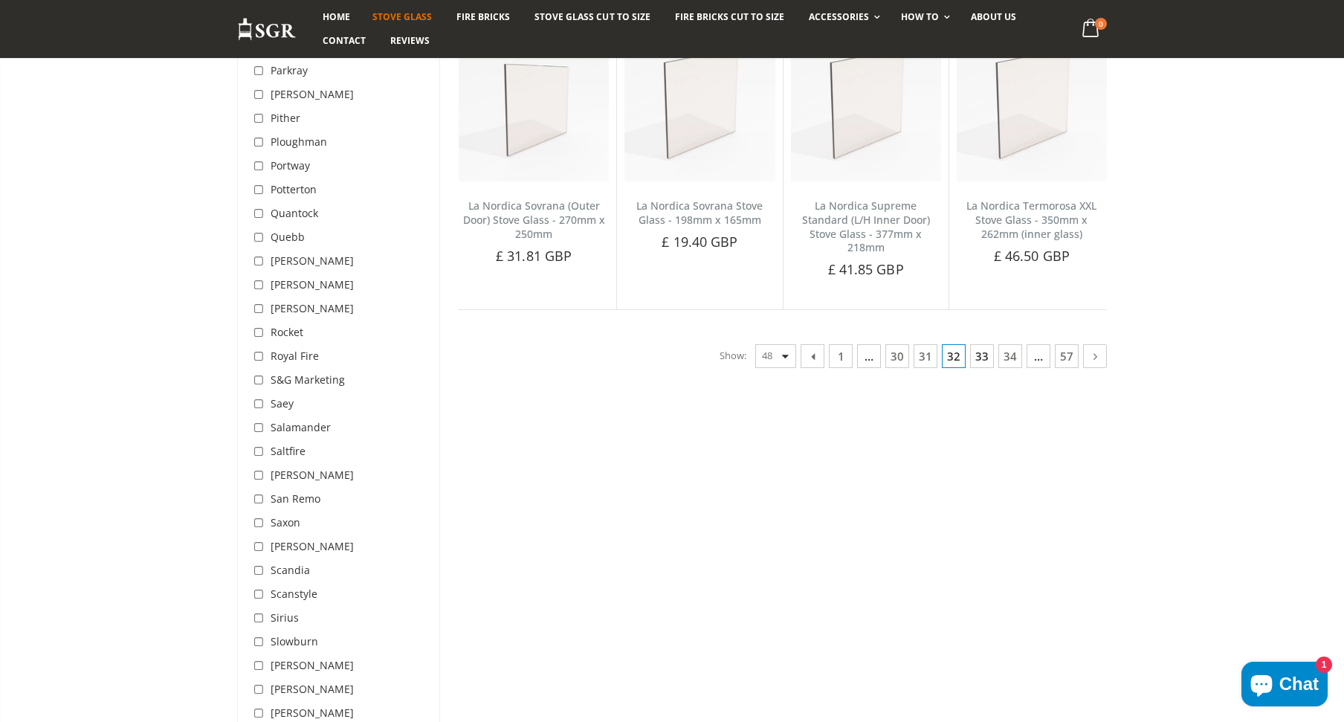
click at [982, 344] on link "33" at bounding box center [982, 356] width 24 height 24
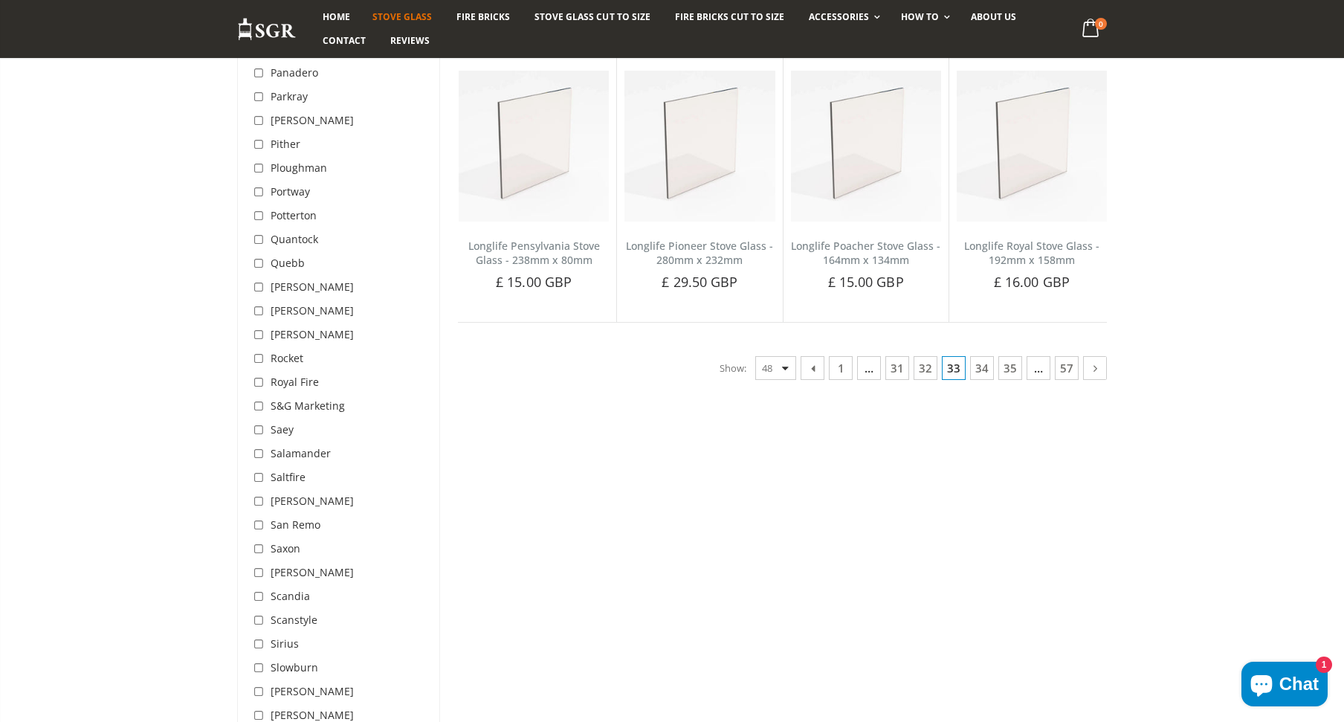
scroll to position [3697, 0]
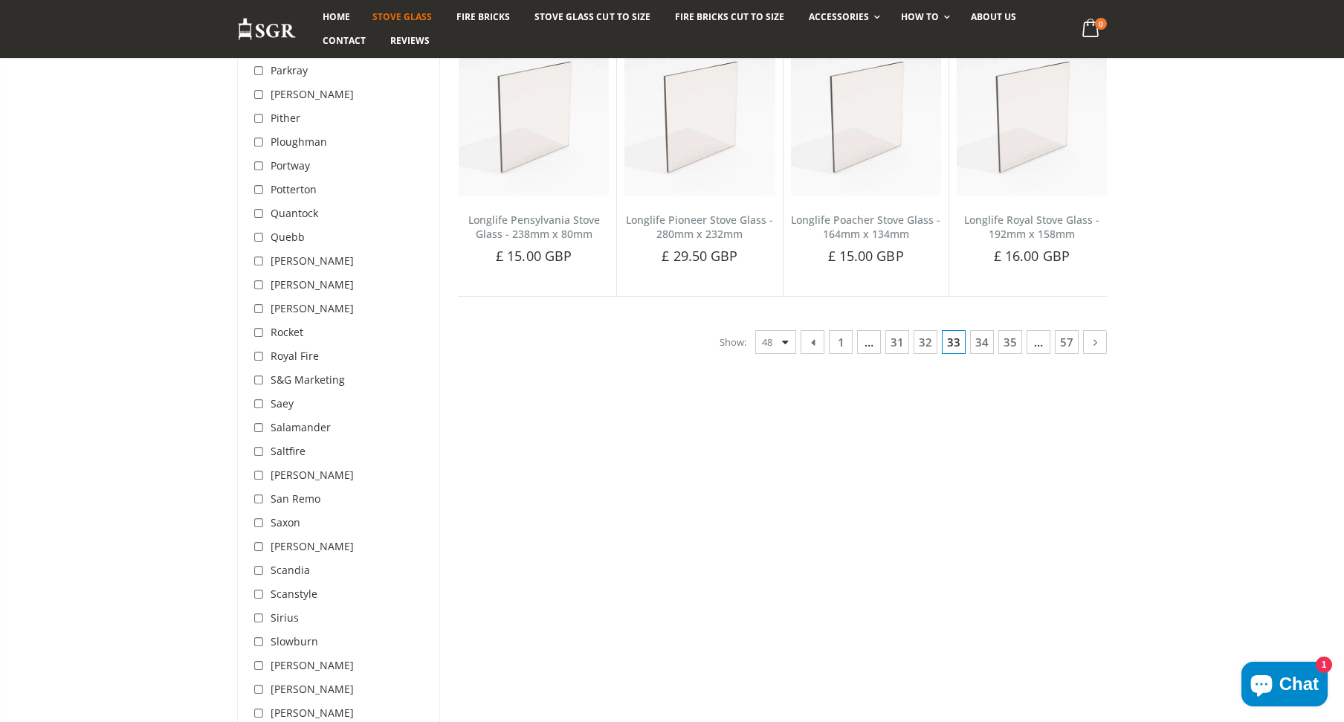
click at [983, 330] on link "34" at bounding box center [982, 342] width 24 height 24
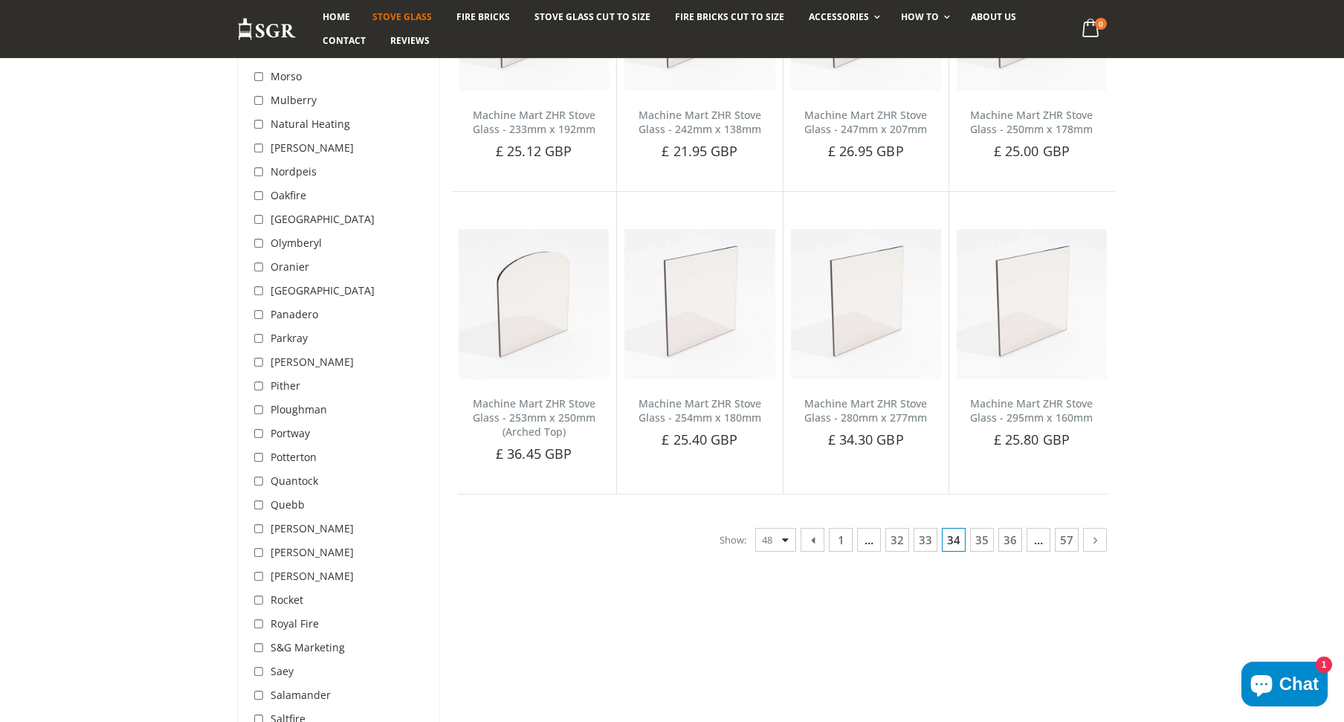
scroll to position [3475, 0]
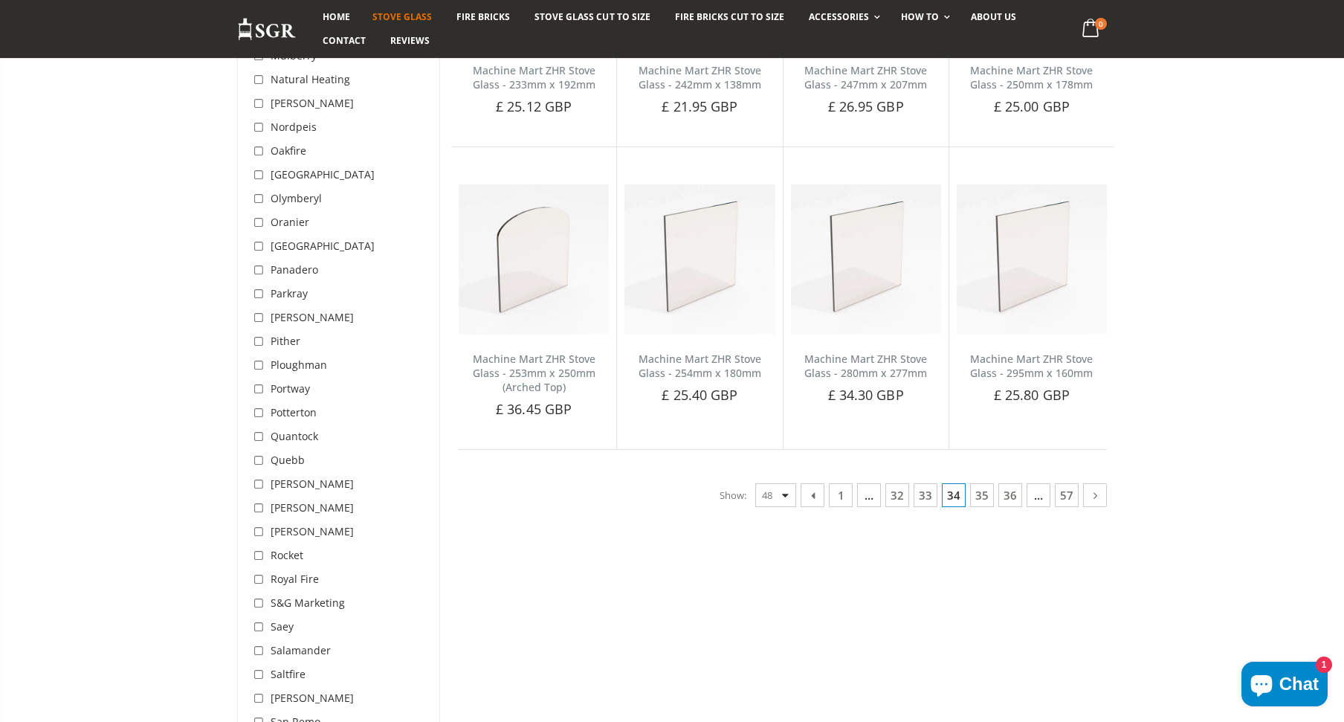
click at [976, 491] on link "35" at bounding box center [982, 495] width 24 height 24
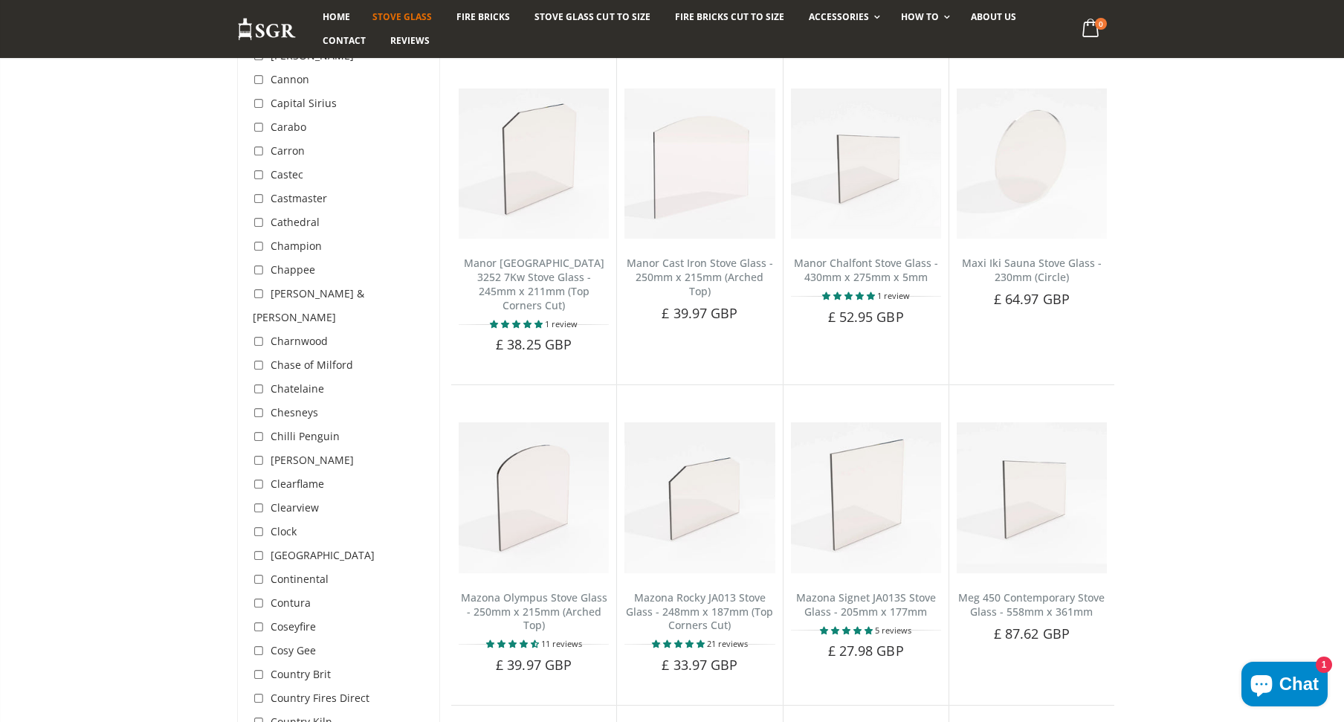
scroll to position [873, 0]
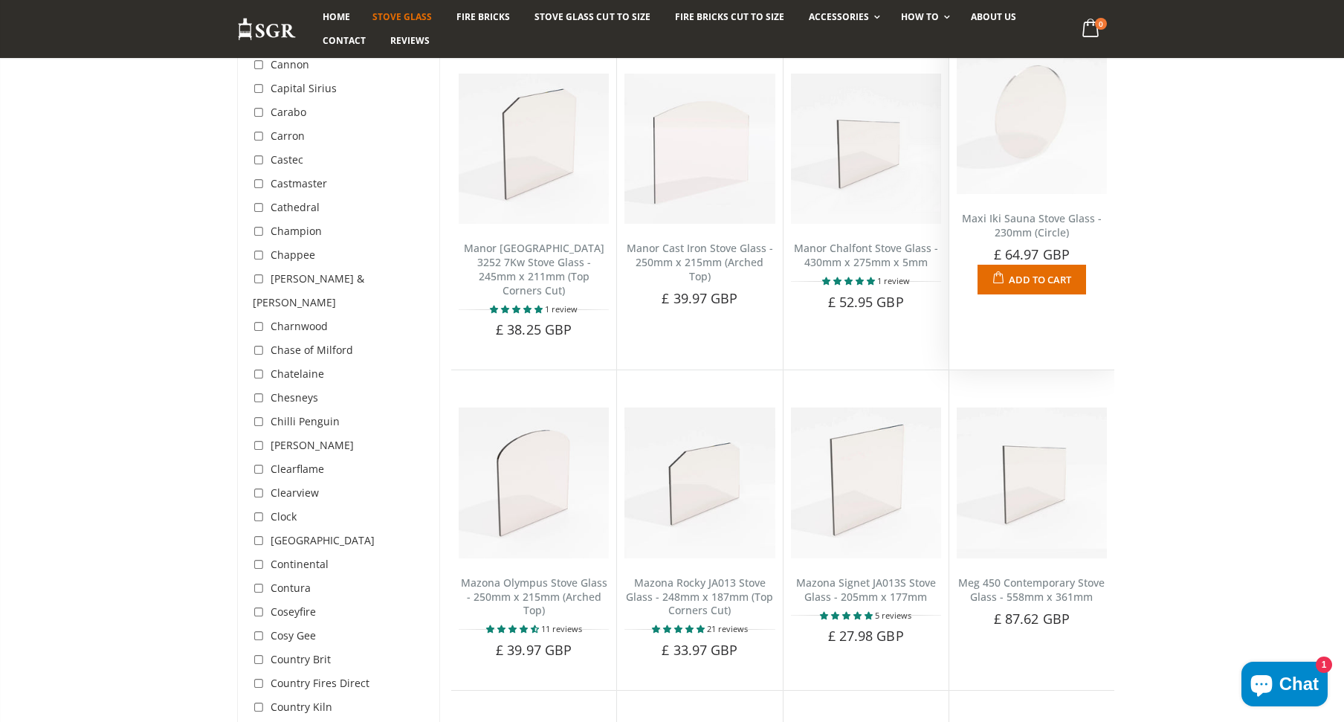
drag, startPoint x: 1025, startPoint y: 121, endPoint x: 1017, endPoint y: 111, distance: 13.2
click at [1017, 111] on img at bounding box center [1032, 119] width 150 height 150
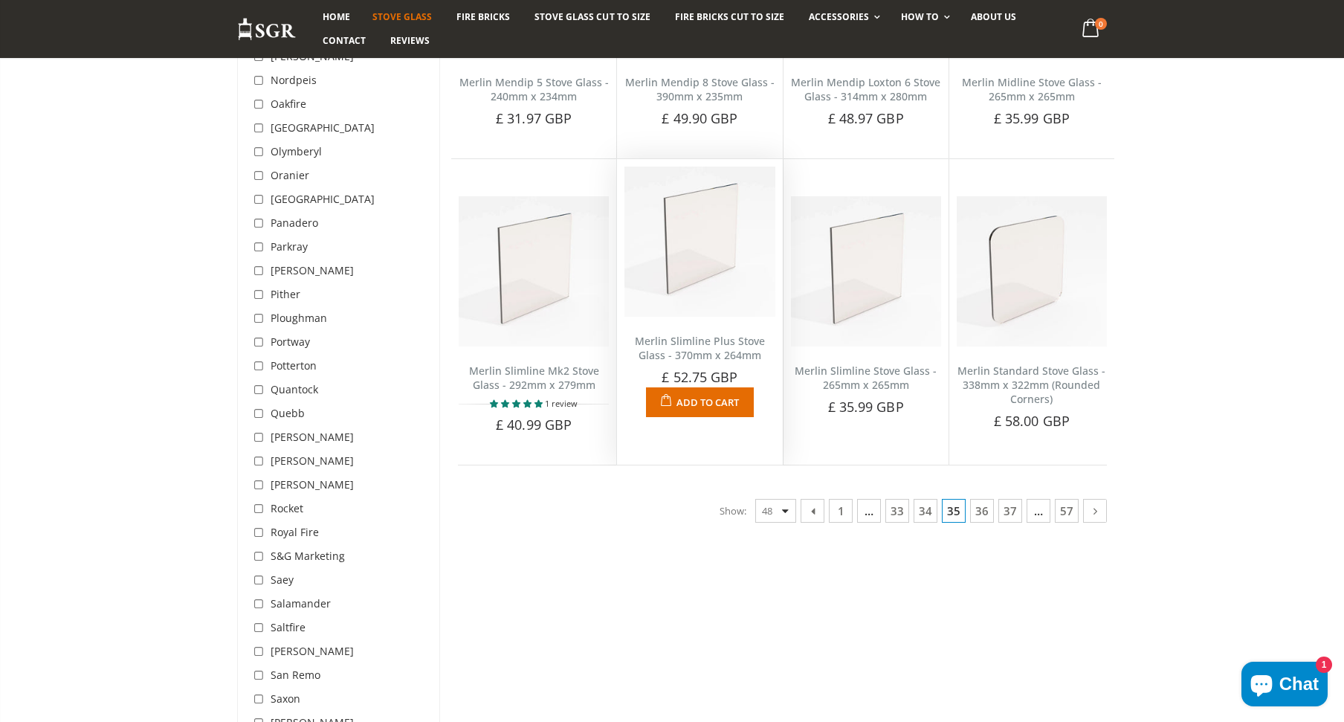
scroll to position [3548, 0]
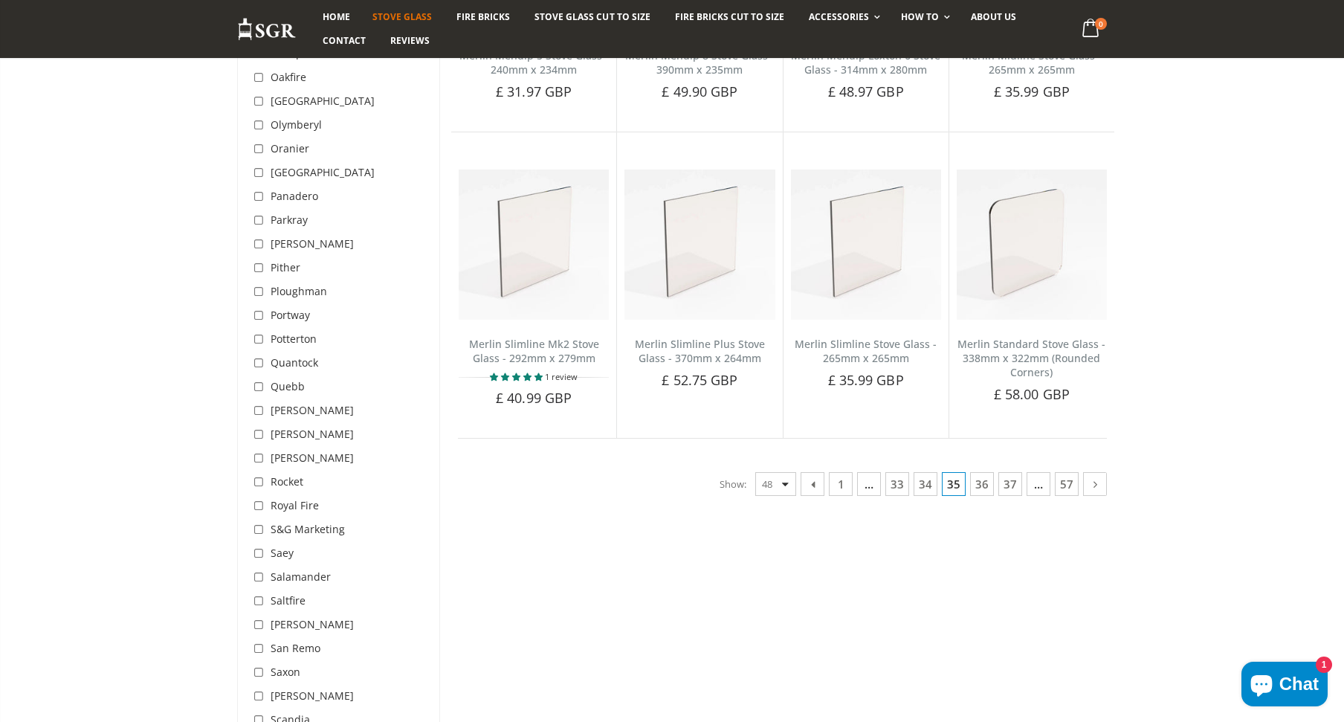
click at [986, 472] on link "36" at bounding box center [982, 484] width 24 height 24
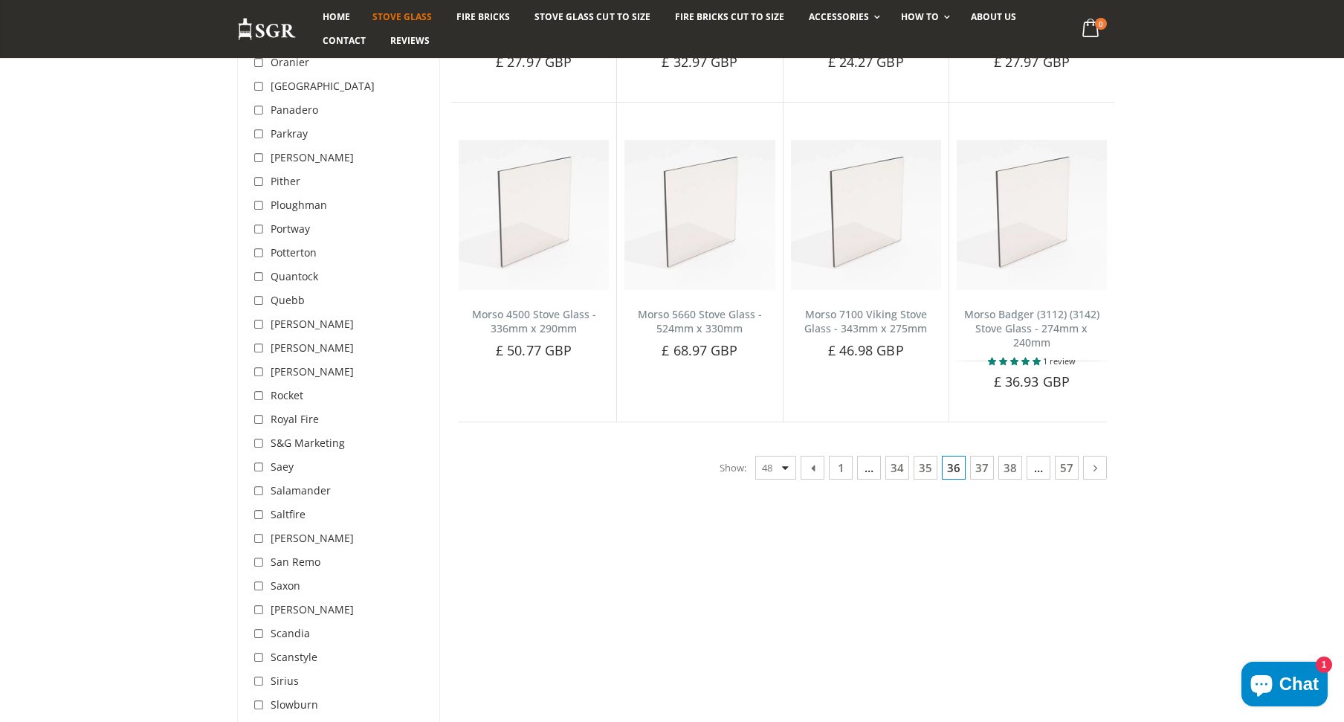
scroll to position [3772, 0]
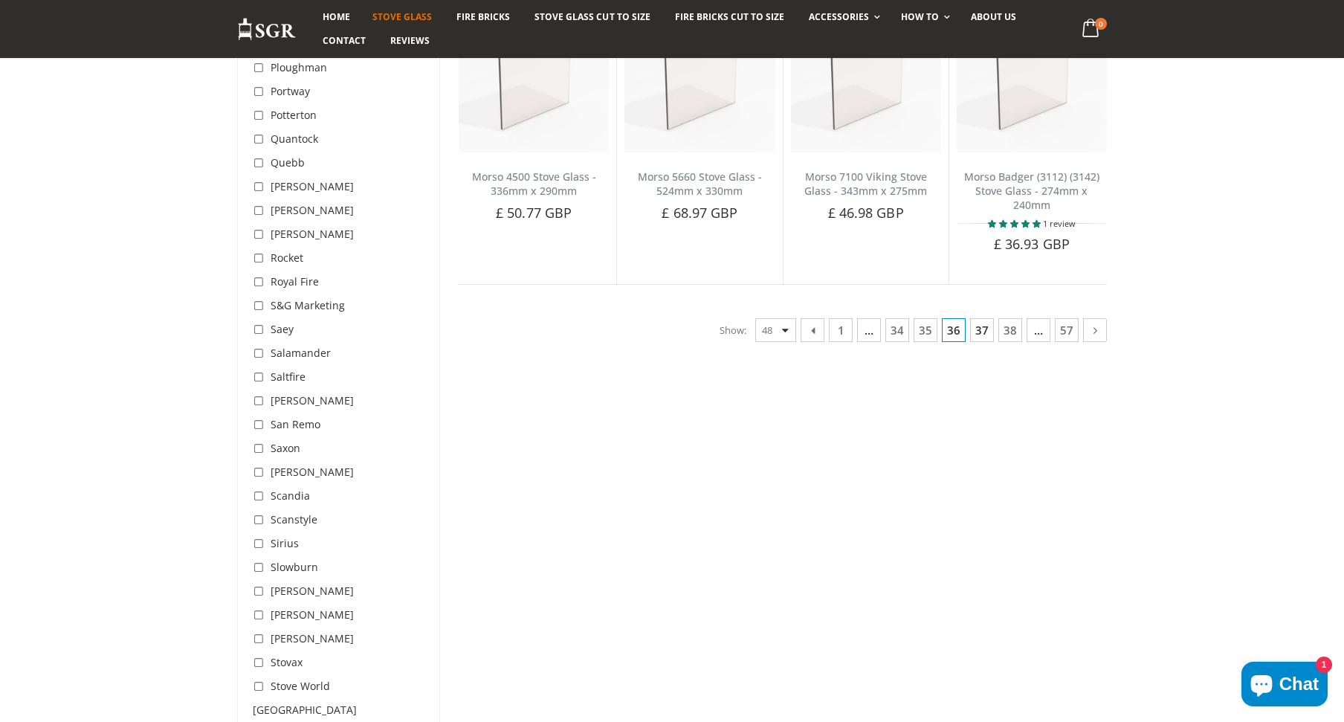
click at [983, 336] on link "37" at bounding box center [982, 330] width 24 height 24
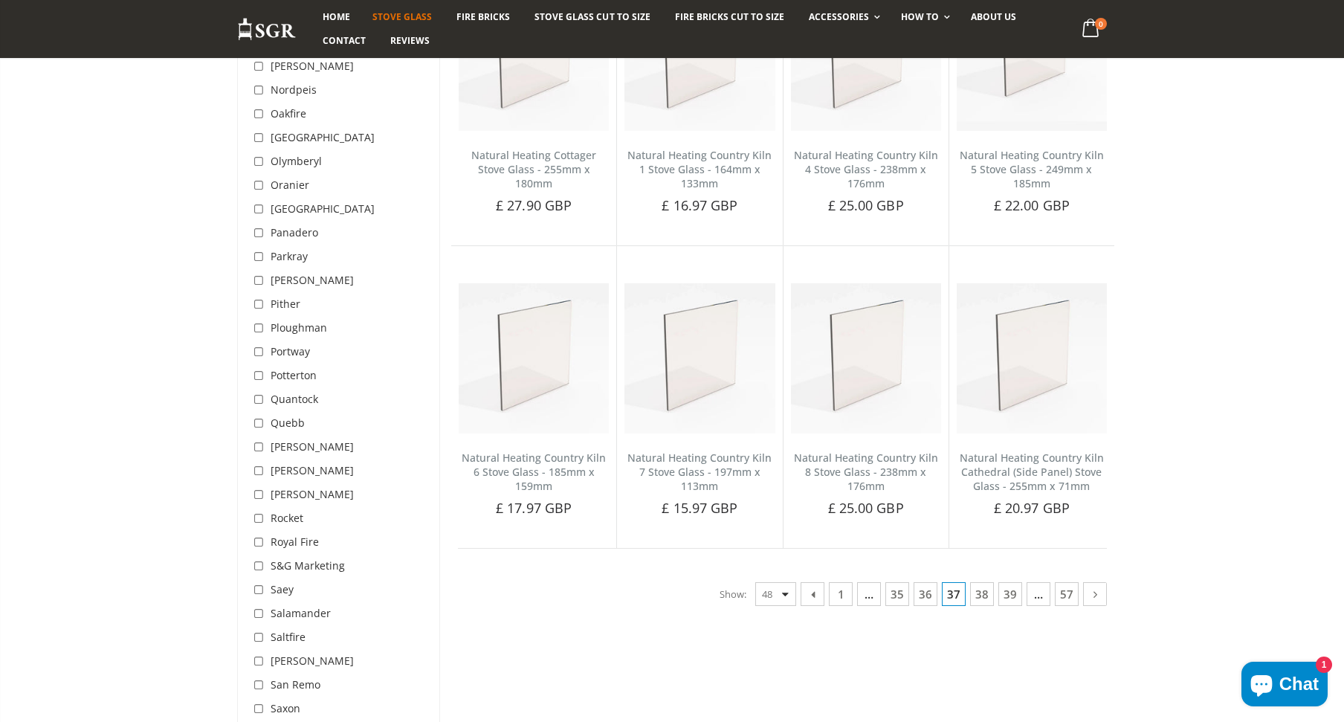
scroll to position [3697, 0]
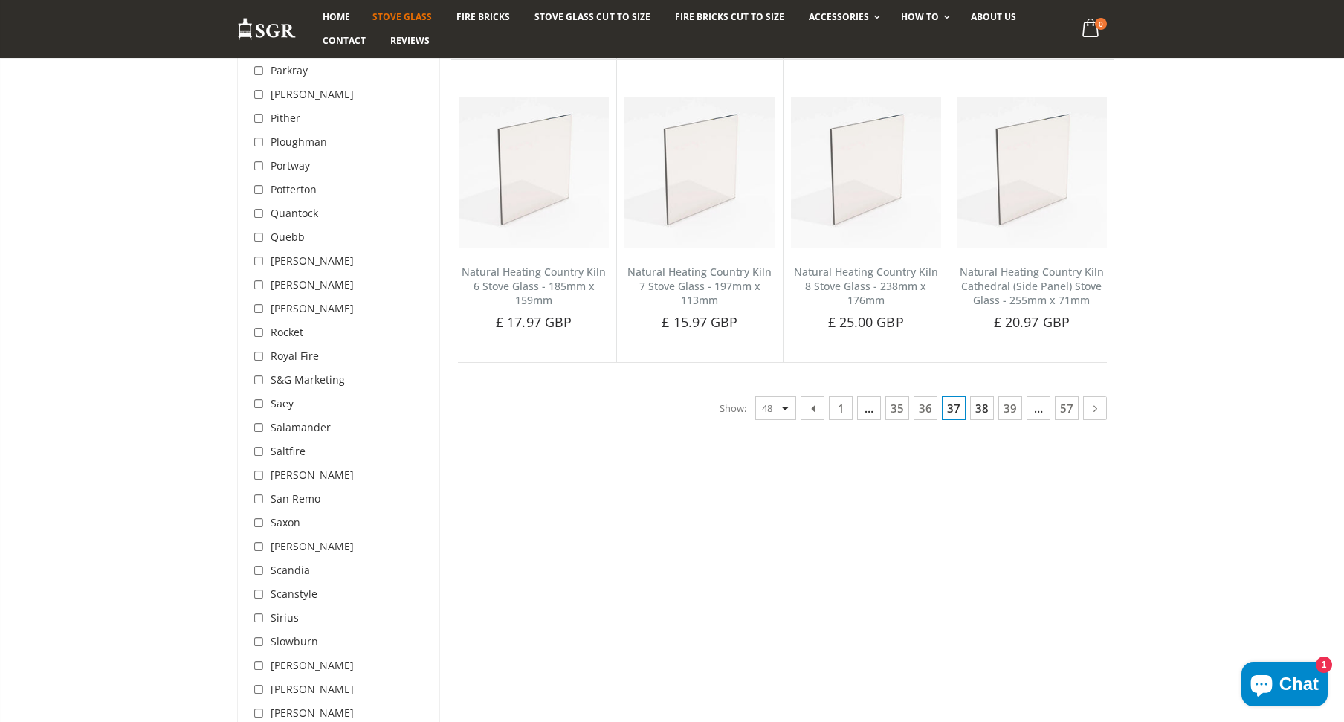
click at [978, 396] on link "38" at bounding box center [982, 408] width 24 height 24
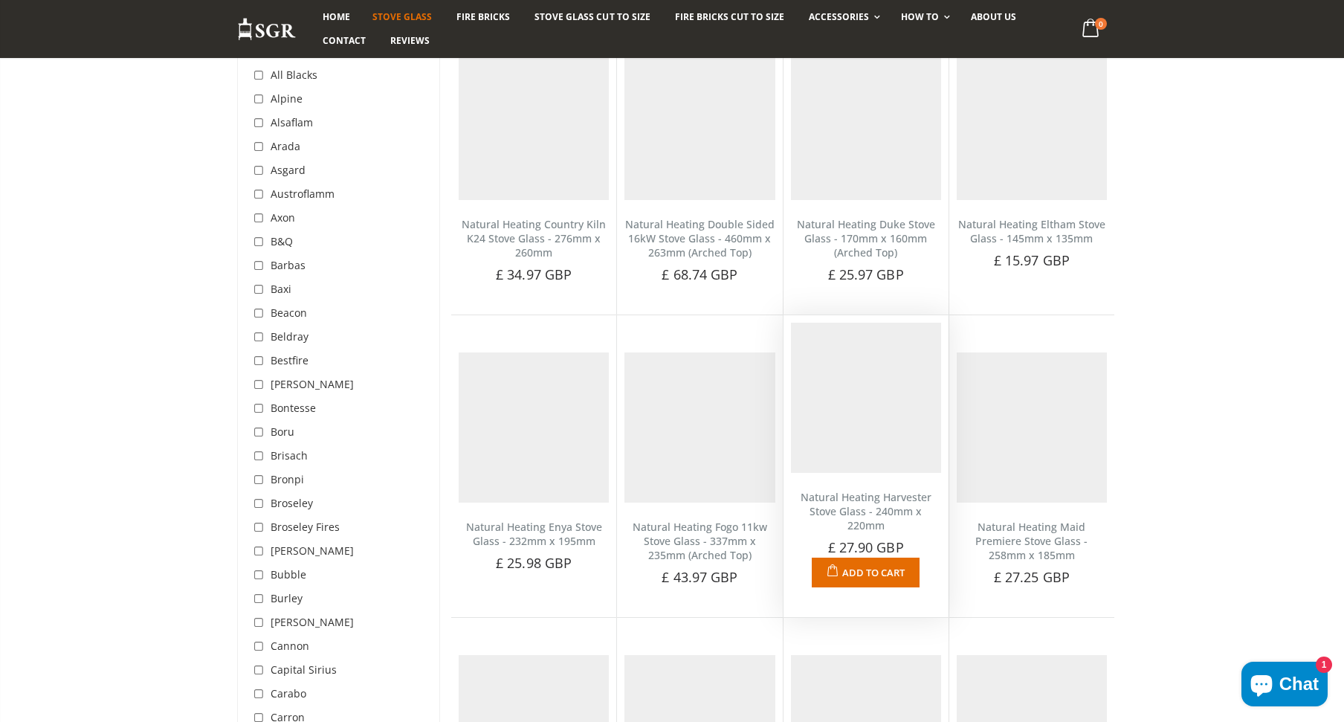
scroll to position [279, 0]
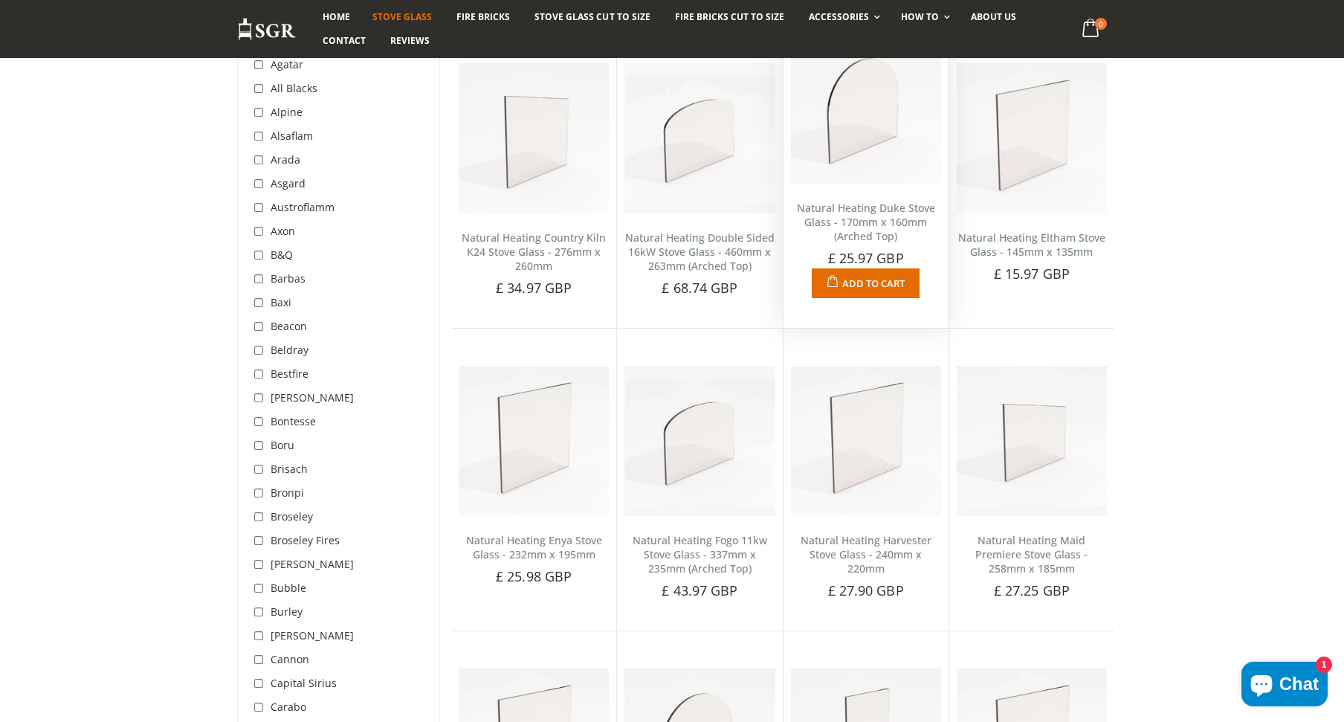
click at [885, 157] on img at bounding box center [866, 108] width 150 height 150
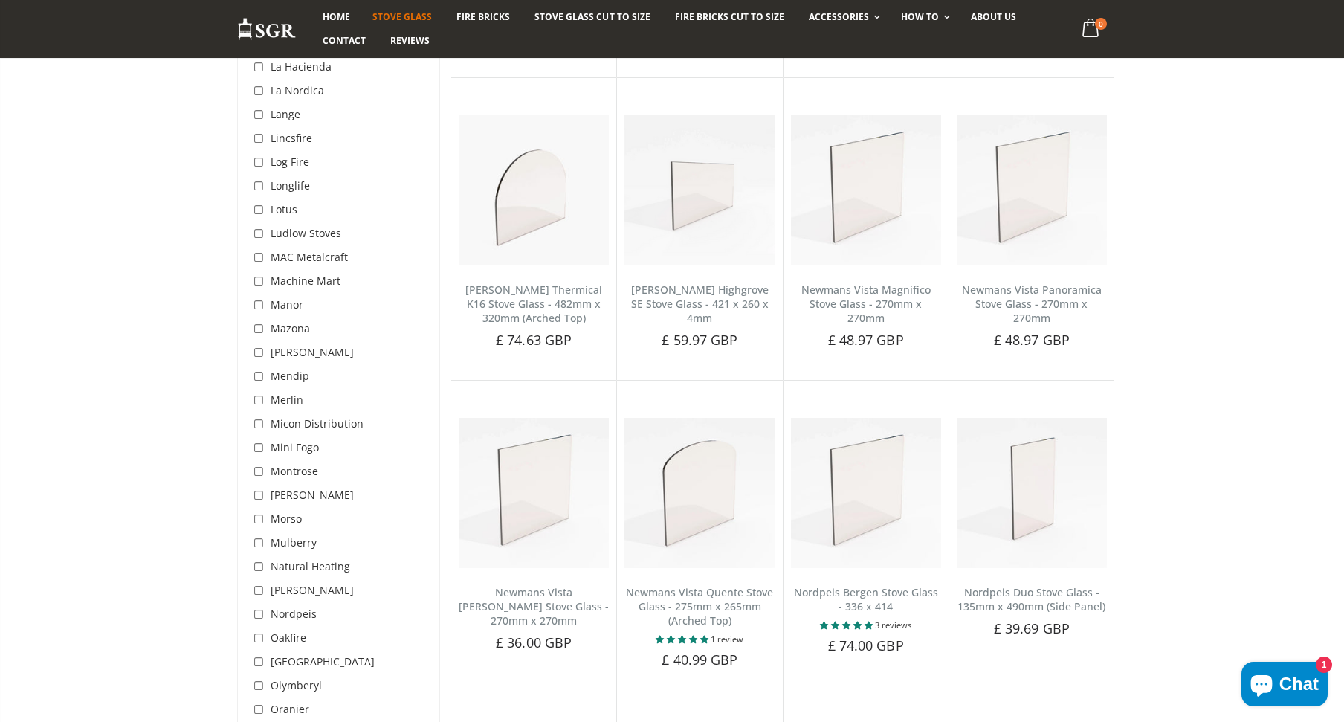
scroll to position [3029, 0]
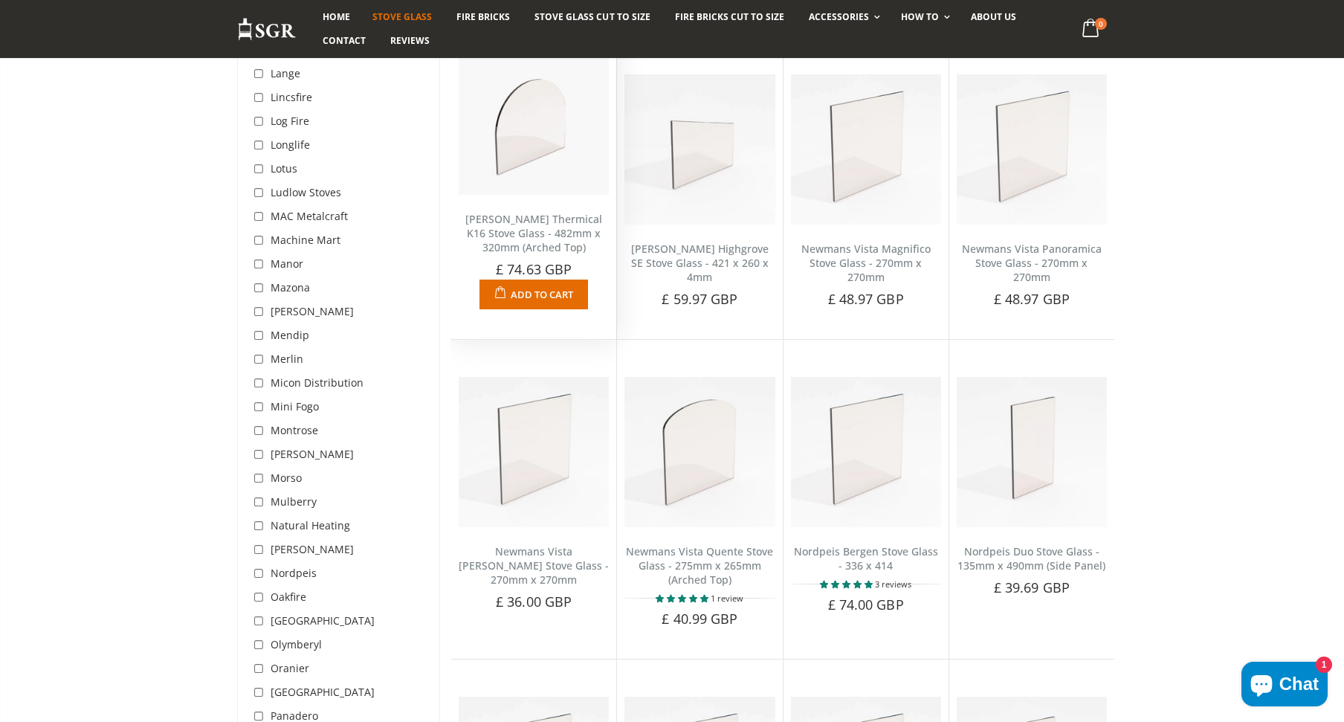
click at [526, 153] on img at bounding box center [534, 120] width 150 height 150
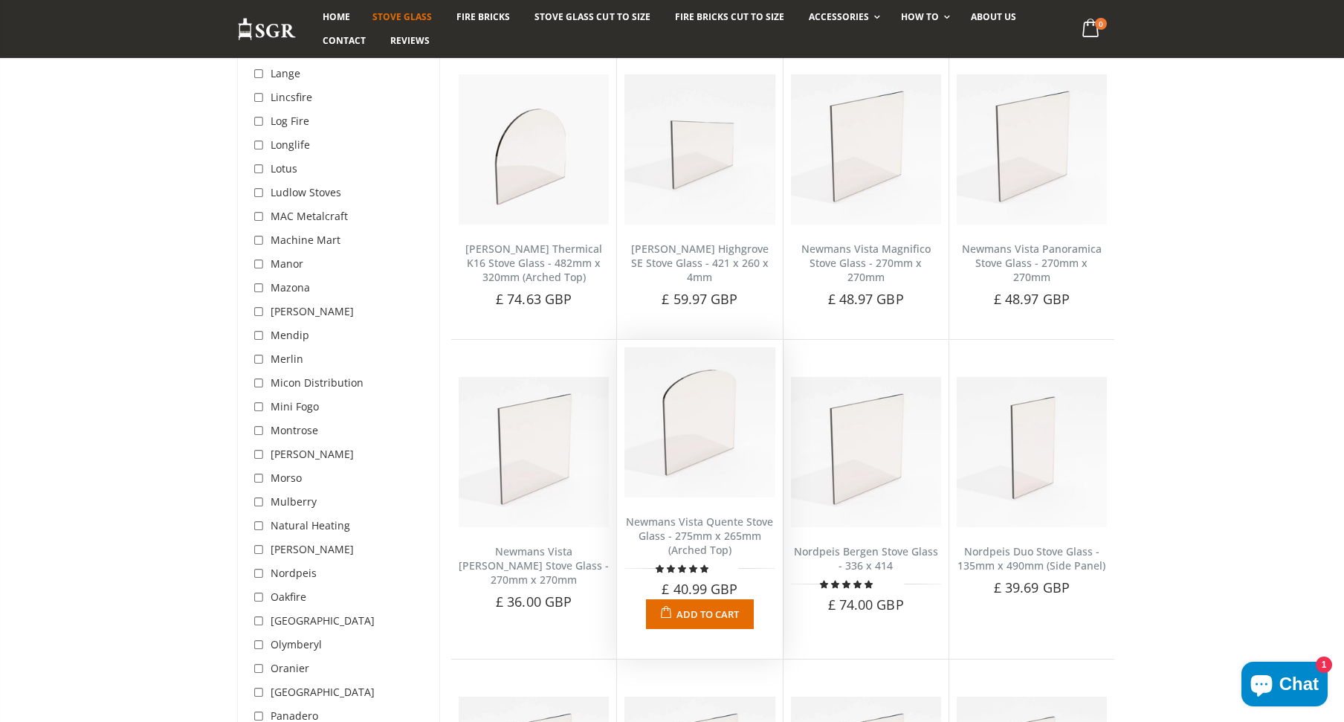
scroll to position [3029, 0]
click at [717, 443] on img at bounding box center [699, 422] width 150 height 150
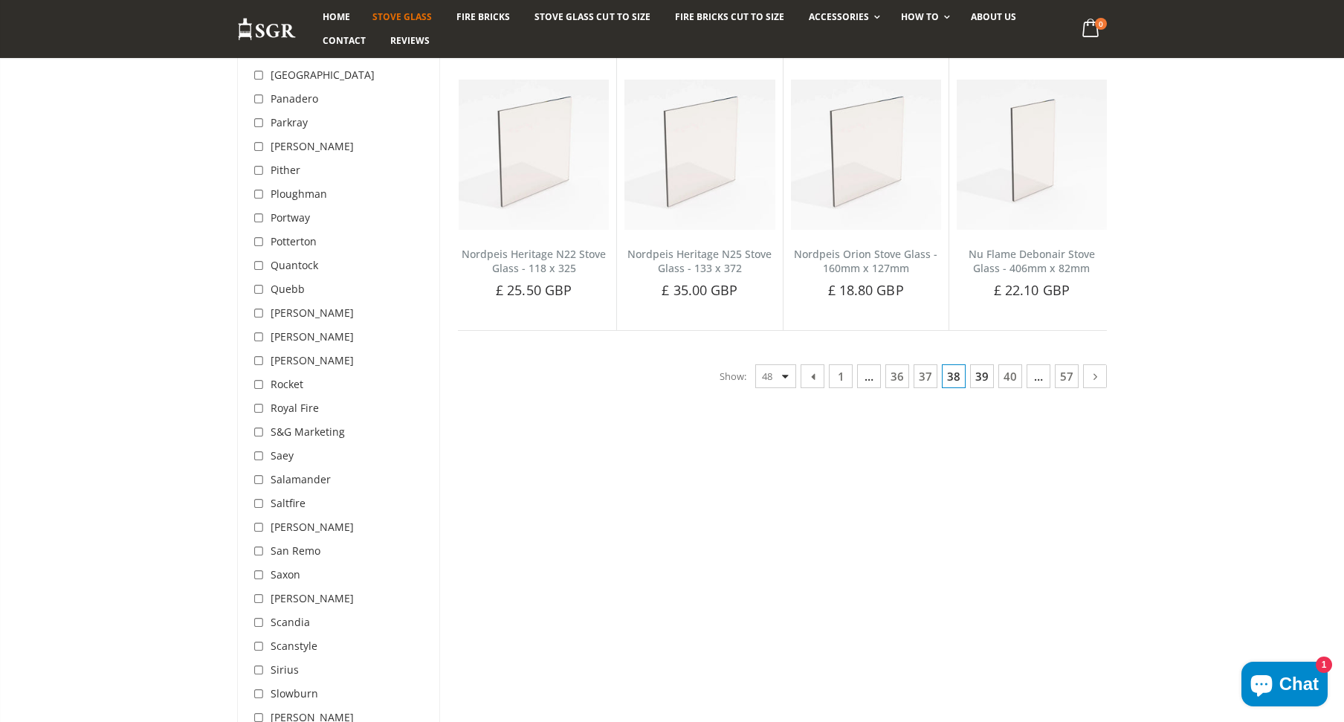
click at [979, 388] on link "39" at bounding box center [982, 376] width 24 height 24
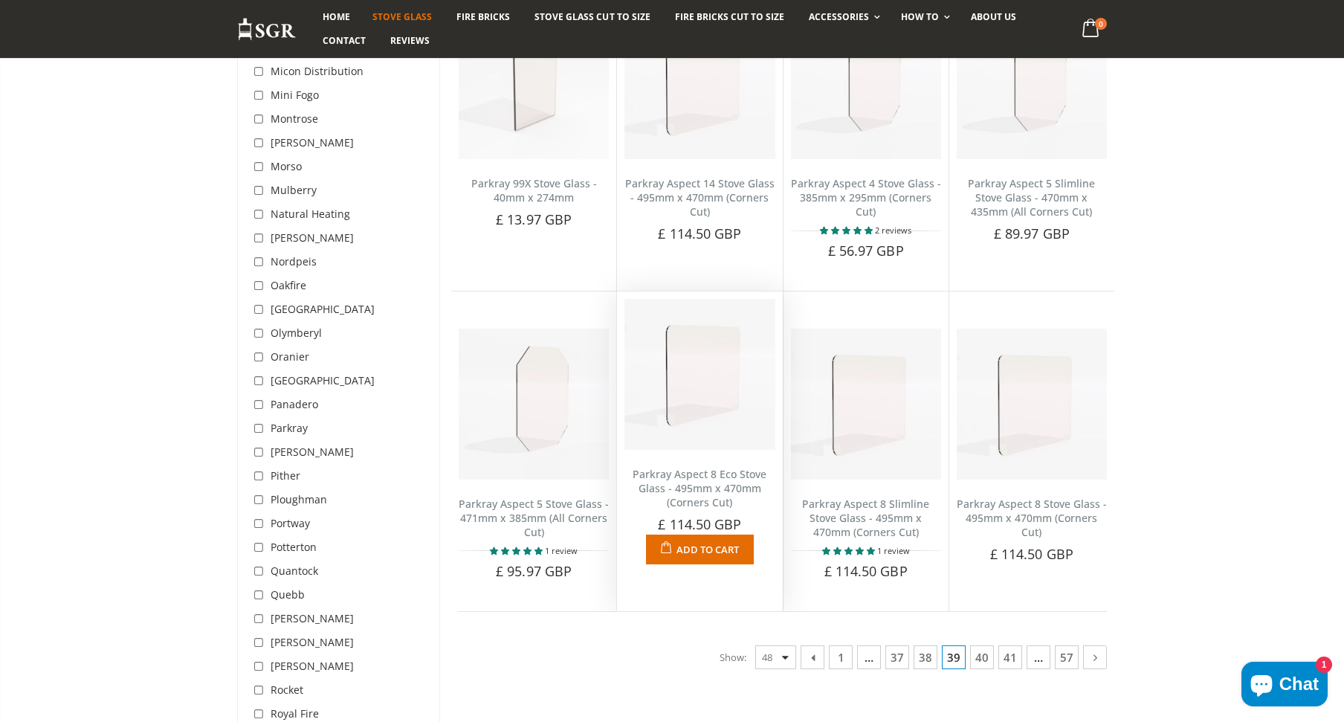
scroll to position [3475, 0]
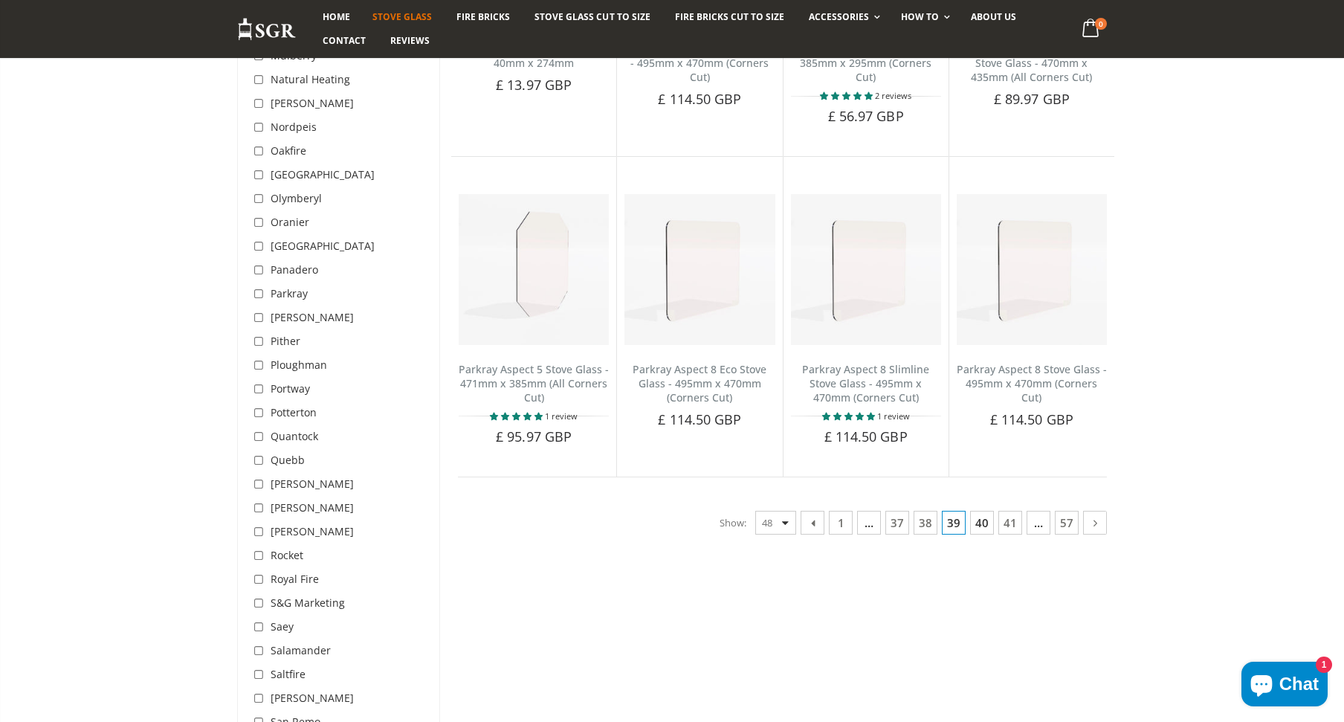
click at [988, 511] on link "40" at bounding box center [982, 523] width 24 height 24
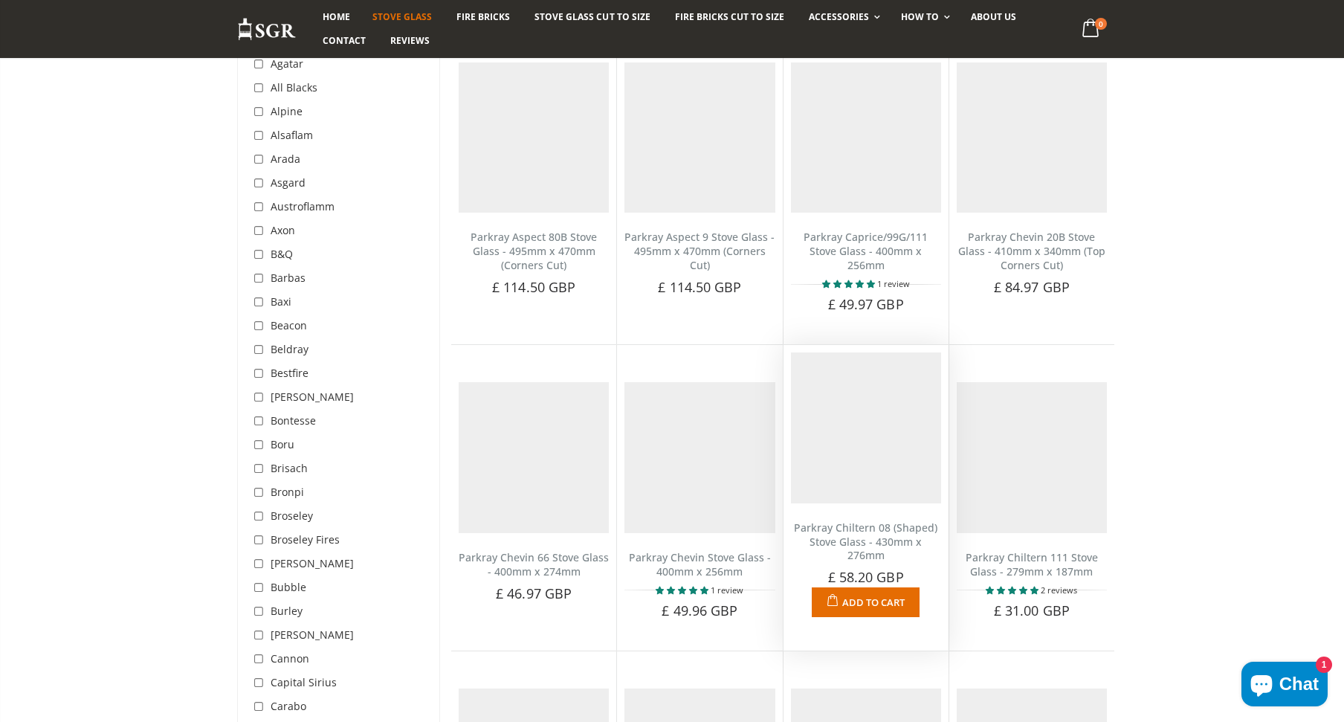
scroll to position [279, 0]
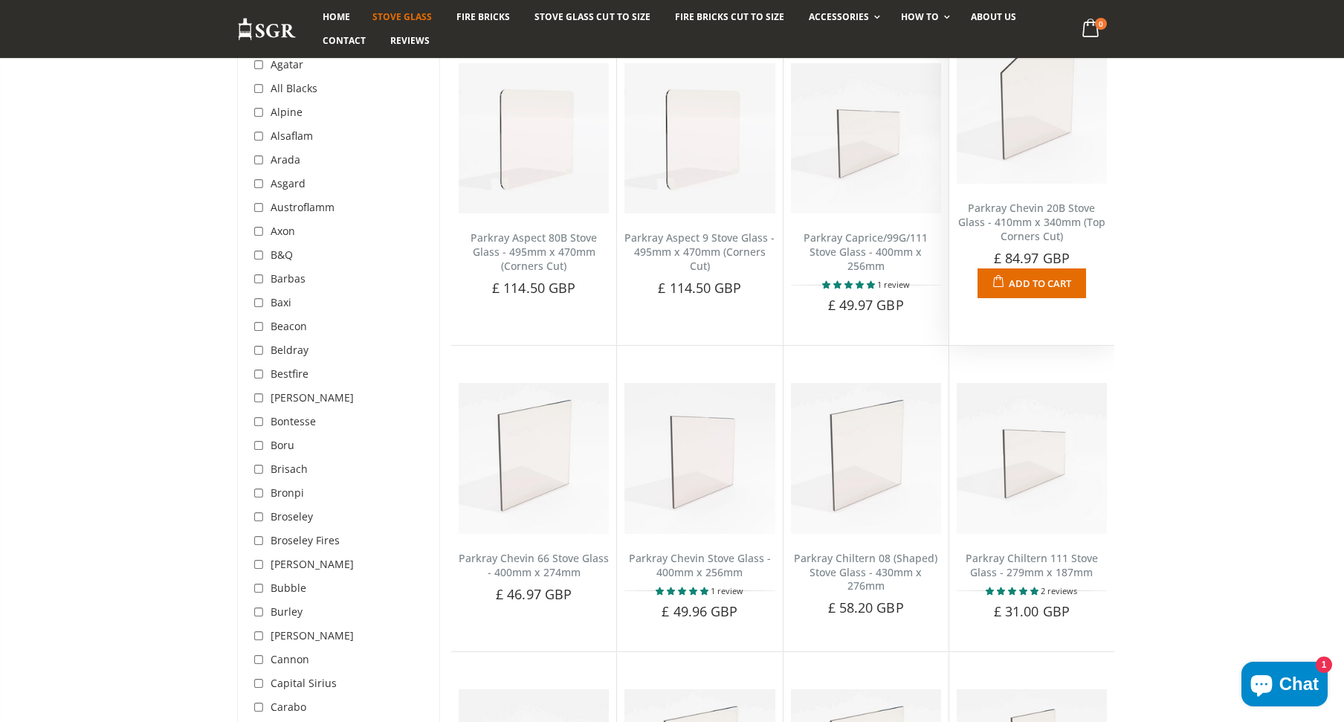
drag, startPoint x: 1028, startPoint y: 112, endPoint x: 1034, endPoint y: 131, distance: 19.5
click at [1029, 113] on img at bounding box center [1032, 108] width 150 height 150
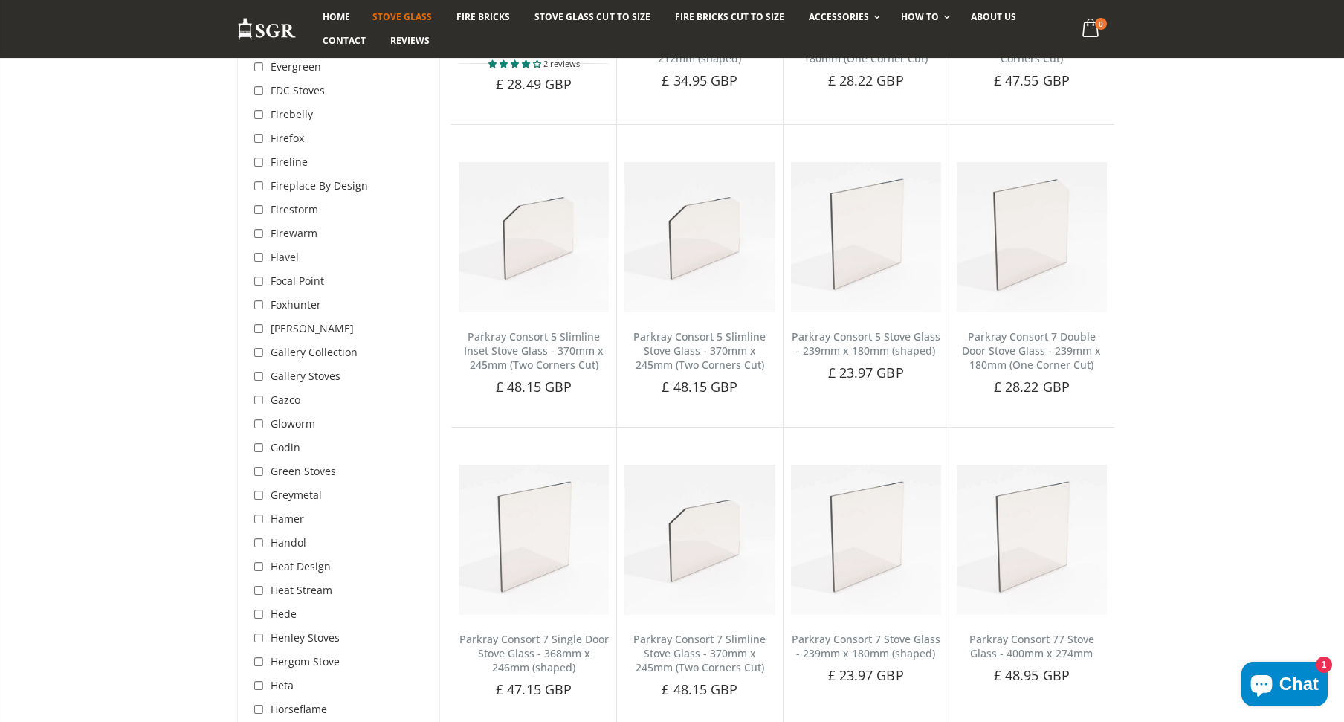
scroll to position [2062, 0]
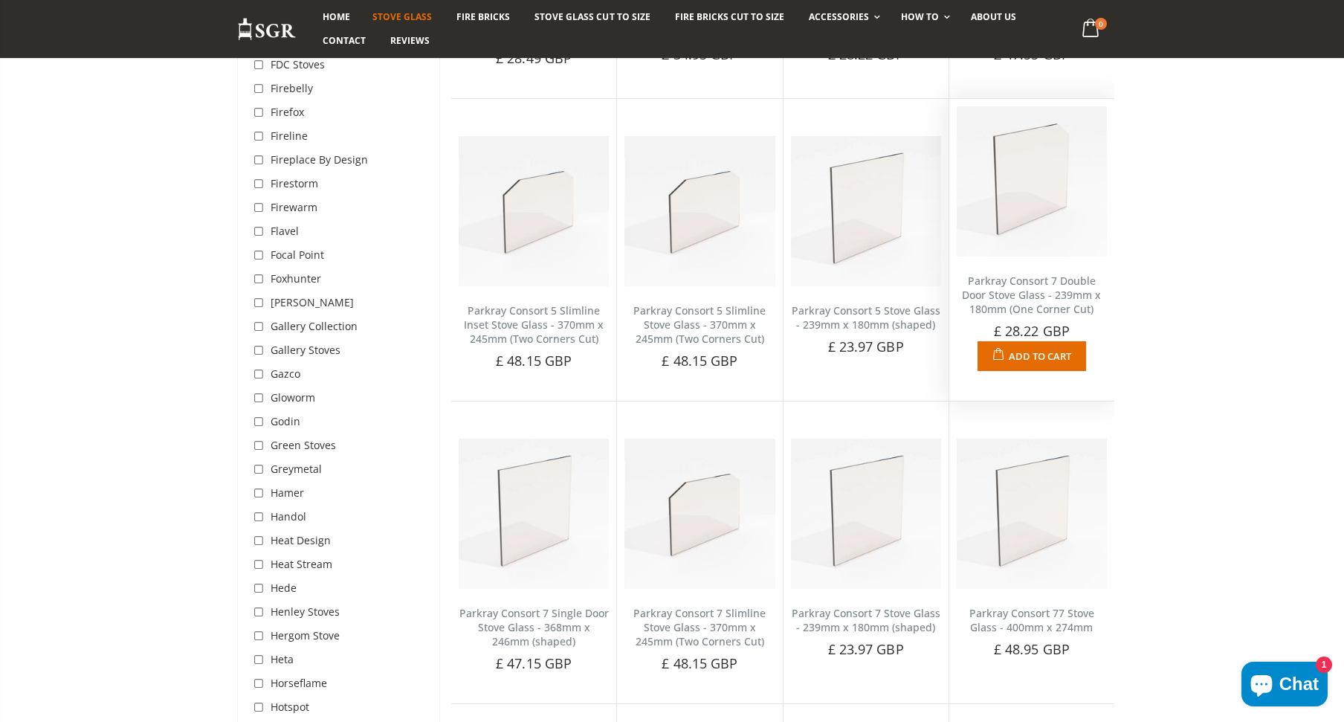
click at [1074, 187] on img at bounding box center [1032, 181] width 150 height 150
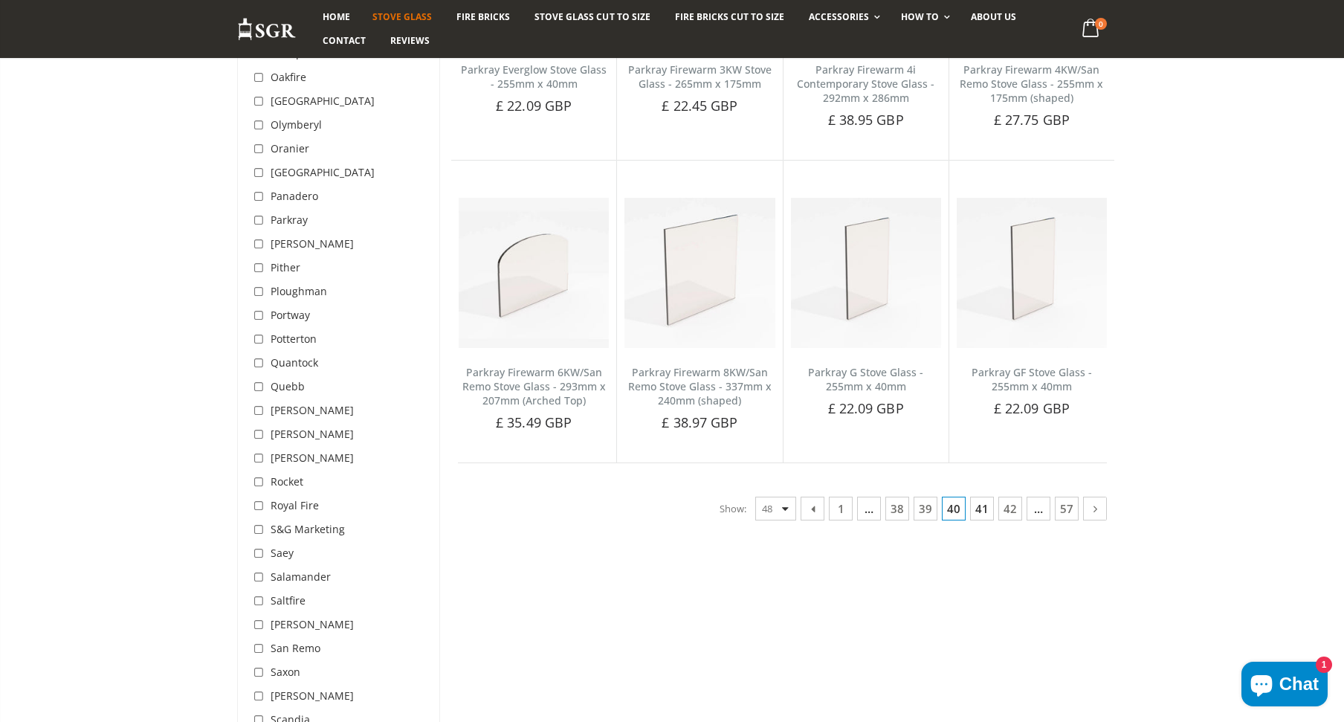
click at [989, 503] on link "41" at bounding box center [982, 508] width 24 height 24
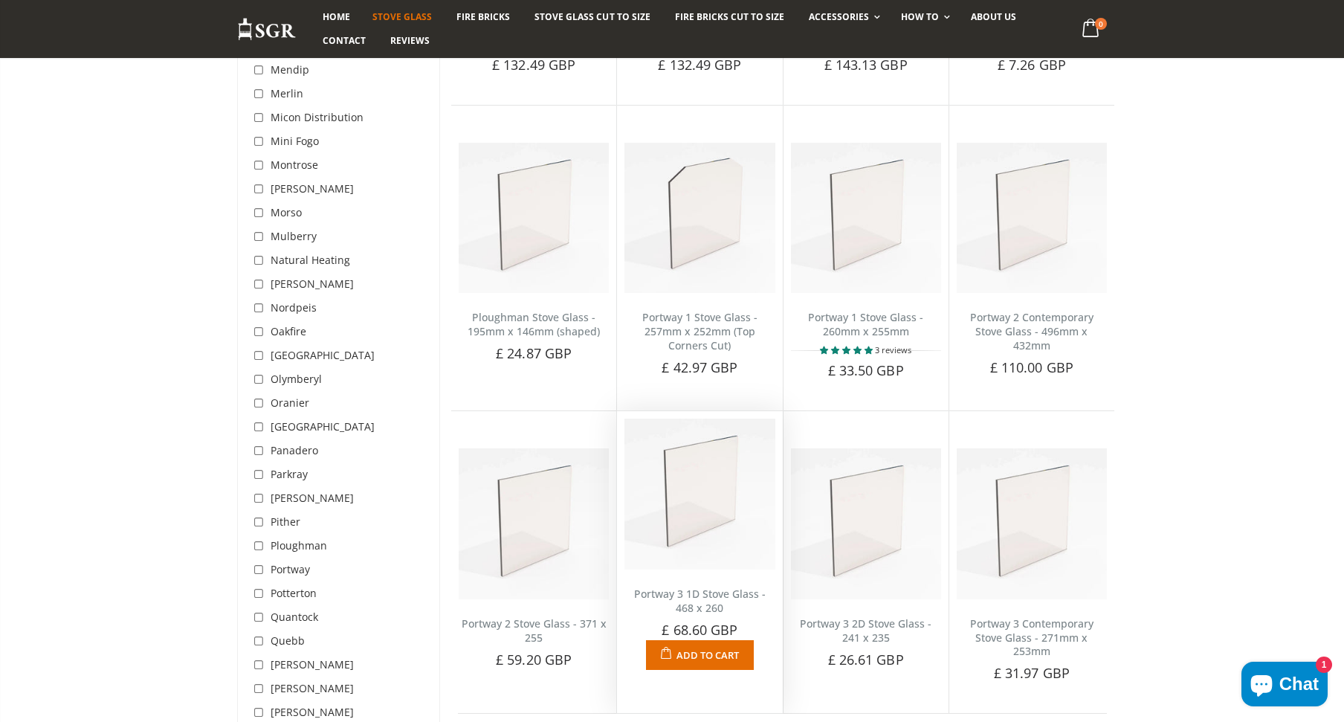
scroll to position [3549, 0]
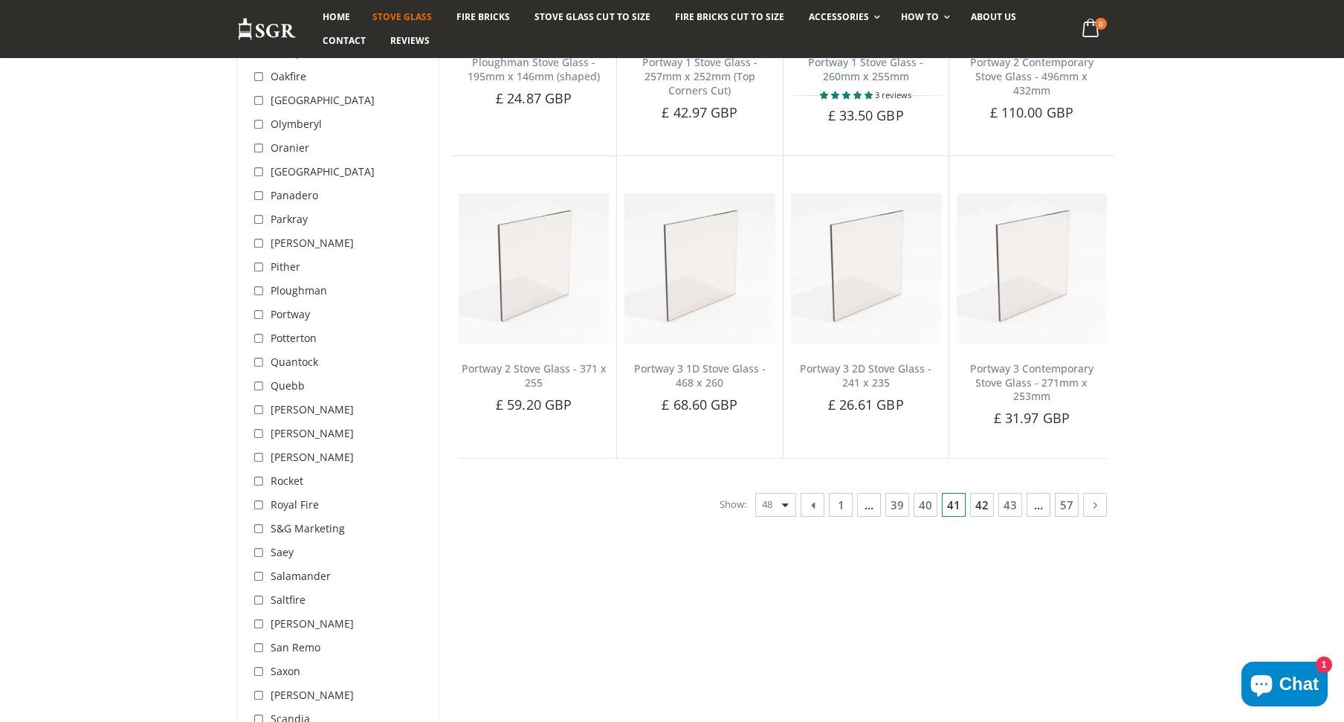
click at [987, 493] on link "42" at bounding box center [982, 505] width 24 height 24
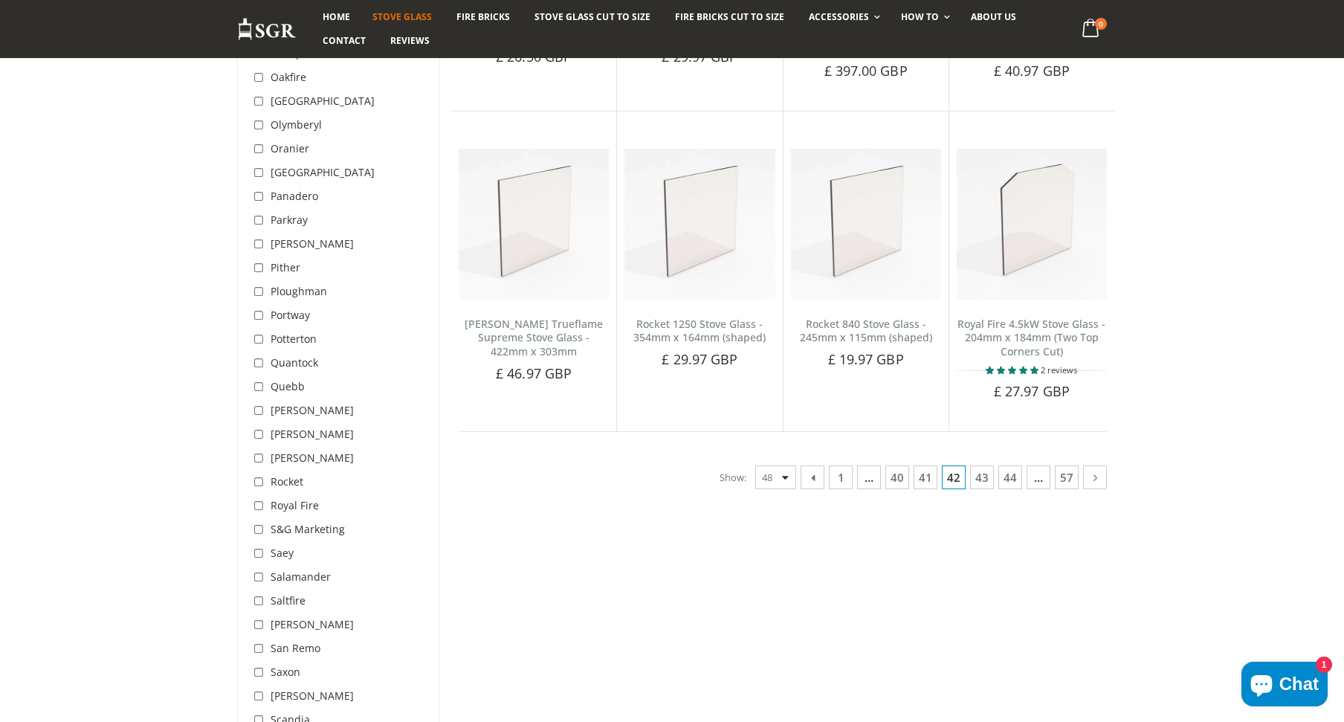
scroll to position [3549, 0]
click at [980, 465] on link "43" at bounding box center [982, 477] width 24 height 24
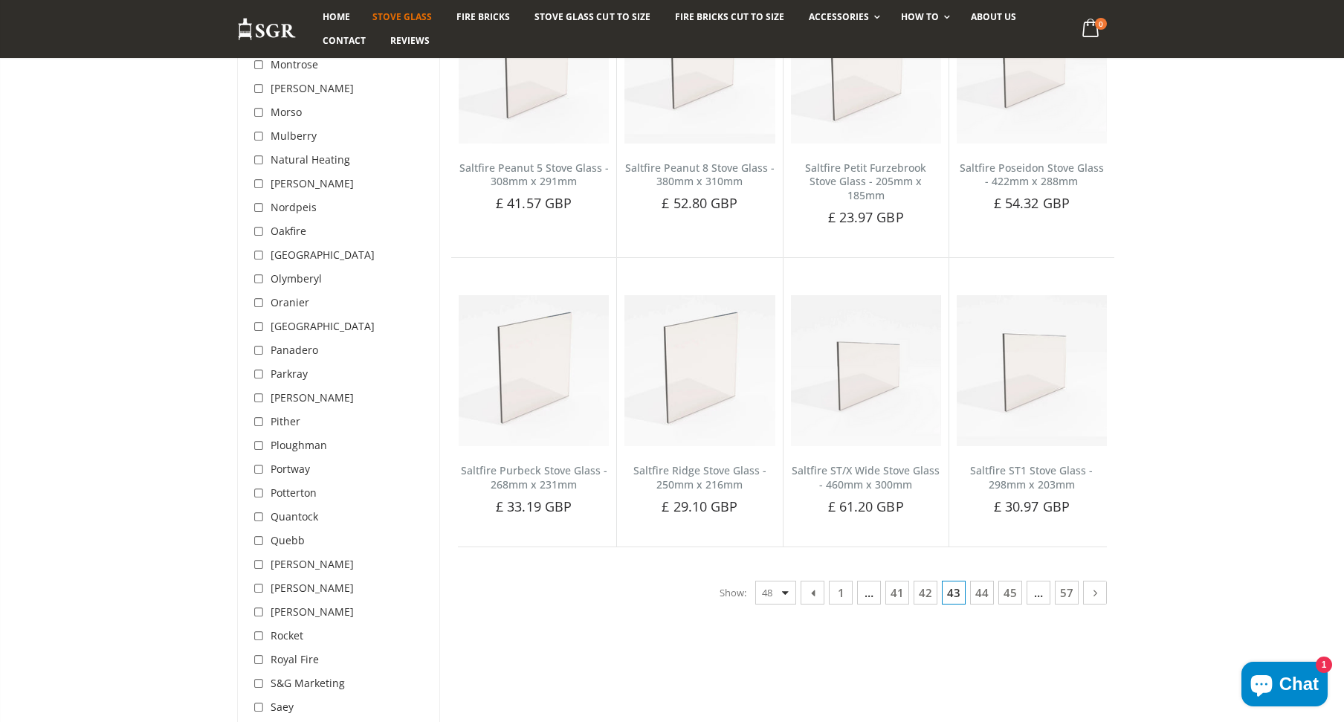
scroll to position [3549, 0]
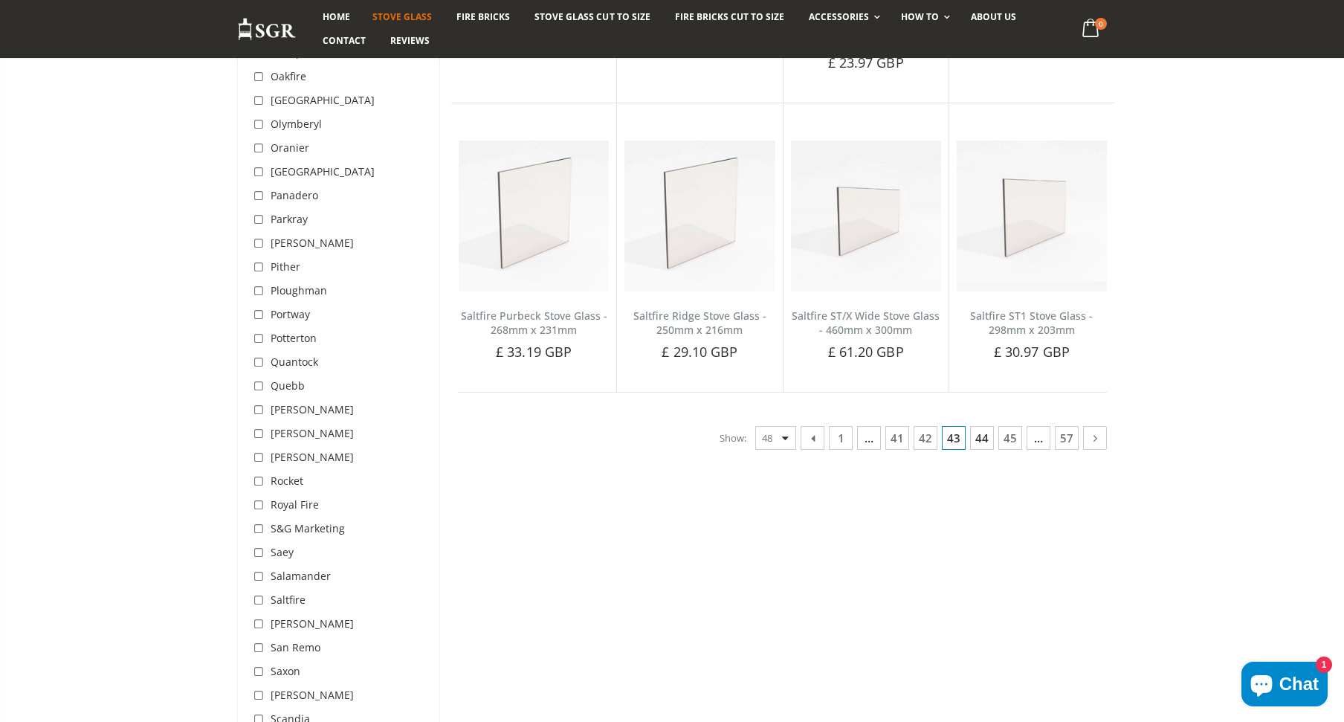
click at [984, 426] on link "44" at bounding box center [982, 438] width 24 height 24
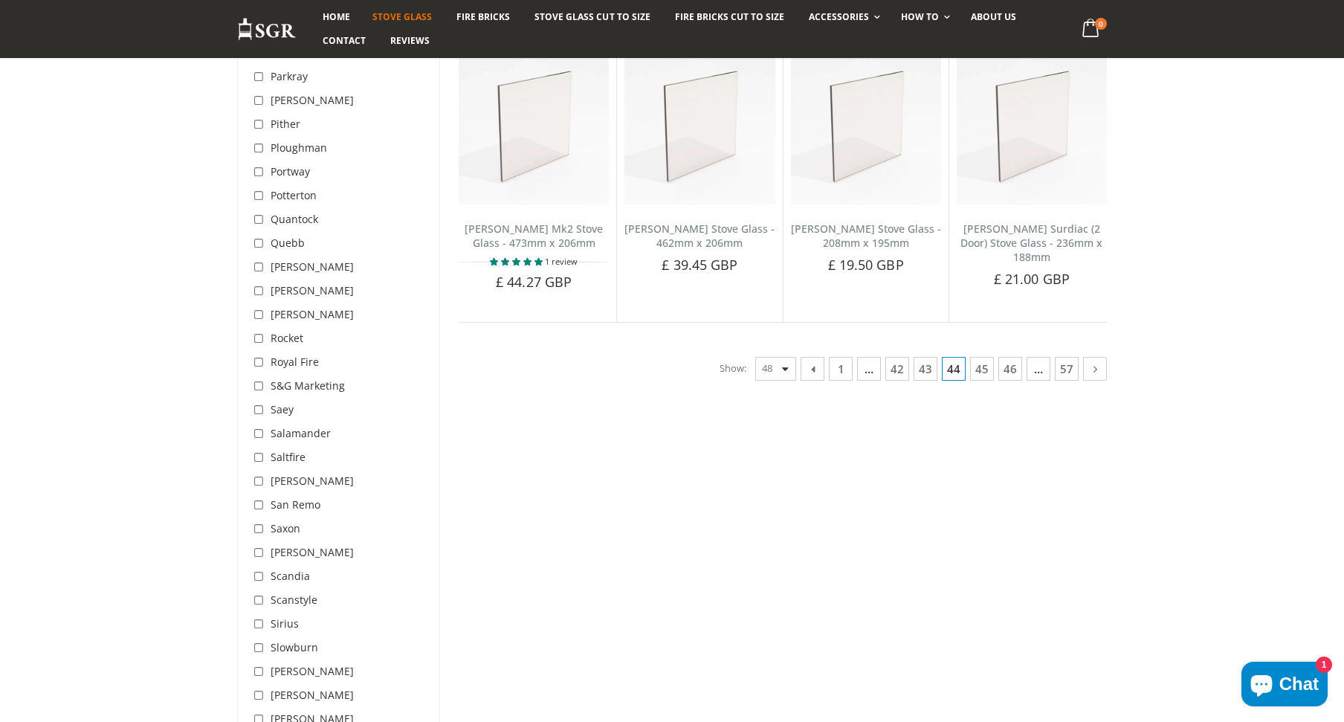
scroll to position [3697, 0]
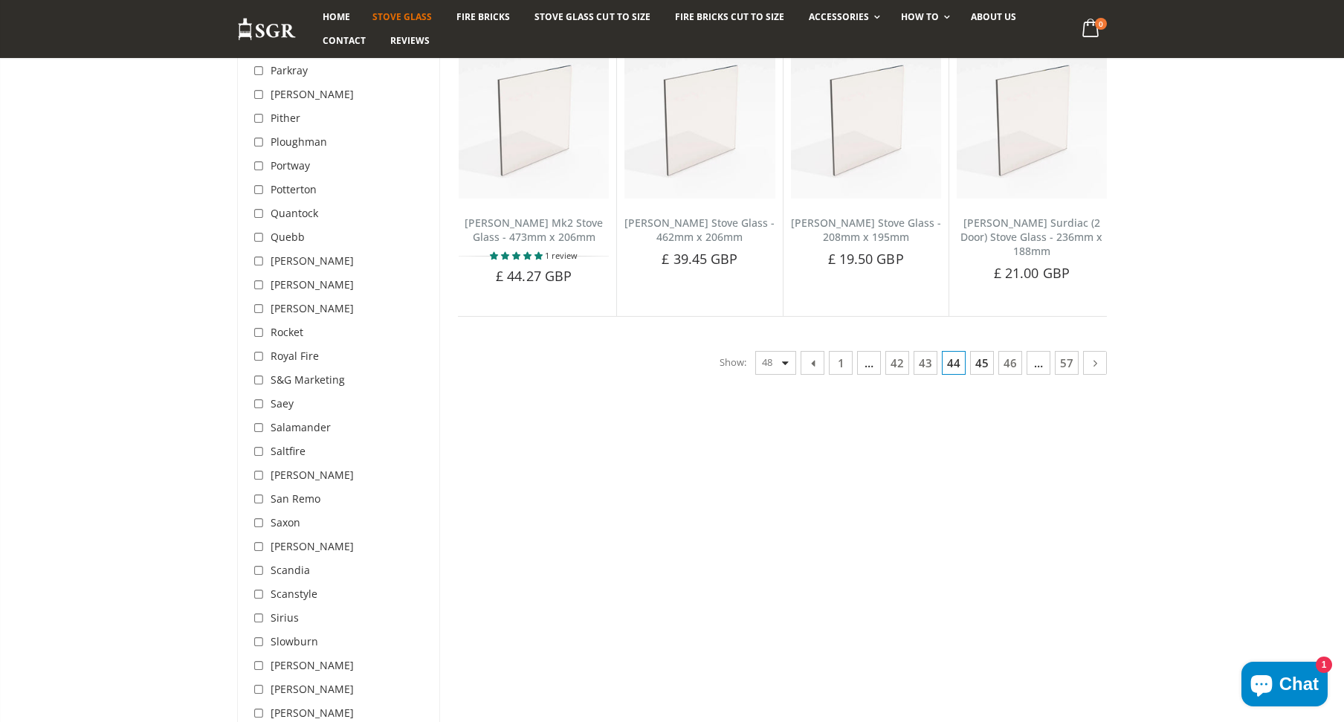
click at [979, 351] on link "45" at bounding box center [982, 363] width 24 height 24
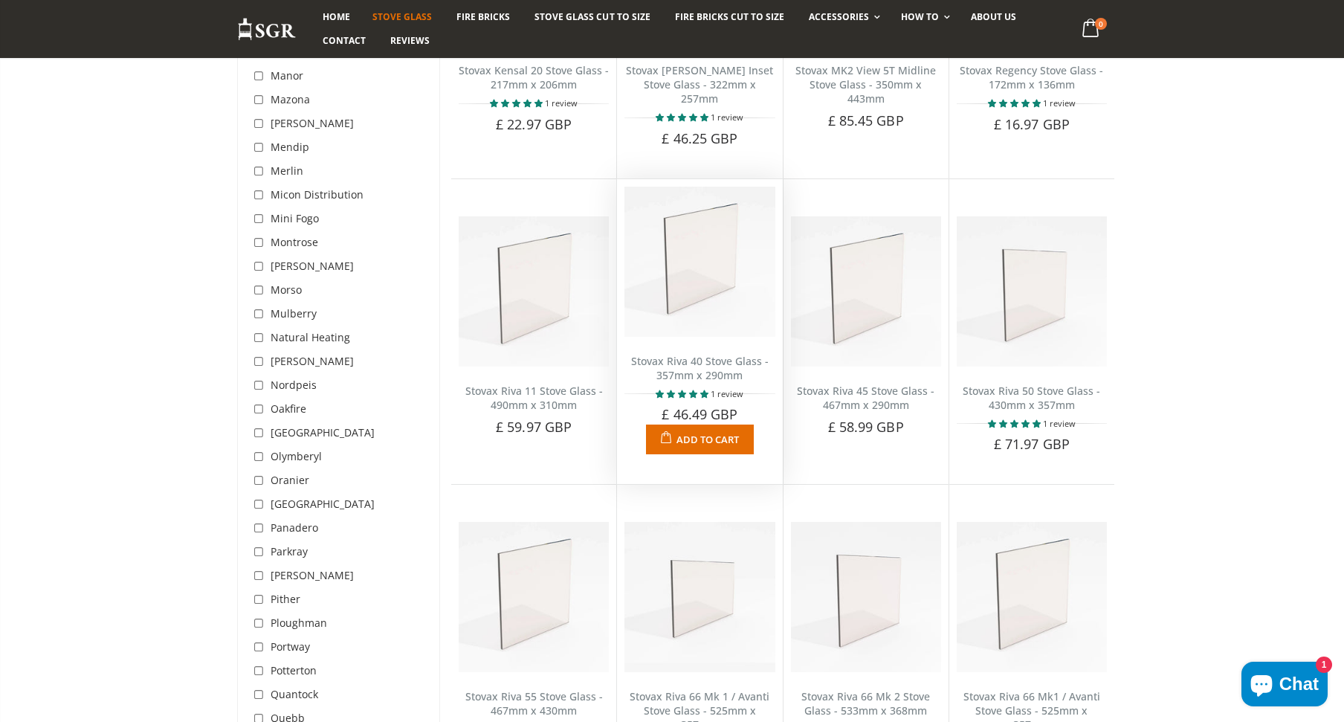
scroll to position [3475, 0]
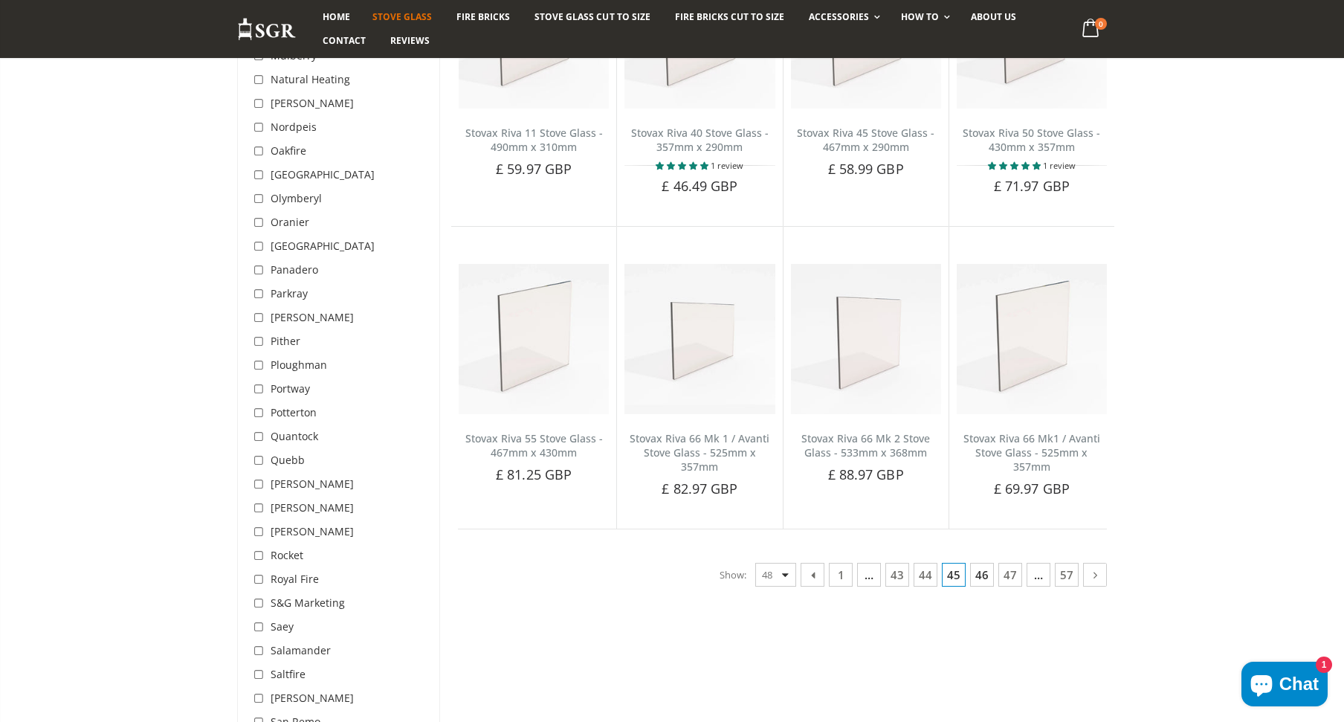
click at [983, 563] on link "46" at bounding box center [982, 575] width 24 height 24
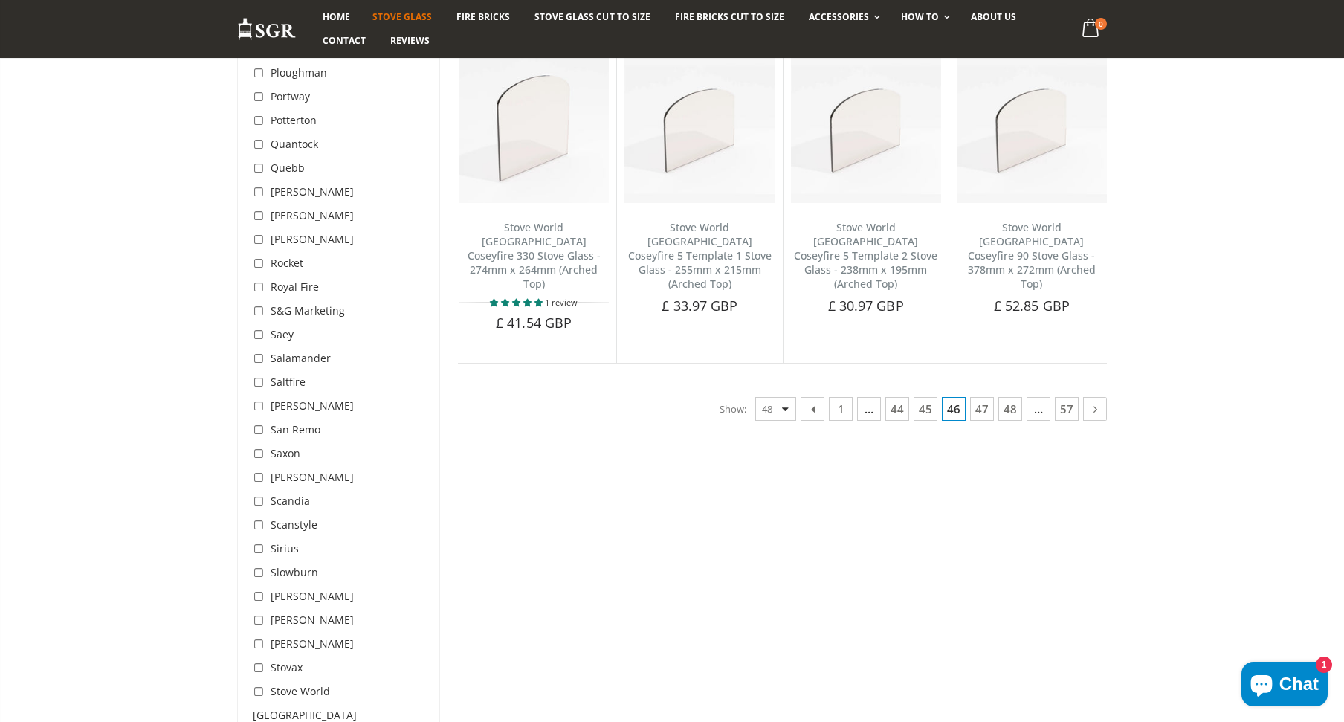
scroll to position [3772, 0]
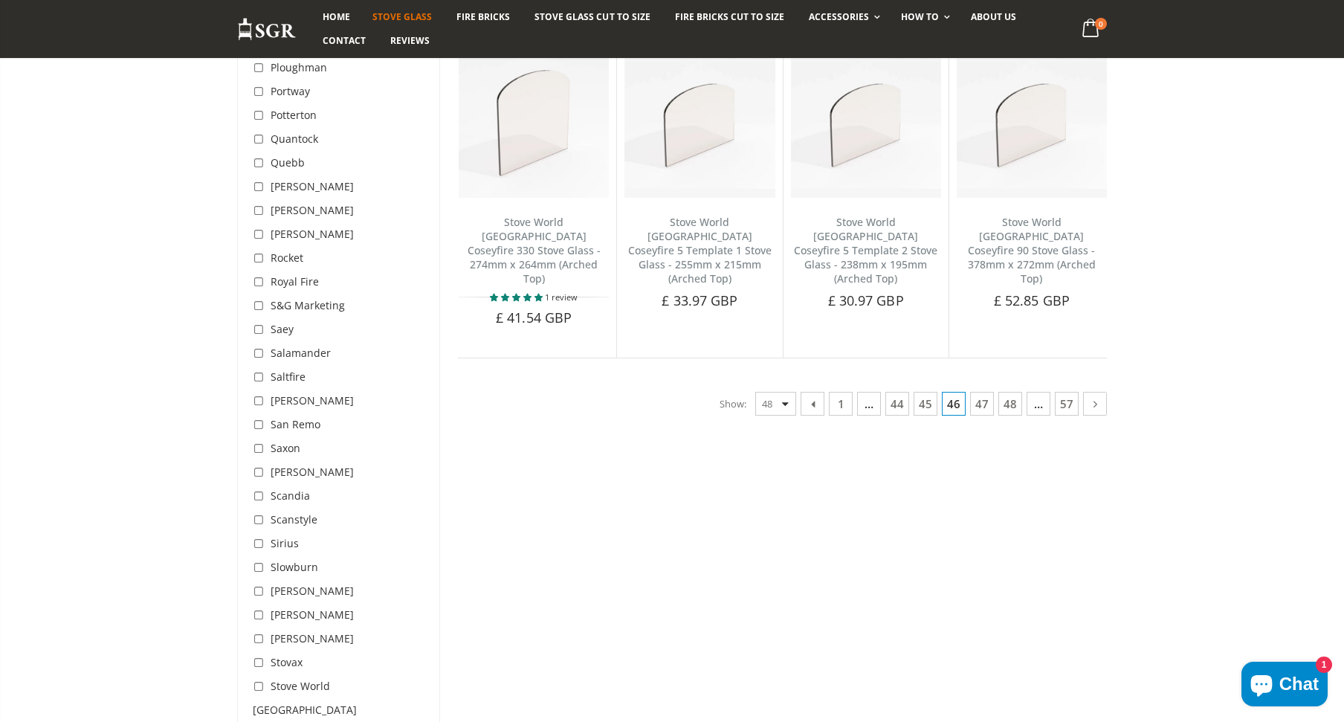
click at [976, 392] on link "47" at bounding box center [982, 404] width 24 height 24
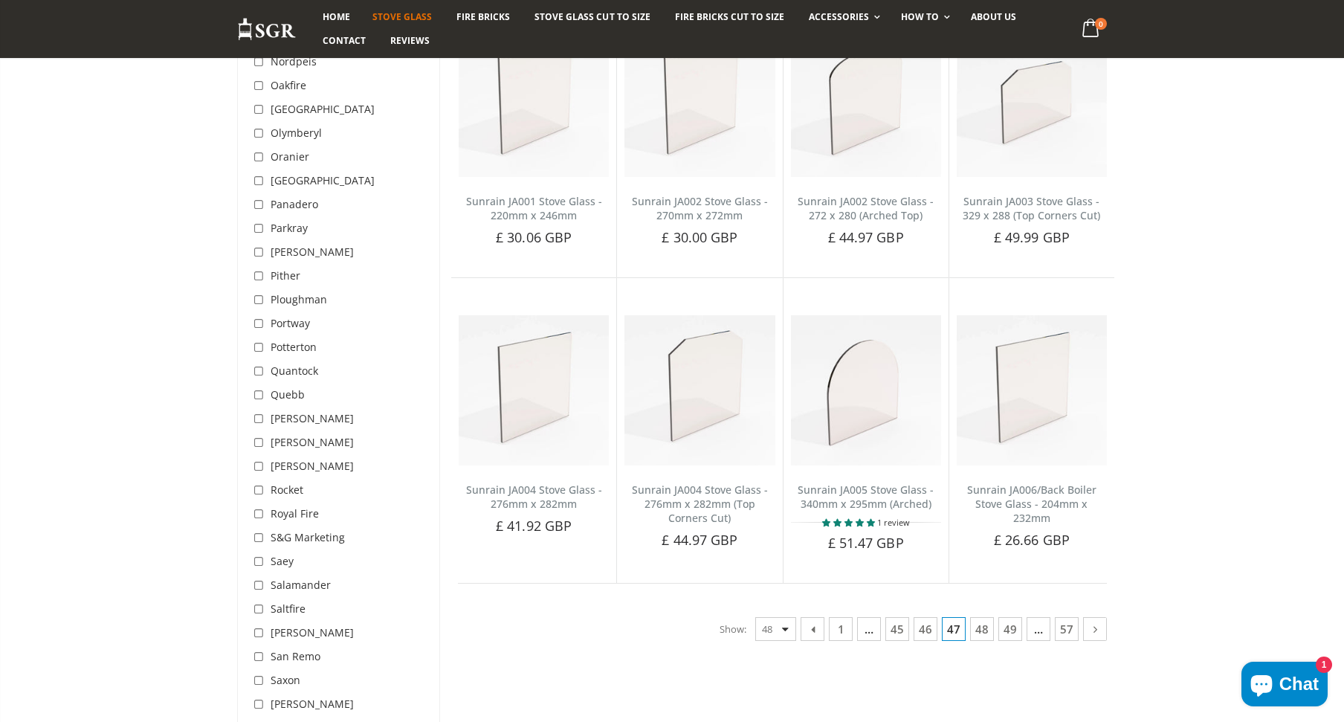
scroll to position [3697, 0]
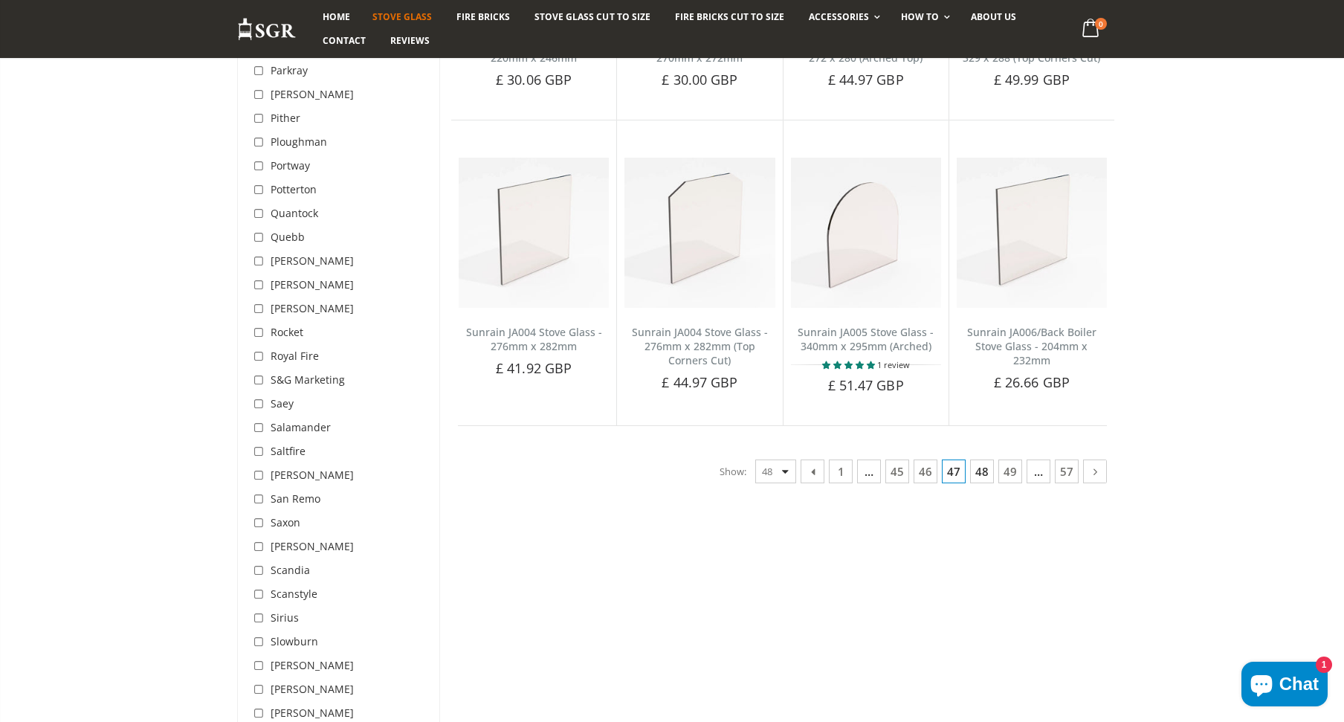
click at [982, 459] on link "48" at bounding box center [982, 471] width 24 height 24
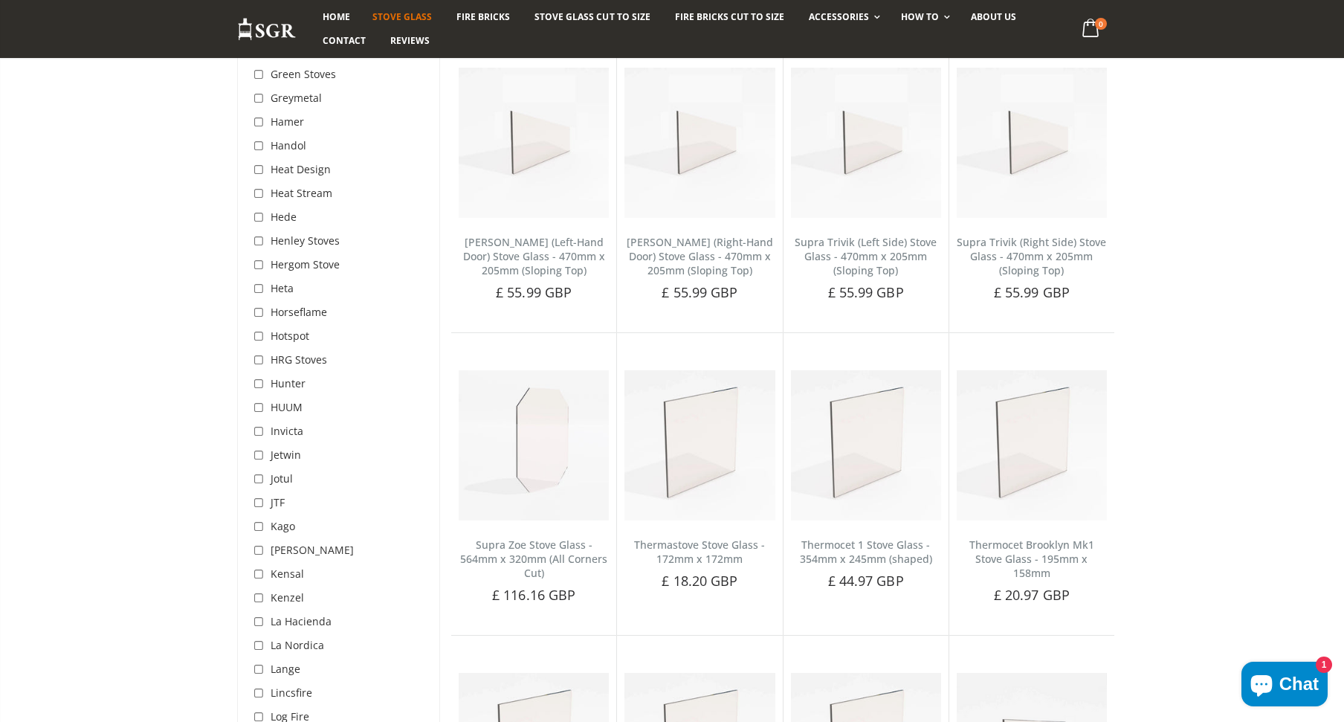
scroll to position [2434, 0]
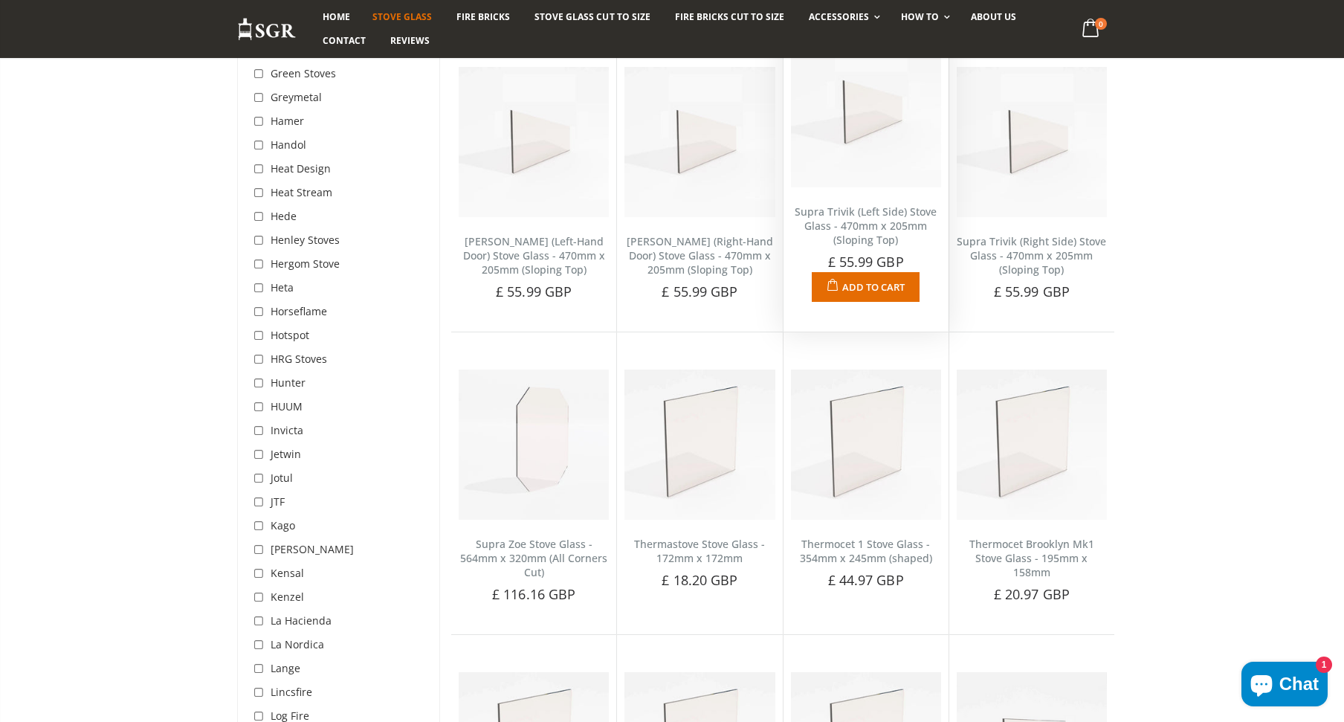
click at [880, 117] on img at bounding box center [866, 112] width 150 height 150
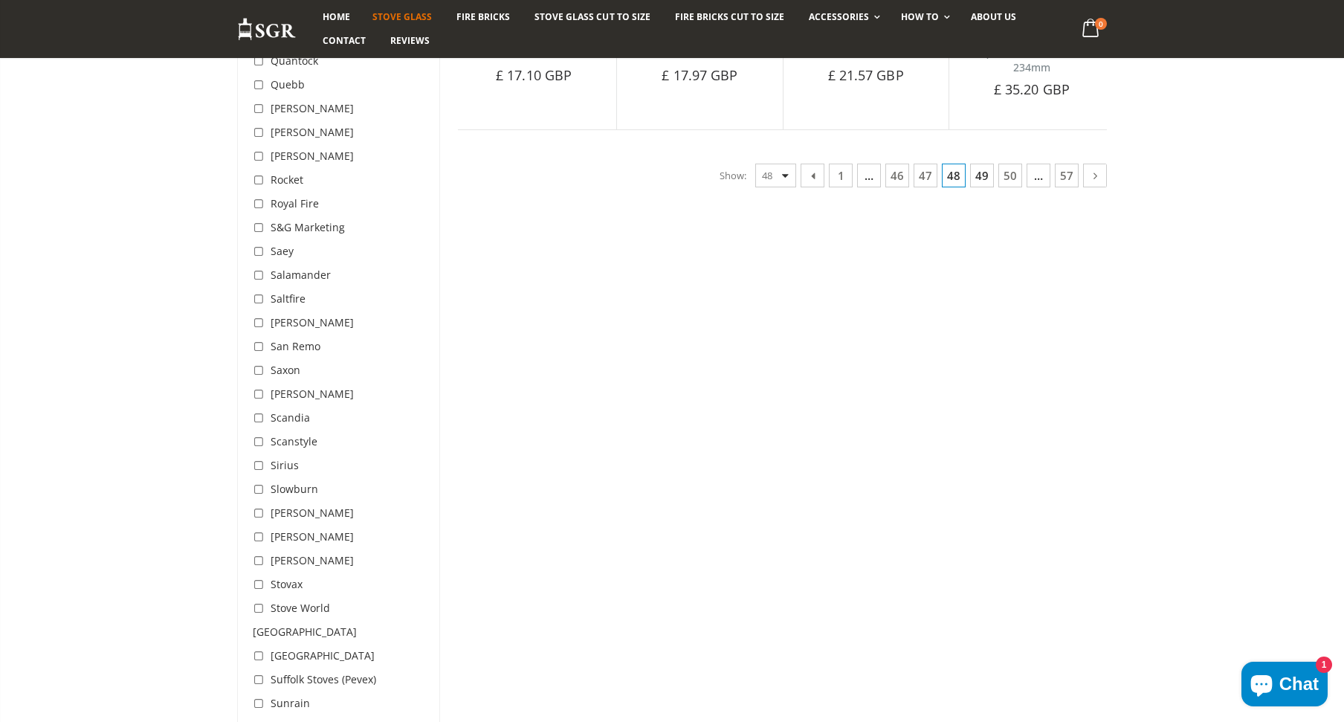
click at [977, 187] on link "49" at bounding box center [982, 176] width 24 height 24
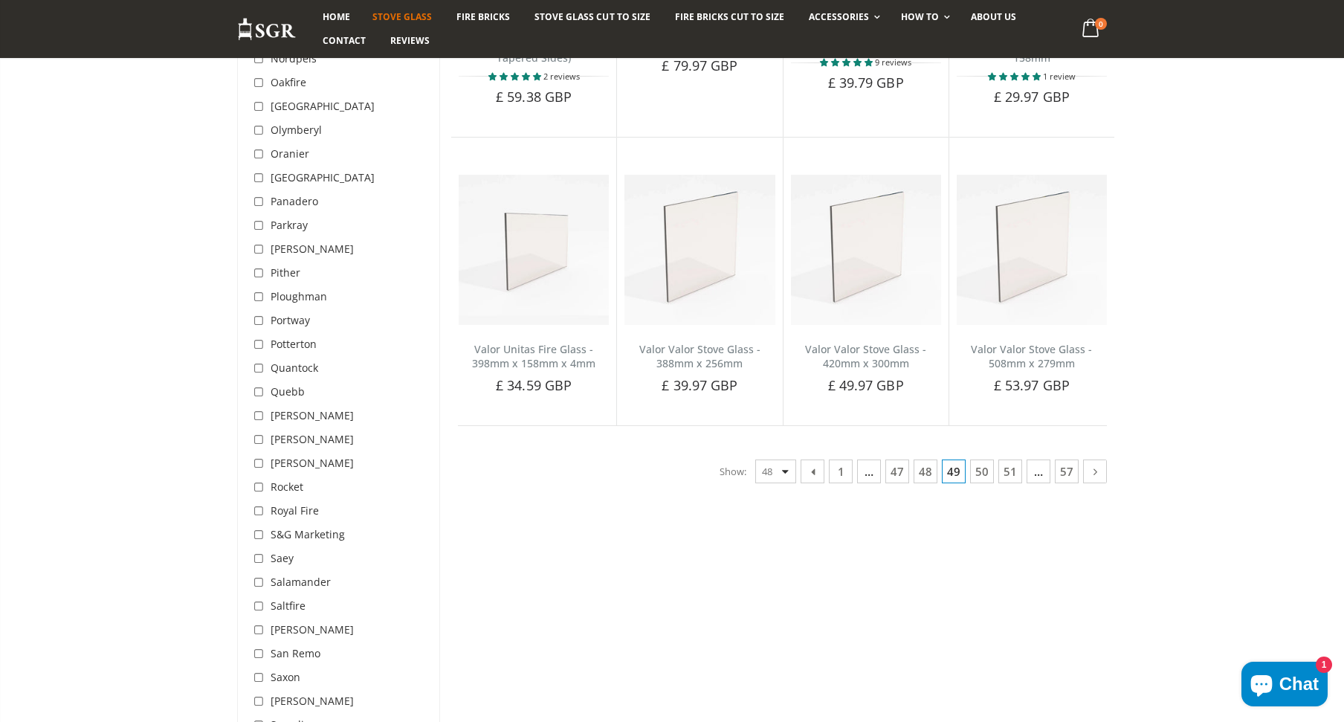
scroll to position [3549, 0]
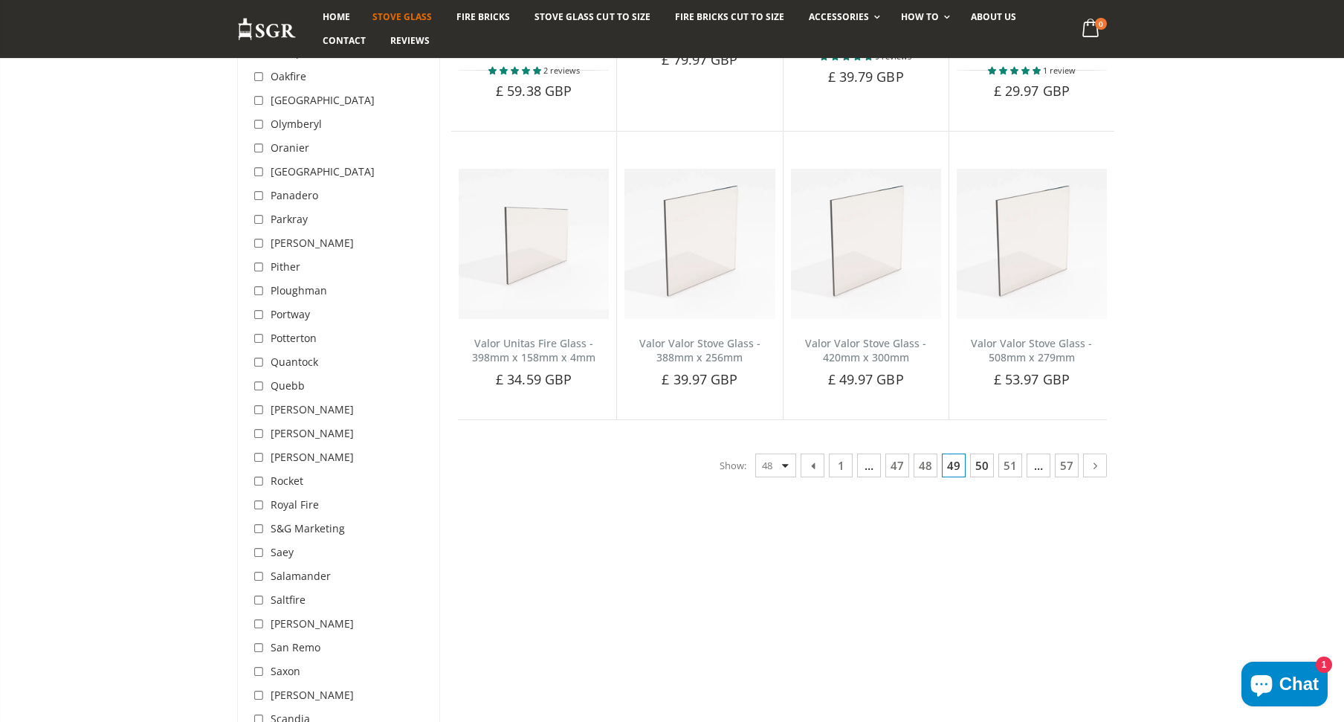
click at [981, 453] on link "50" at bounding box center [982, 465] width 24 height 24
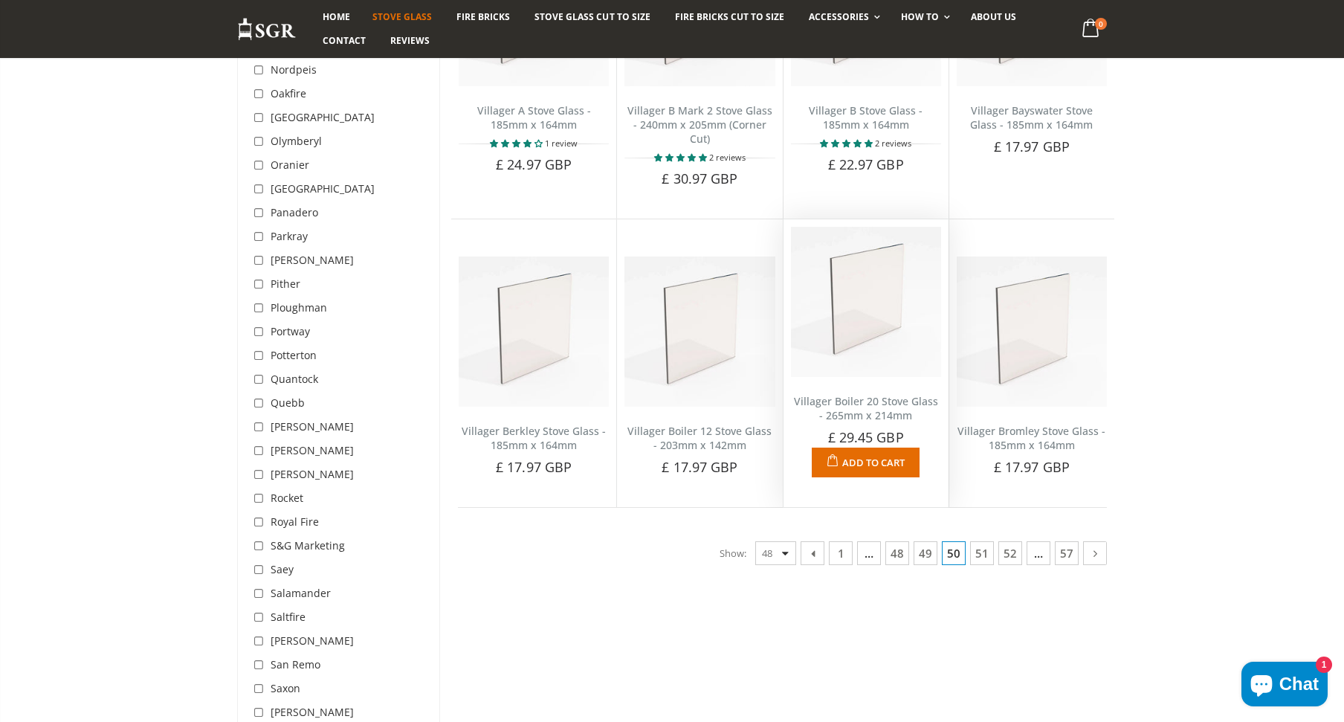
scroll to position [3623, 0]
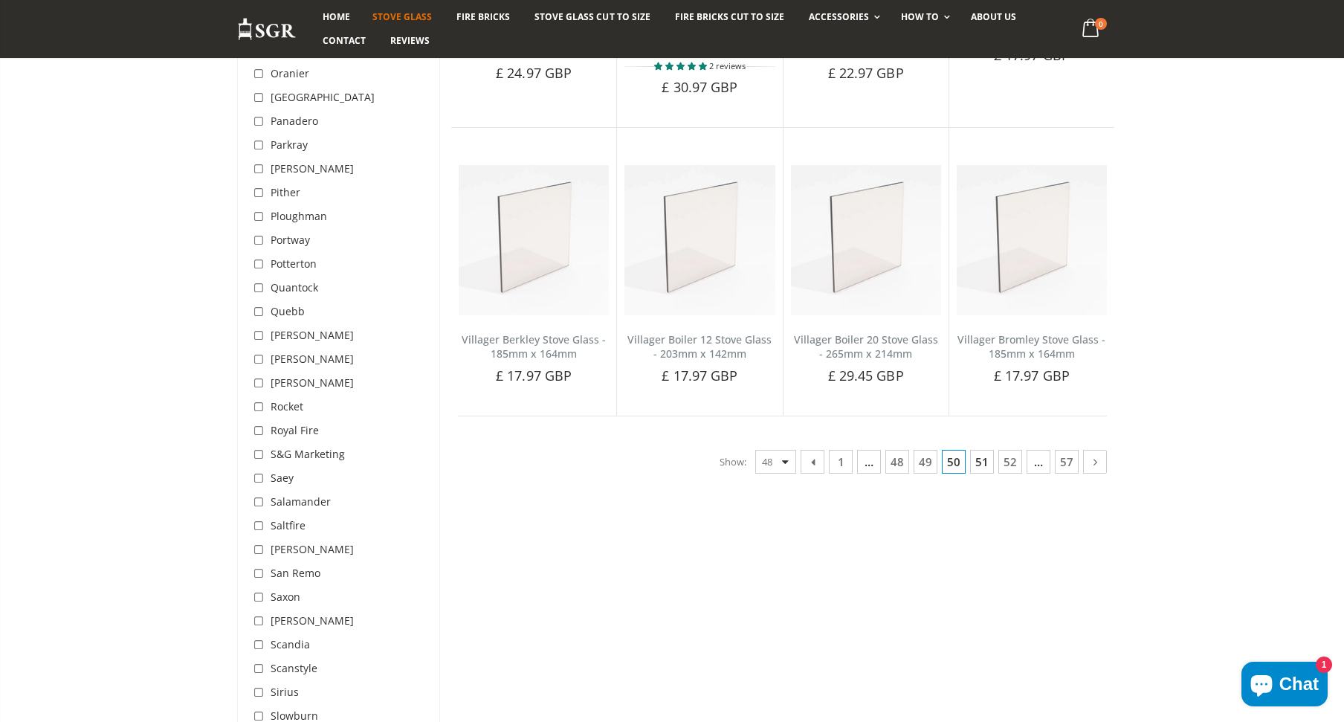
click at [976, 450] on link "51" at bounding box center [982, 462] width 24 height 24
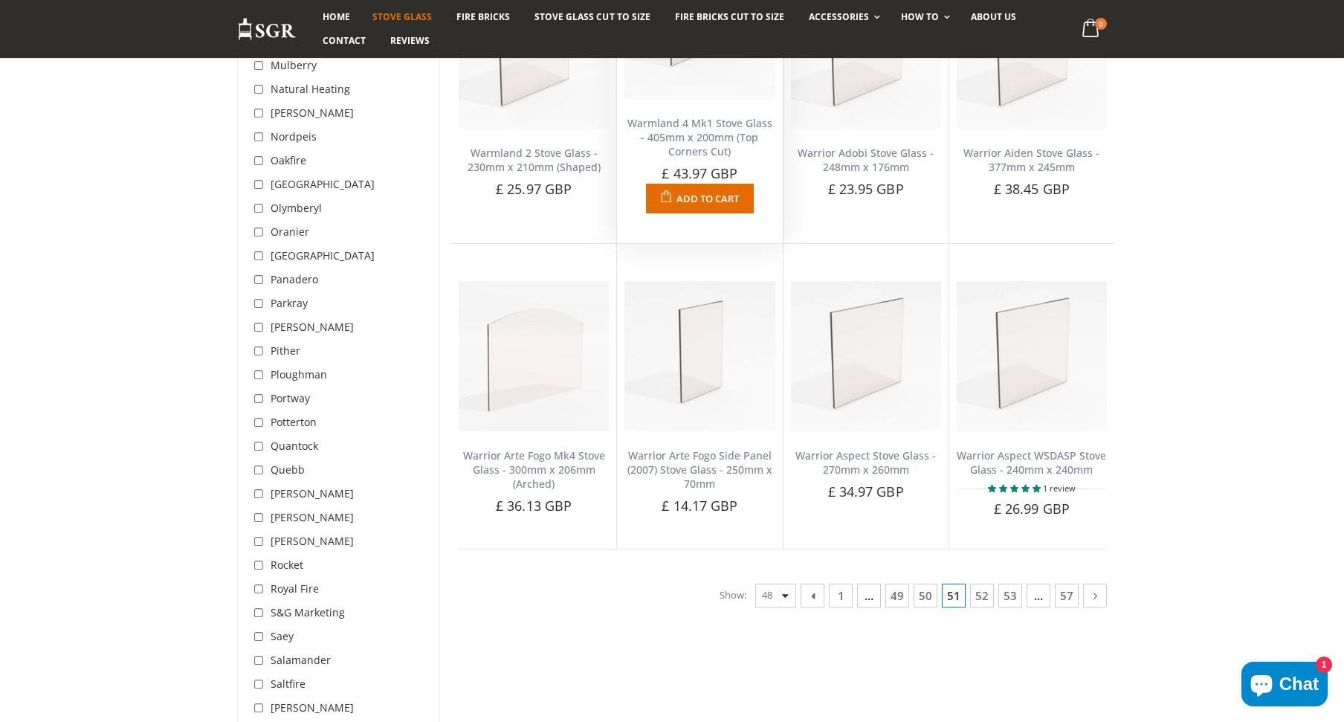
scroll to position [3549, 0]
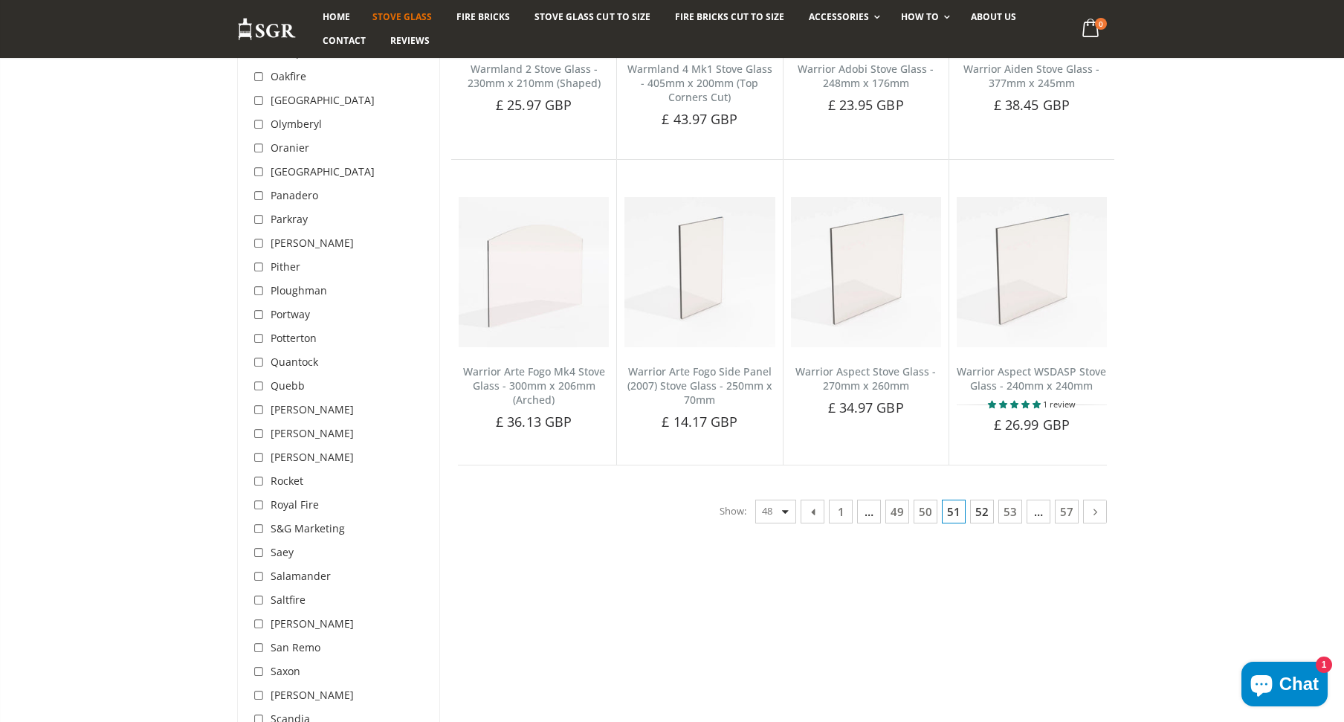
click at [984, 518] on link "52" at bounding box center [982, 511] width 24 height 24
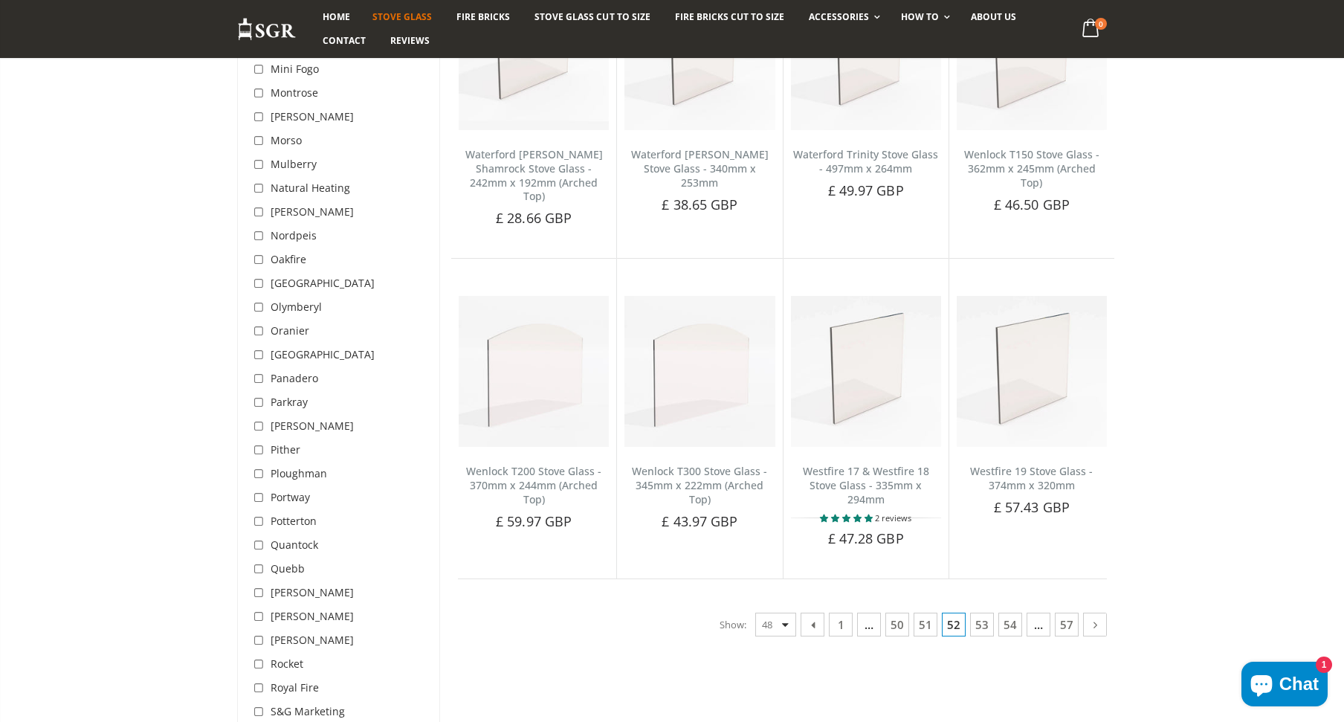
scroll to position [3400, 0]
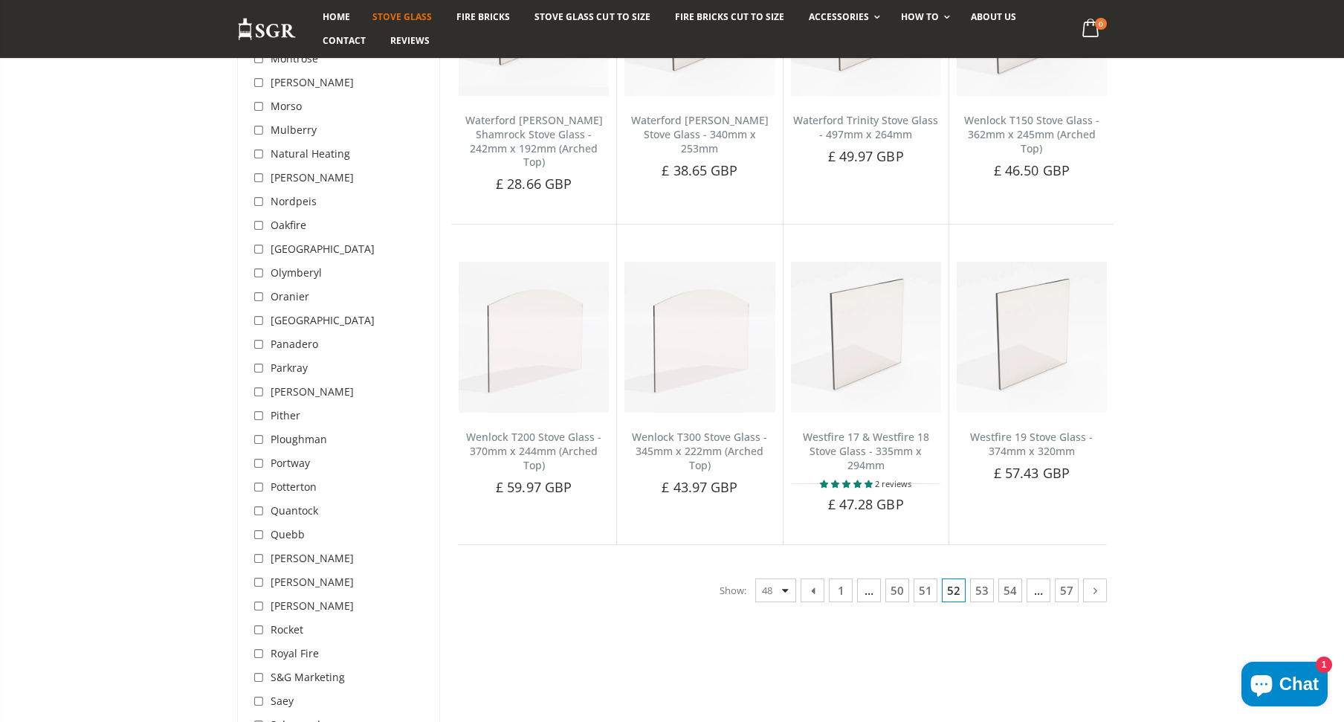
click at [986, 578] on link "53" at bounding box center [982, 590] width 24 height 24
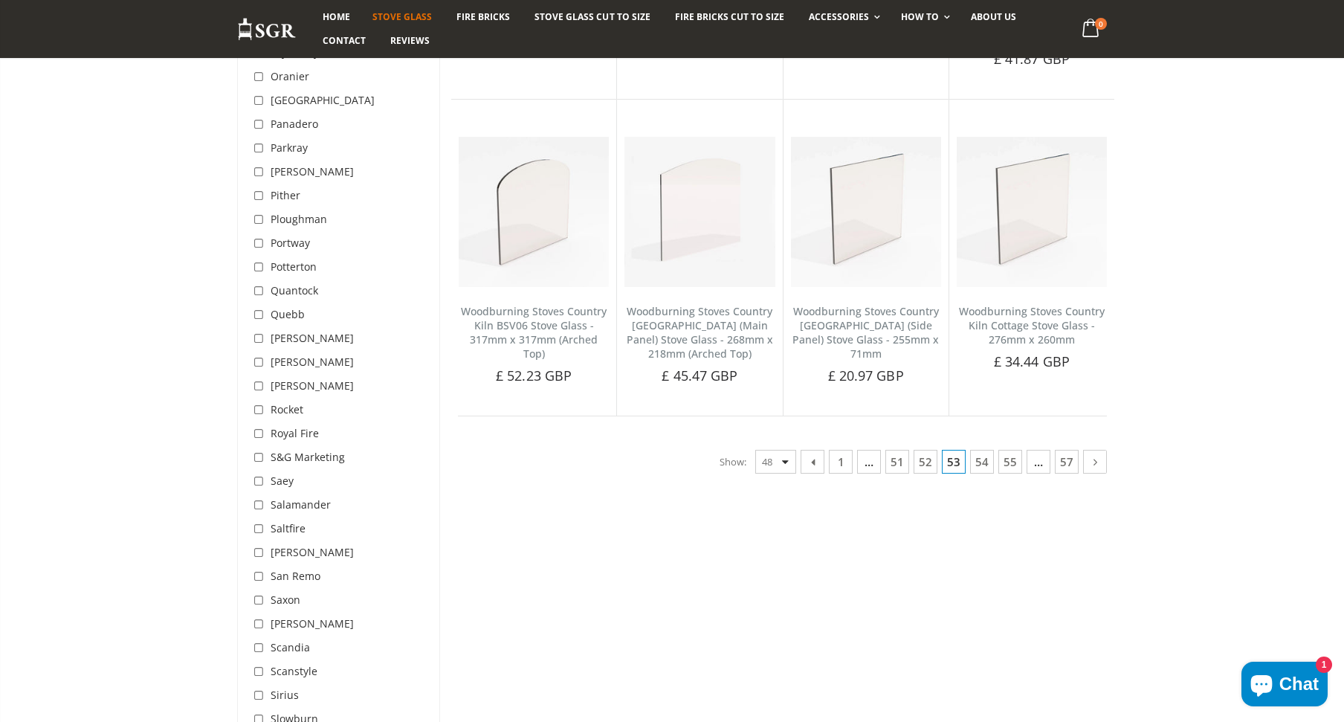
scroll to position [3623, 0]
click at [978, 462] on link "54" at bounding box center [982, 459] width 24 height 24
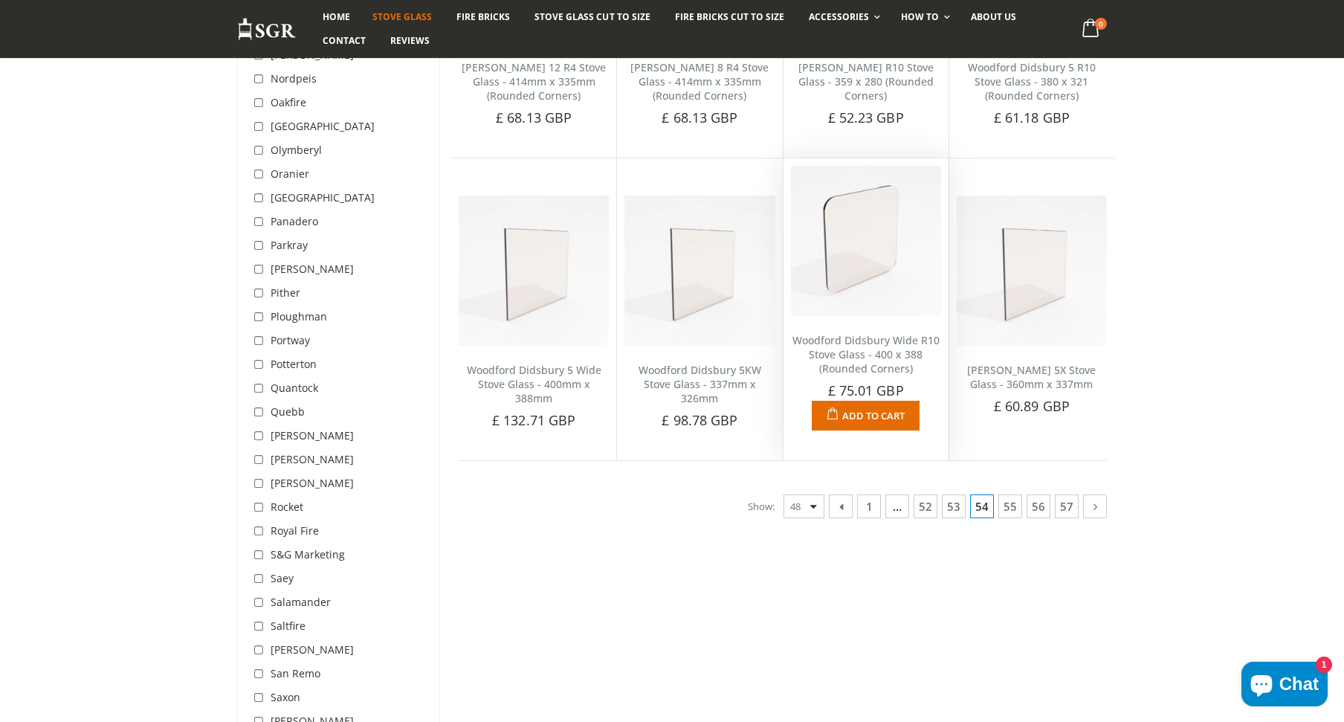
scroll to position [3549, 0]
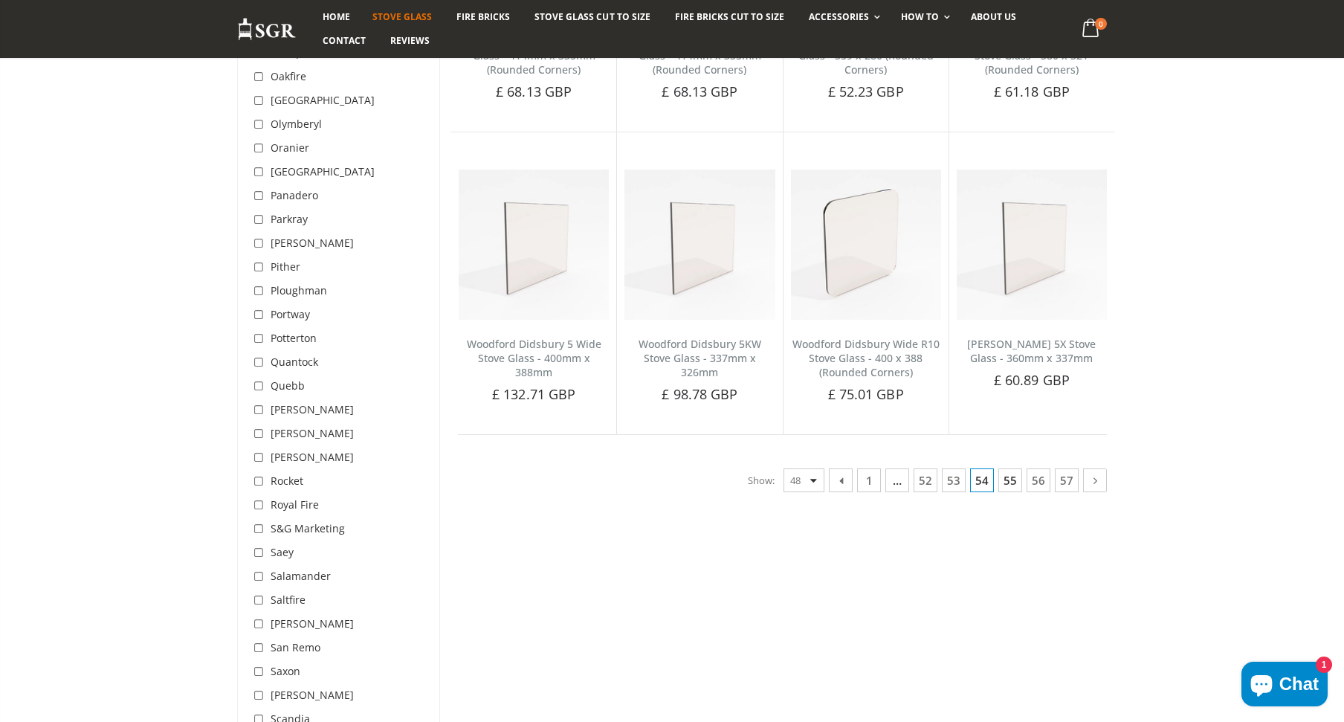
click at [1011, 468] on link "55" at bounding box center [1010, 480] width 24 height 24
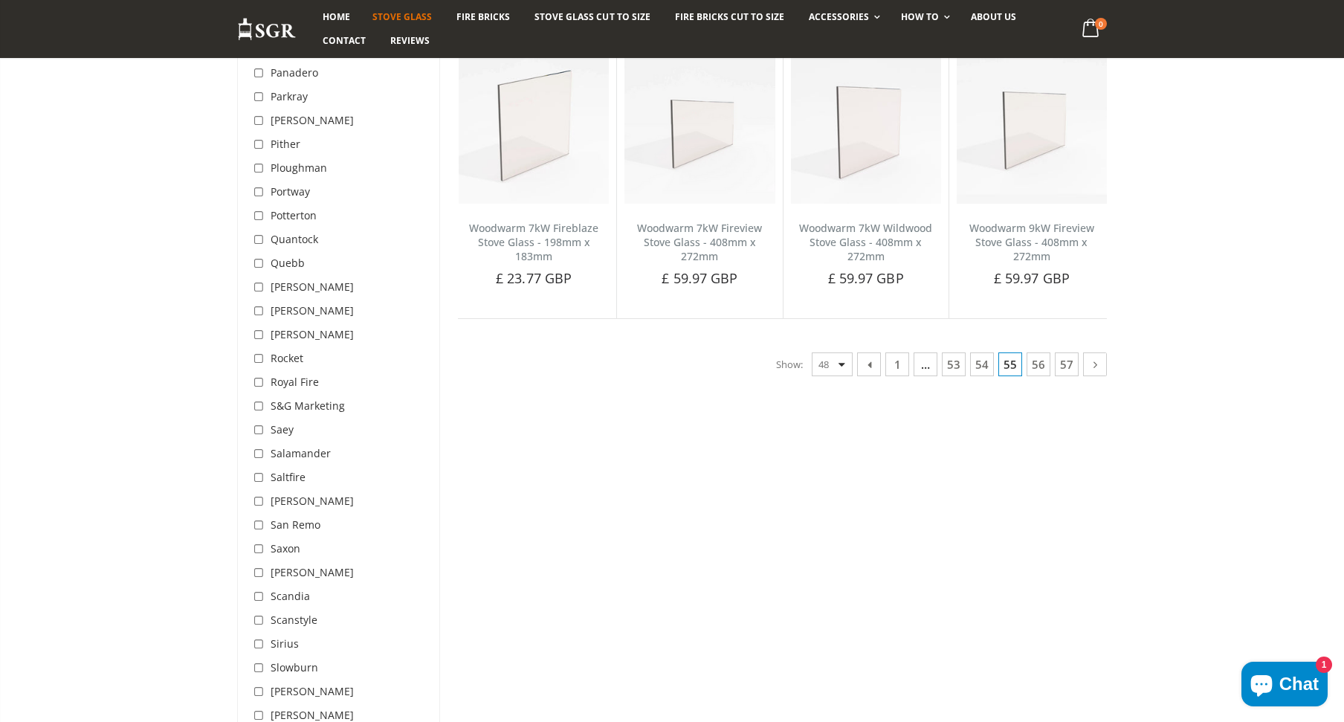
scroll to position [3697, 0]
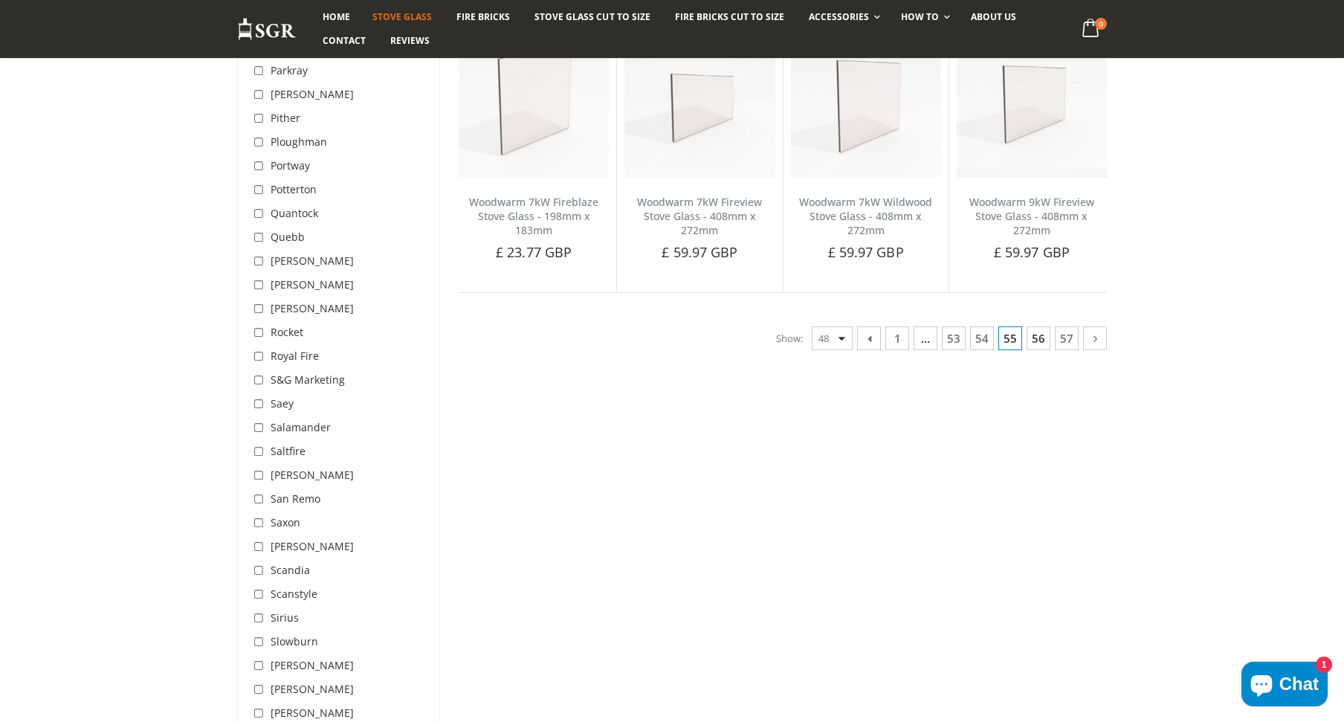
click at [1044, 341] on link "56" at bounding box center [1038, 338] width 24 height 24
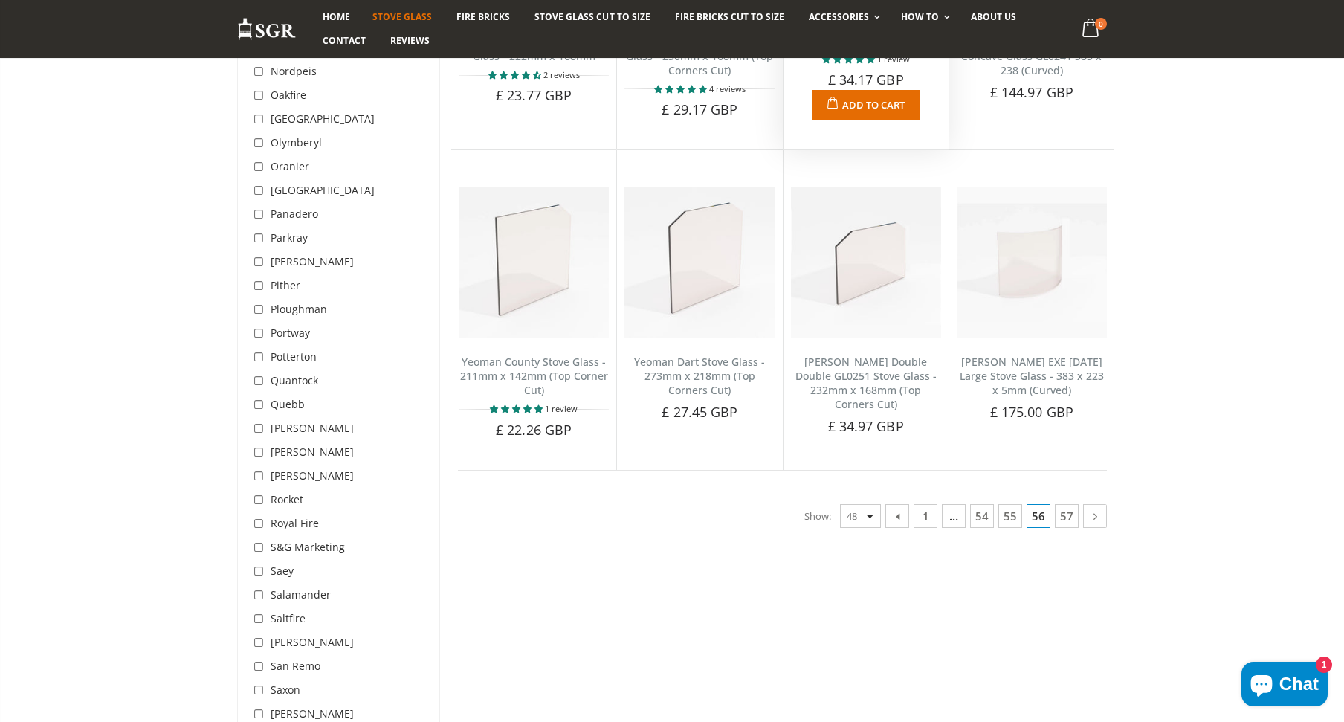
scroll to position [3549, 0]
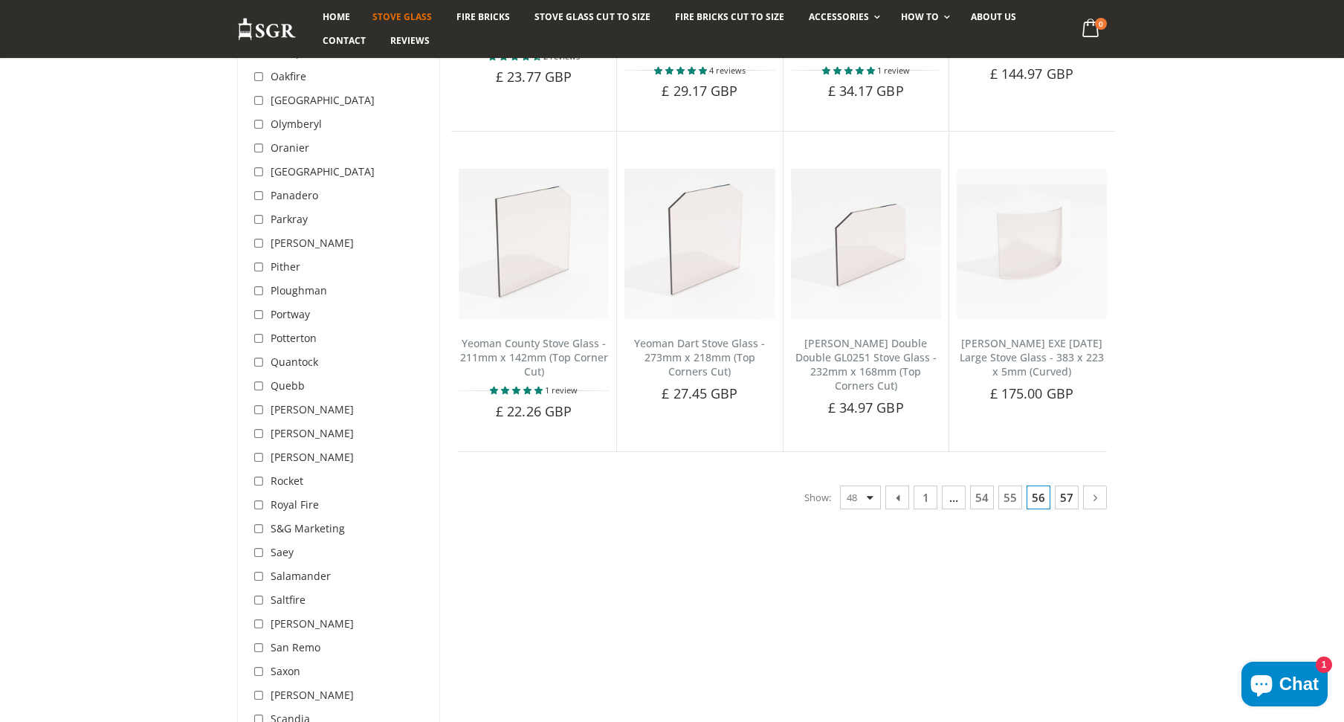
click at [1065, 492] on link "57" at bounding box center [1067, 497] width 24 height 24
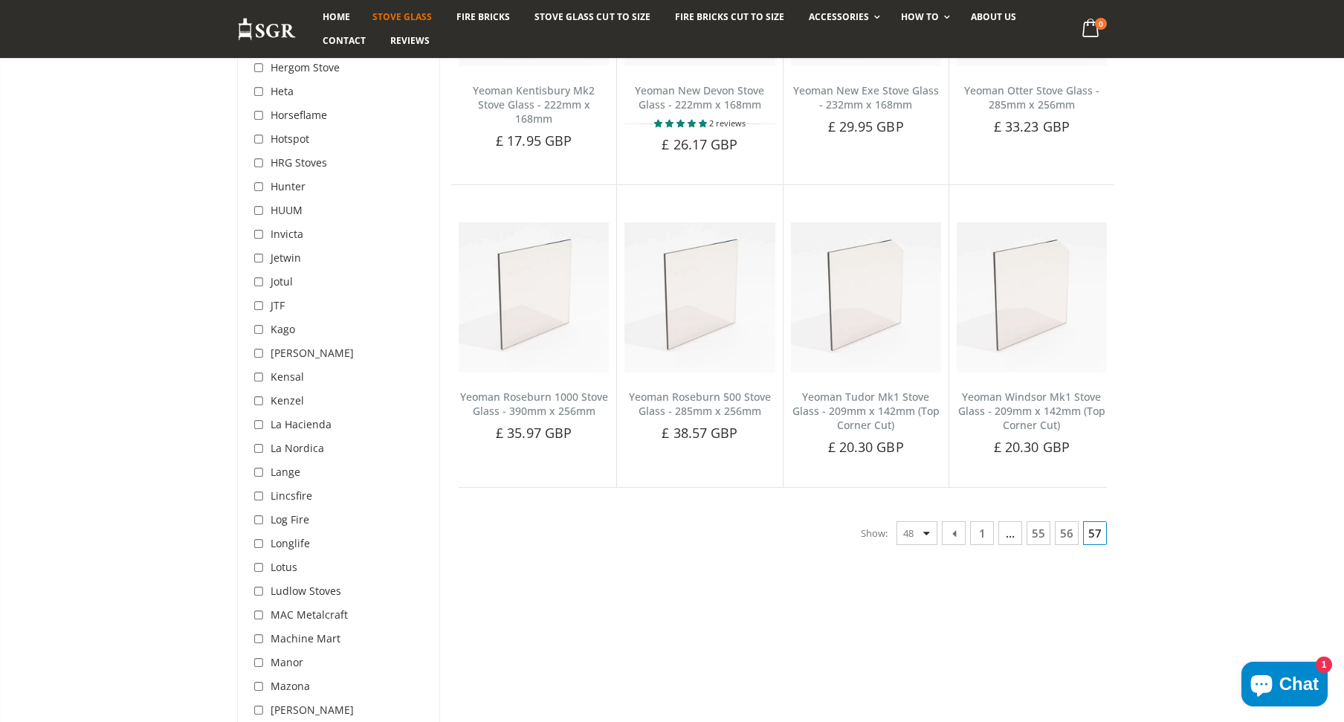
scroll to position [2657, 0]
